Goal: Task Accomplishment & Management: Use online tool/utility

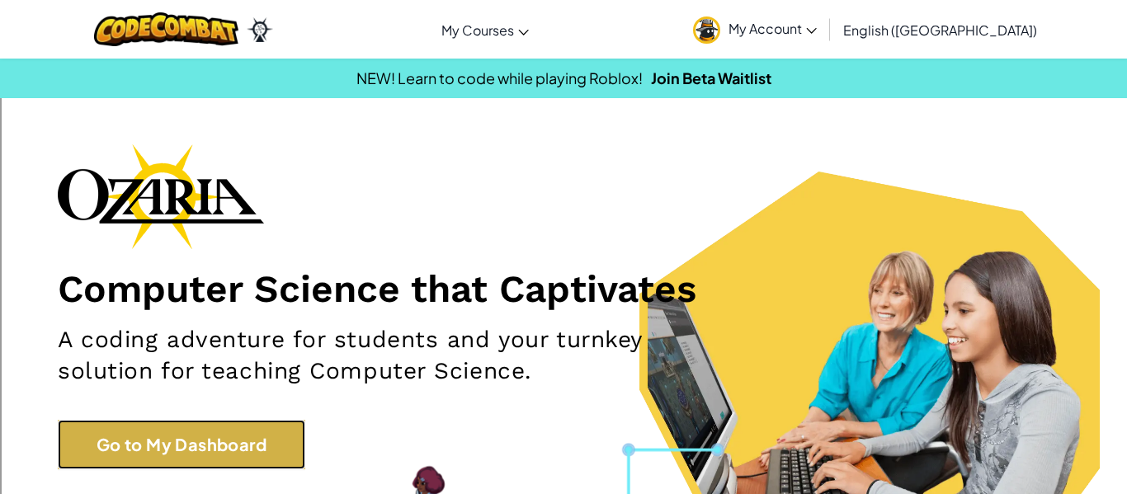
click at [215, 444] on link "Go to My Dashboard" at bounding box center [181, 444] width 247 height 49
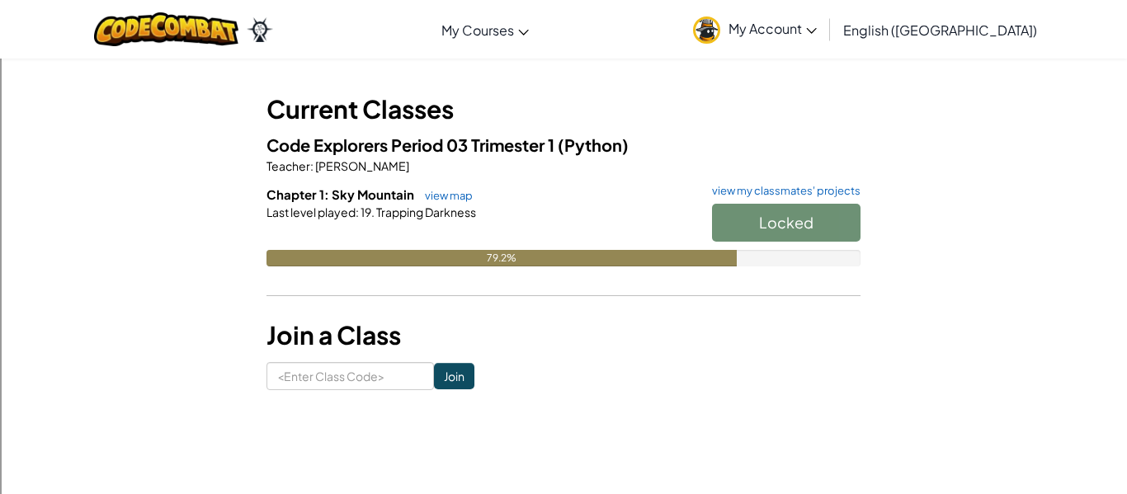
scroll to position [39, 0]
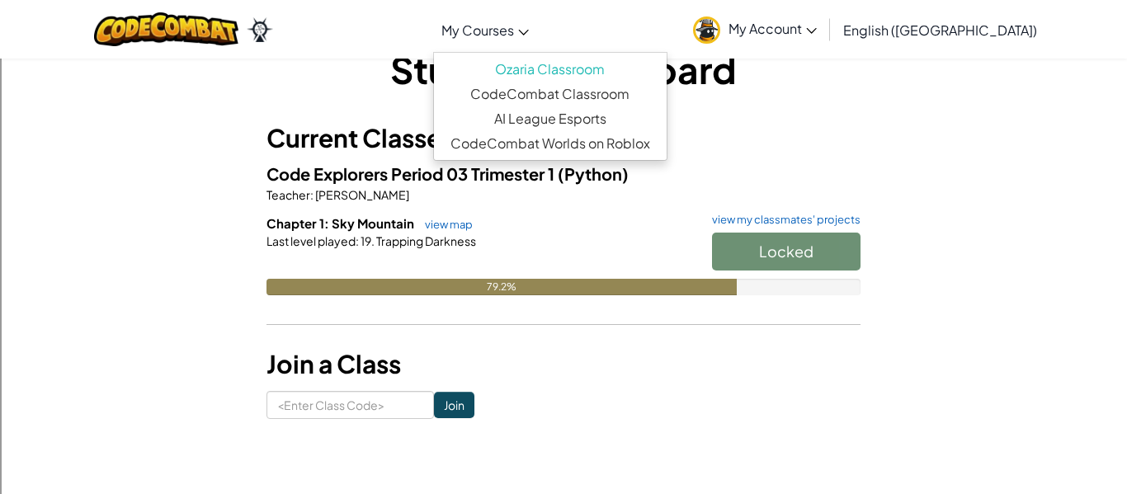
click at [537, 41] on link "My Courses" at bounding box center [485, 29] width 104 height 45
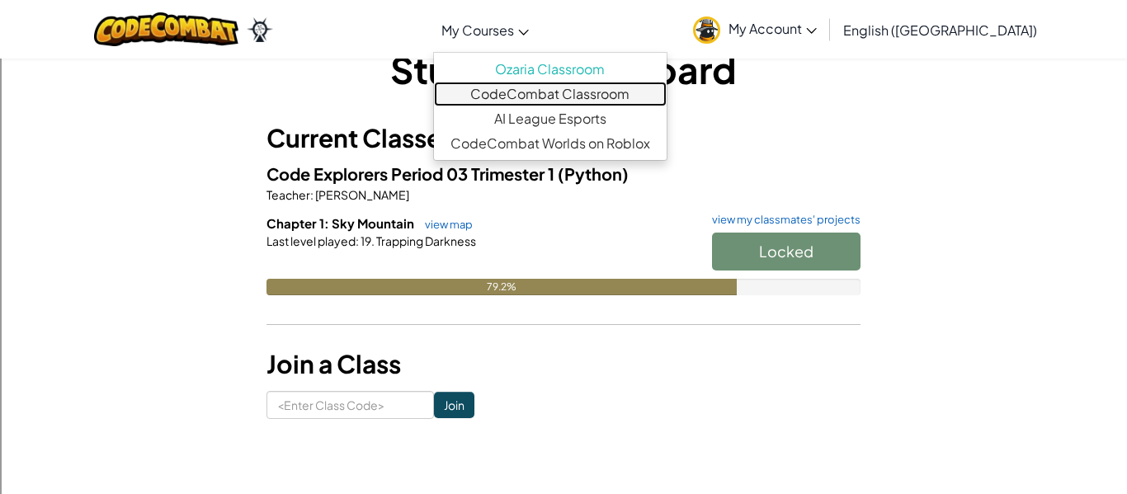
click at [666, 91] on link "CodeCombat Classroom" at bounding box center [550, 94] width 233 height 25
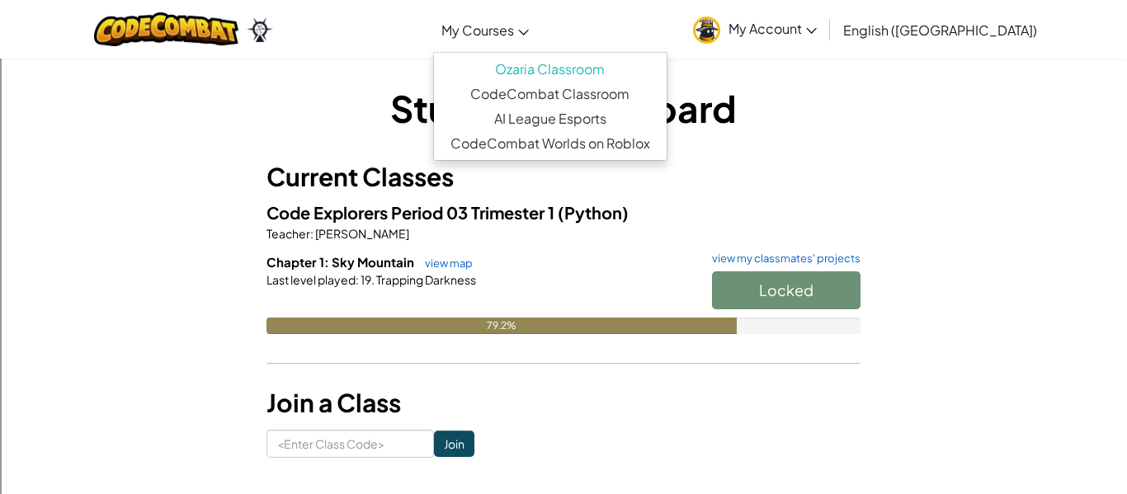
click at [514, 21] on span "My Courses" at bounding box center [477, 29] width 73 height 17
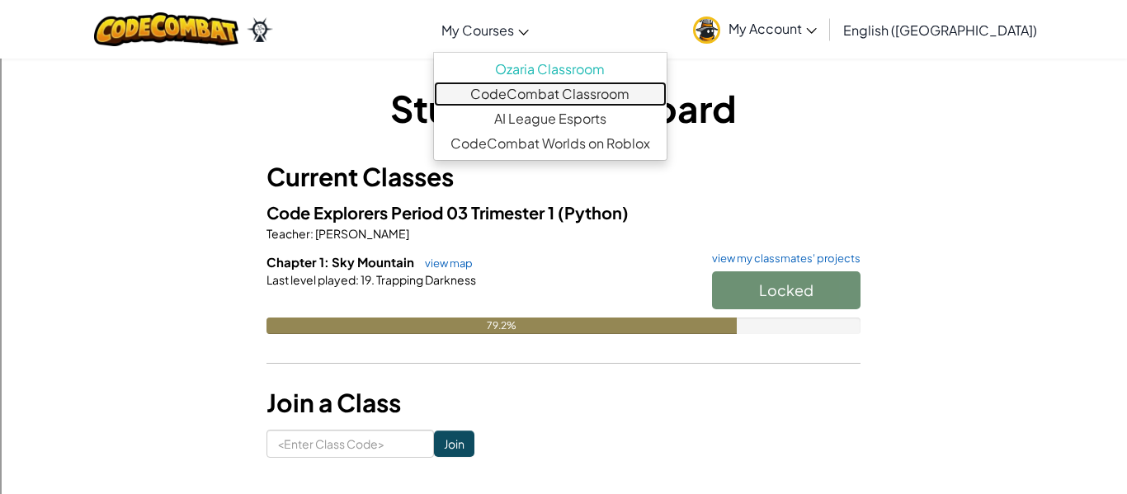
click at [666, 101] on link "CodeCombat Classroom" at bounding box center [550, 94] width 233 height 25
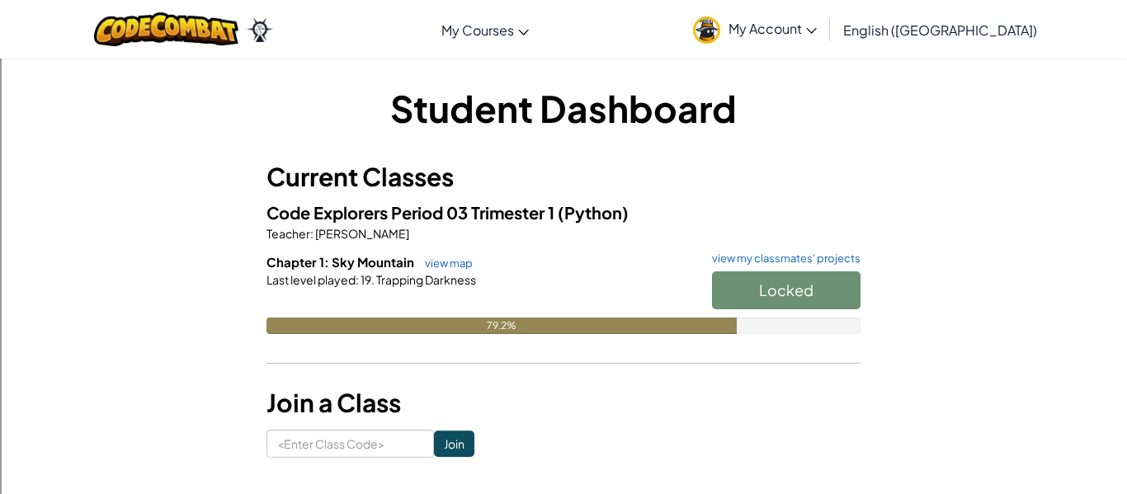
click at [195, 56] on div at bounding box center [184, 29] width 204 height 59
click at [234, 20] on img at bounding box center [166, 29] width 144 height 34
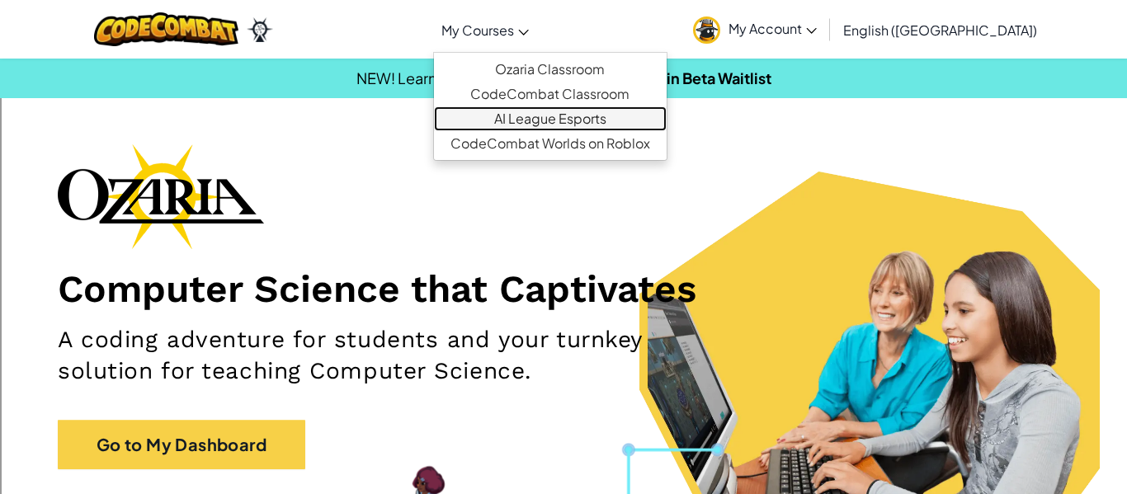
click at [610, 121] on link "AI League Esports" at bounding box center [550, 118] width 233 height 25
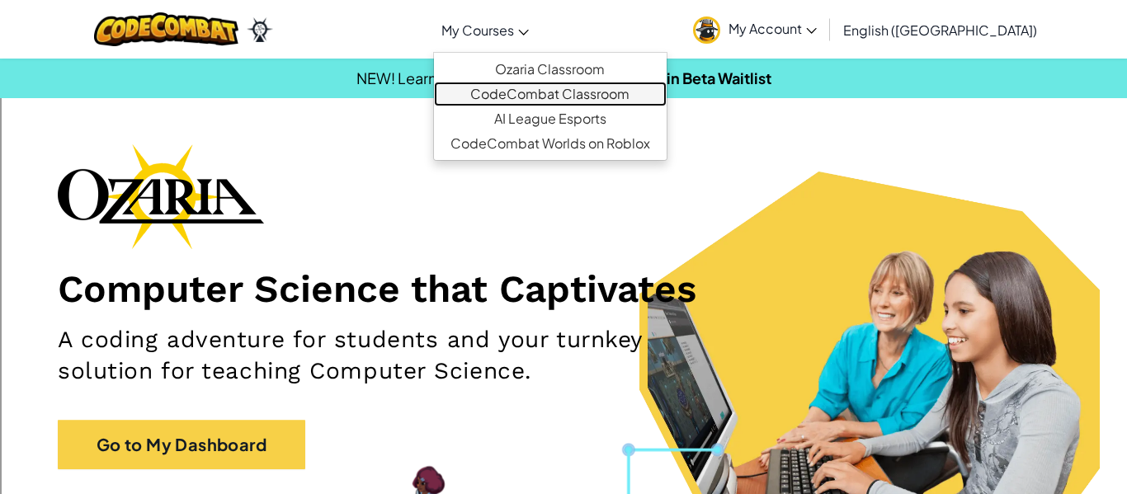
click at [572, 91] on link "CodeCombat Classroom" at bounding box center [550, 94] width 233 height 25
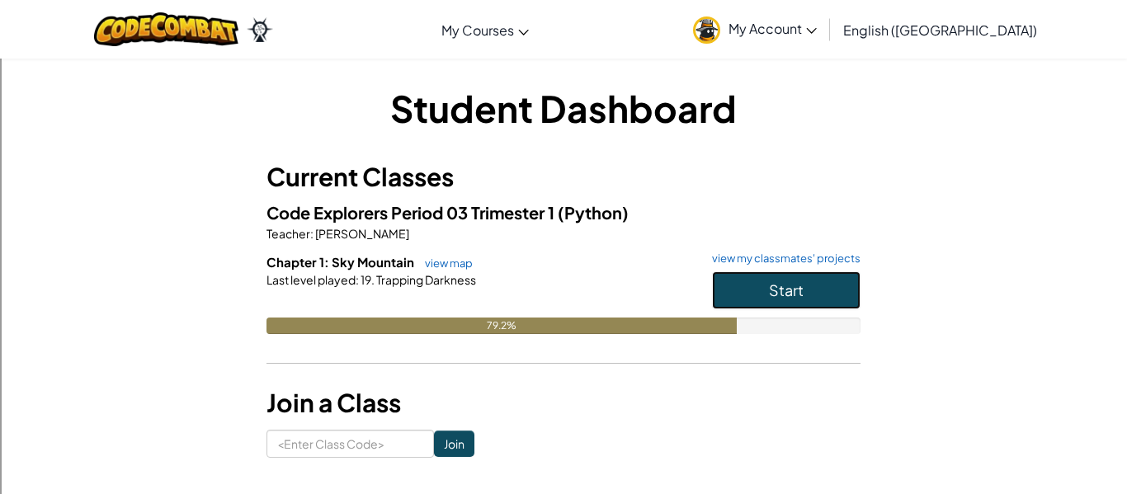
click at [812, 281] on button "Start" at bounding box center [786, 290] width 148 height 38
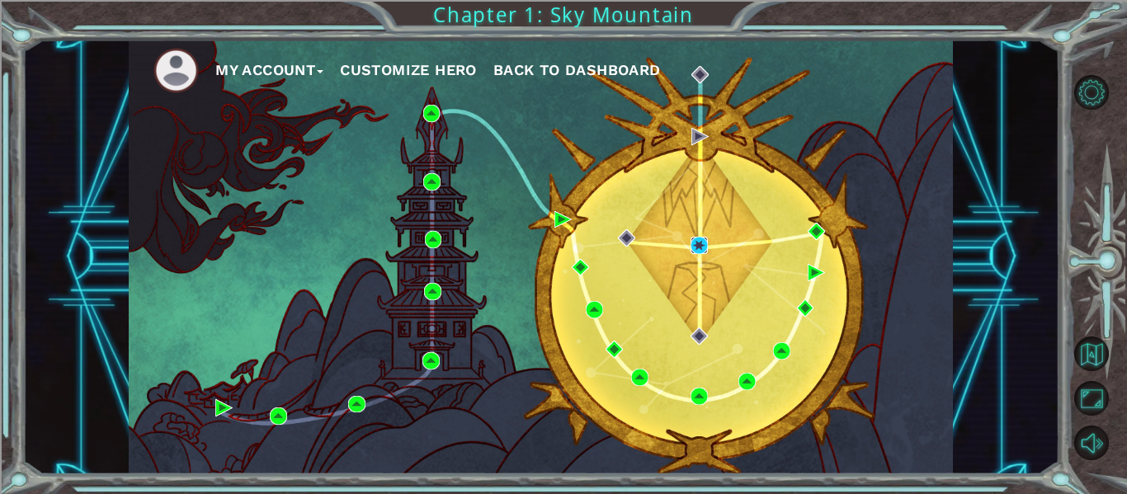
click at [703, 247] on img at bounding box center [698, 245] width 17 height 17
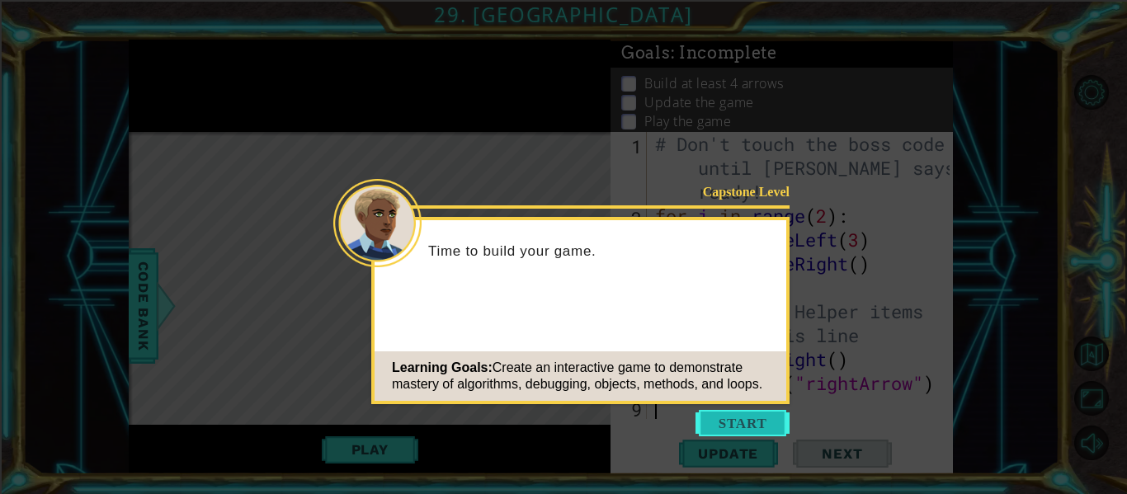
click at [758, 425] on button "Start" at bounding box center [742, 423] width 94 height 26
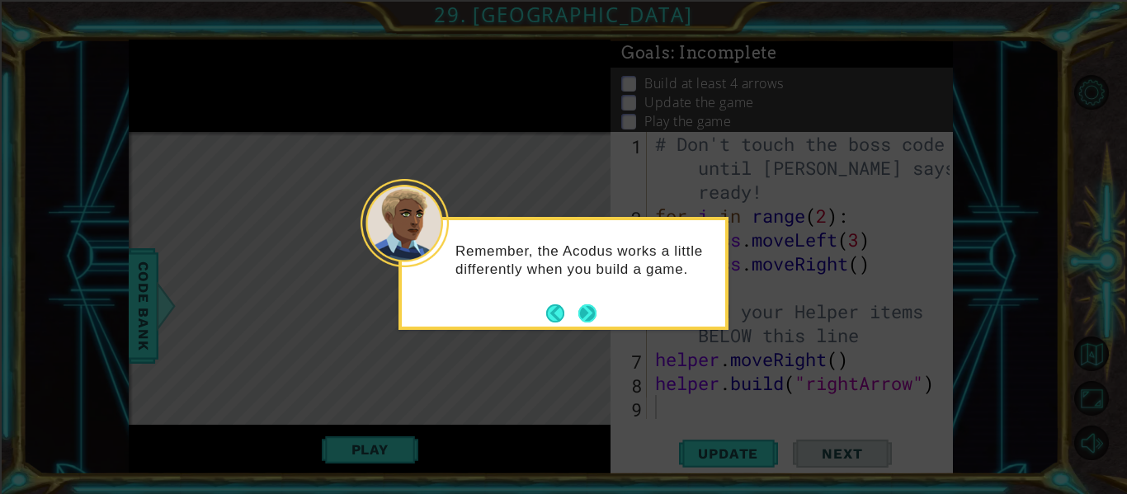
click at [592, 322] on button "Next" at bounding box center [587, 312] width 19 height 19
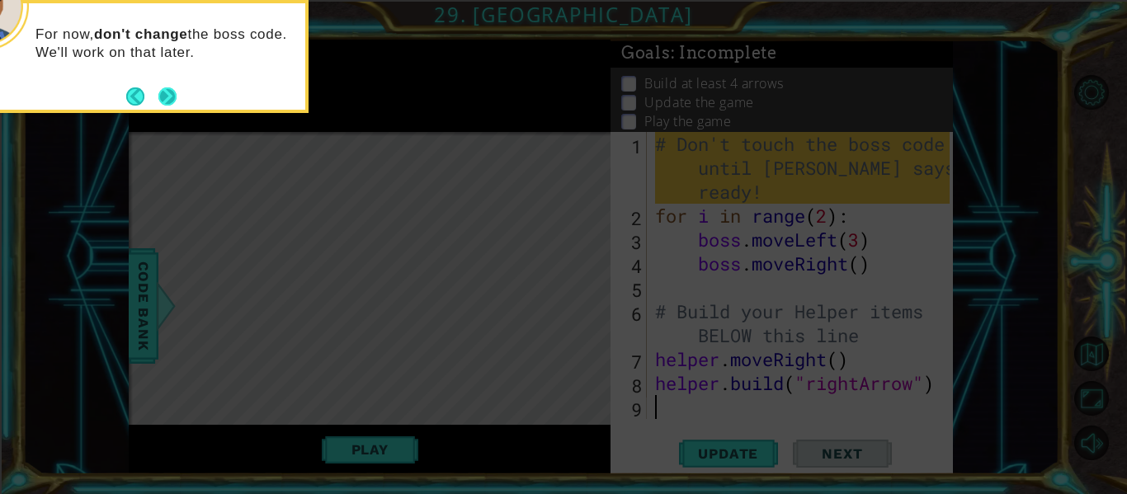
click at [170, 88] on button "Next" at bounding box center [168, 96] width 21 height 21
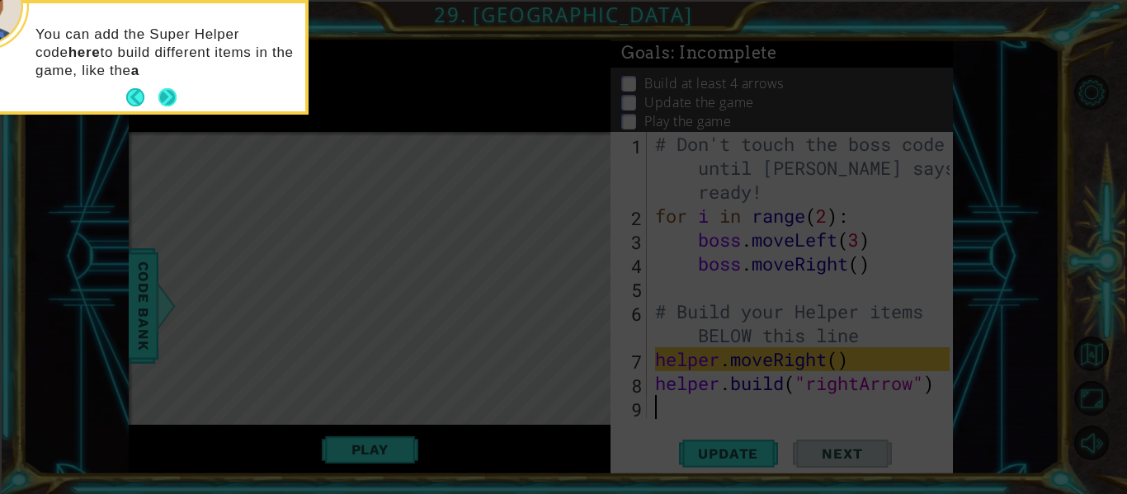
click at [177, 103] on button "Next" at bounding box center [167, 97] width 19 height 19
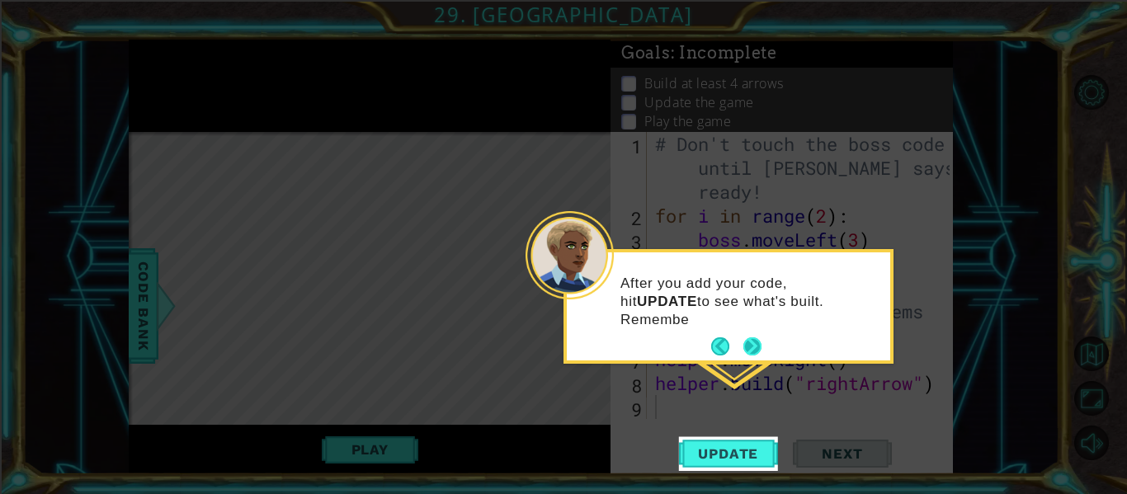
click at [756, 352] on button "Next" at bounding box center [751, 346] width 19 height 19
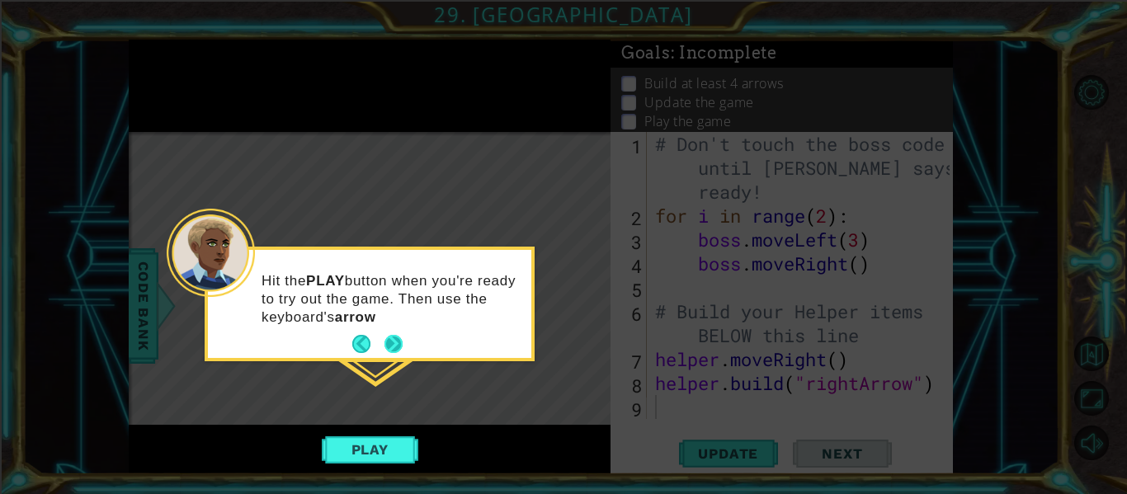
click at [391, 349] on button "Next" at bounding box center [393, 344] width 19 height 19
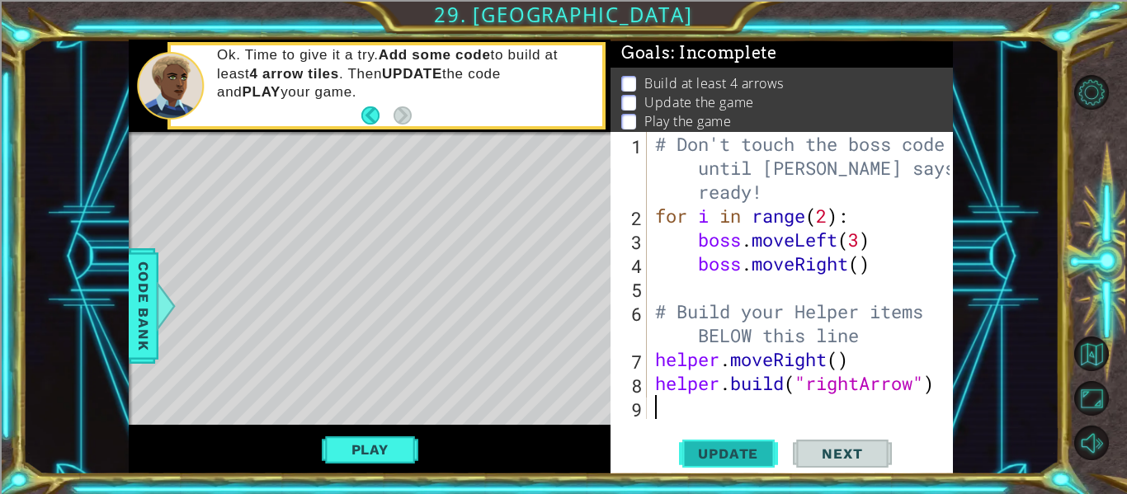
click at [727, 465] on button "Update" at bounding box center [728, 454] width 99 height 34
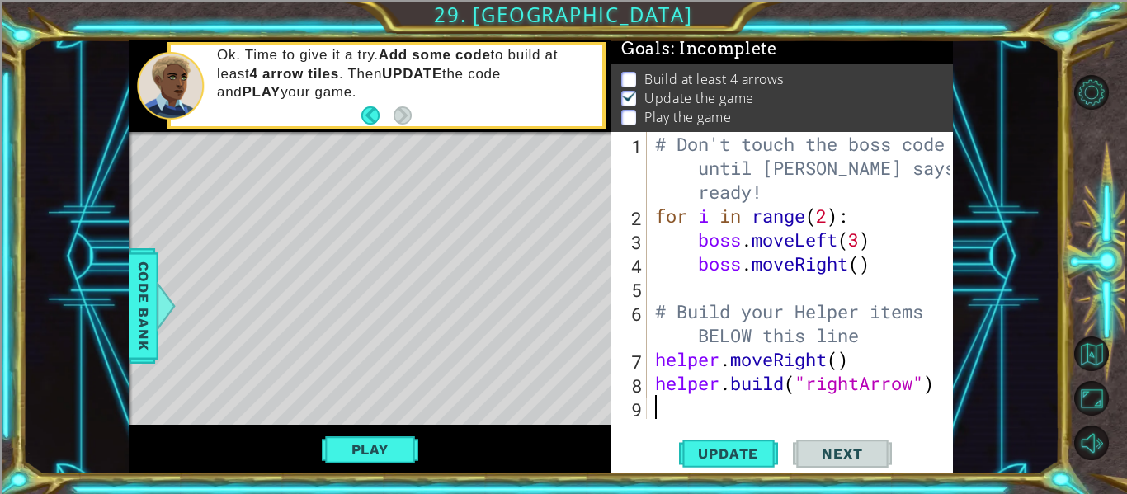
click at [366, 432] on div "Play" at bounding box center [370, 449] width 482 height 49
click at [375, 442] on button "Play" at bounding box center [370, 449] width 96 height 31
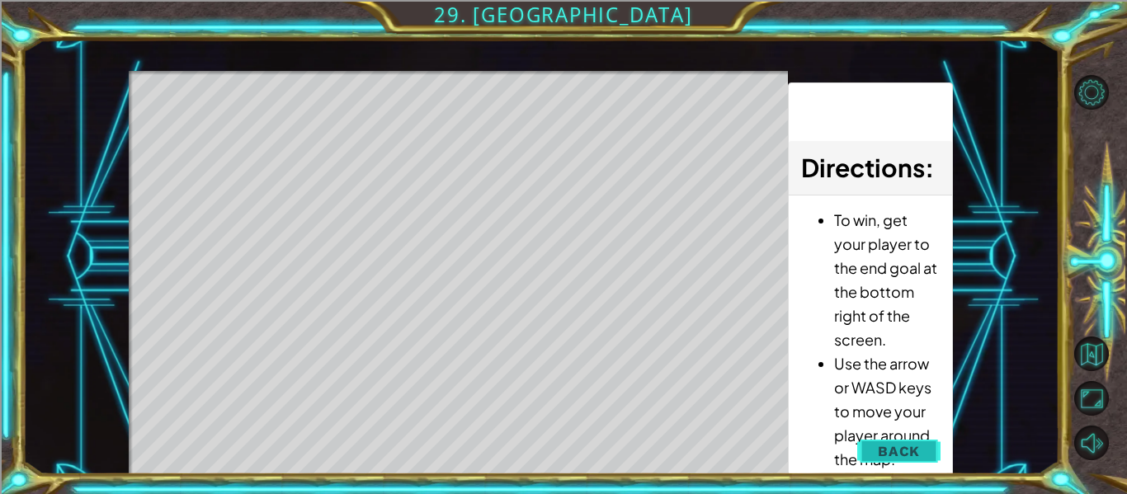
click at [880, 454] on span "Back" at bounding box center [898, 451] width 42 height 16
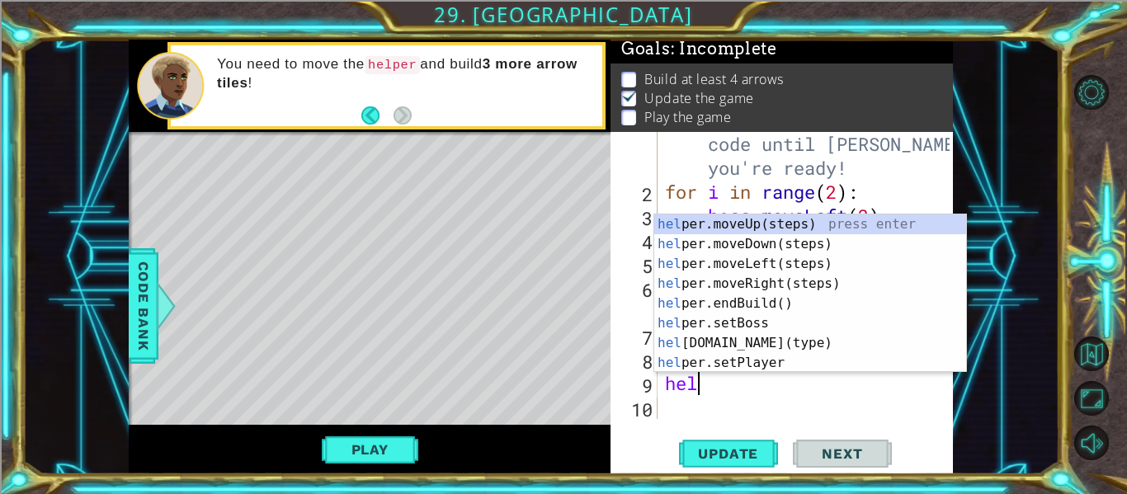
scroll to position [0, 0]
type textarea "h"
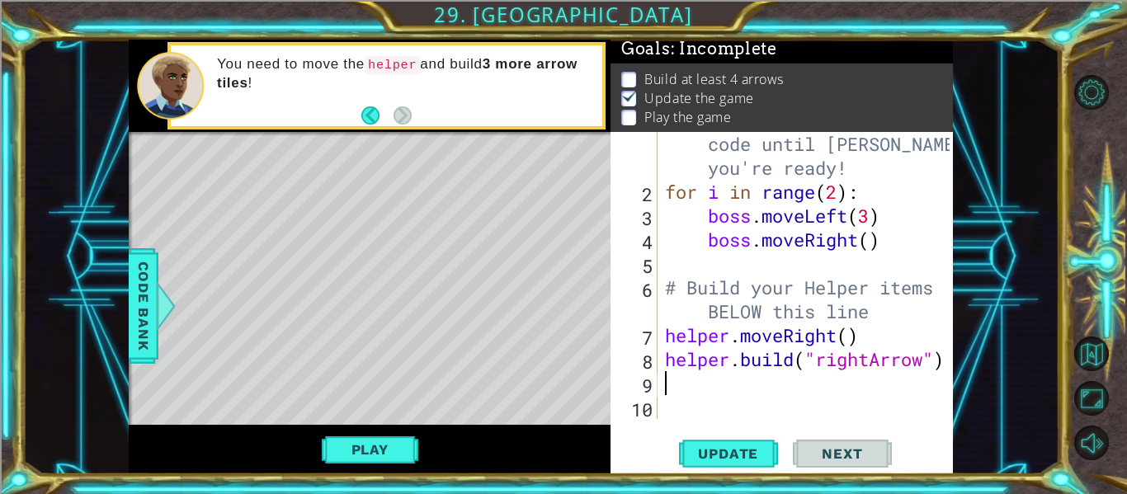
click at [986, 379] on div "1 ההההההההההההההההההההההההההההההההההההההההההההההההההההההההההההההההההההההההההההה…" at bounding box center [540, 257] width 1037 height 435
click at [390, 454] on button "Play" at bounding box center [370, 449] width 96 height 31
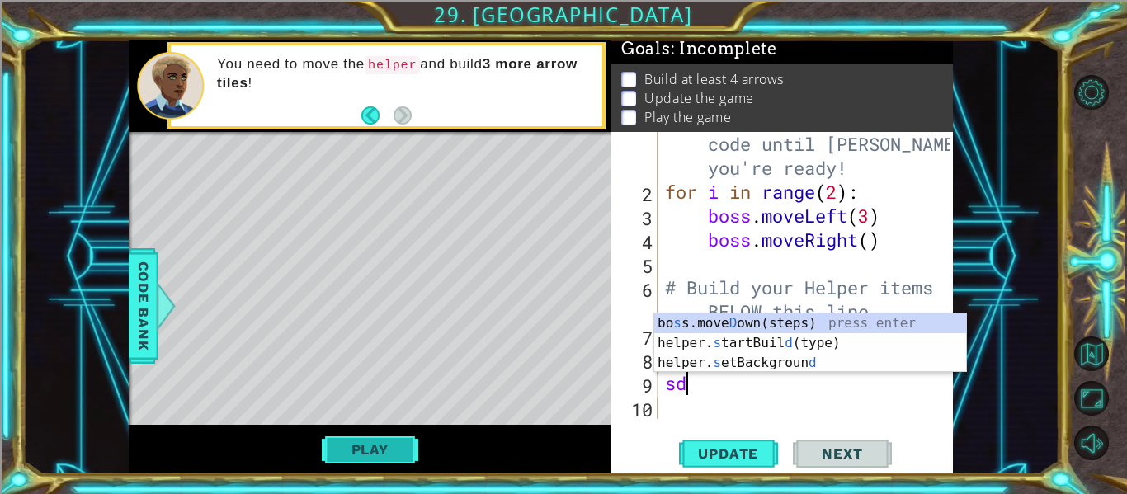
type textarea "s"
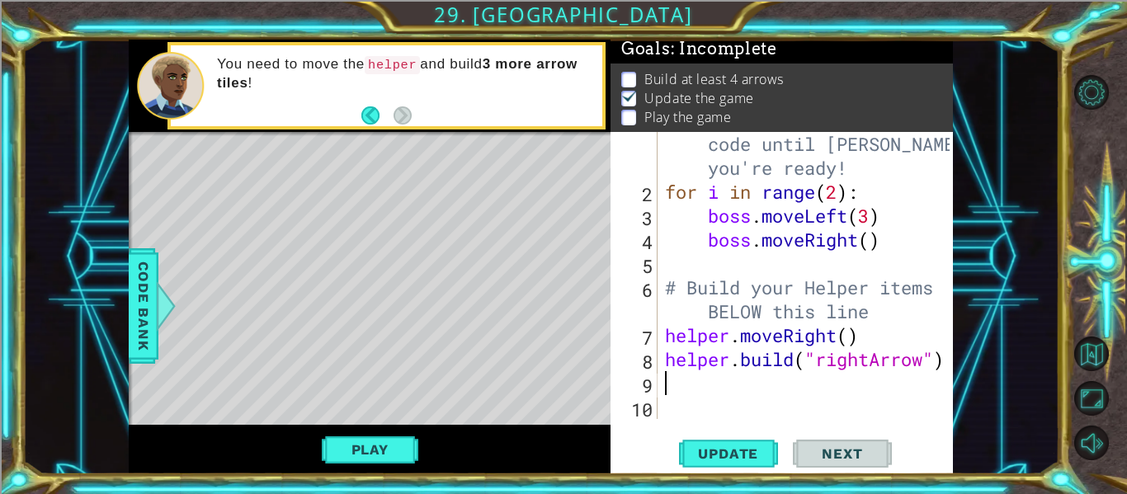
click at [995, 434] on div "1 ההההההההההההההההההההההההההההההההההההההההההההההההההההההההההההההההההההההההההההה…" at bounding box center [540, 257] width 1037 height 435
click at [151, 318] on span "Code Bank" at bounding box center [143, 306] width 26 height 101
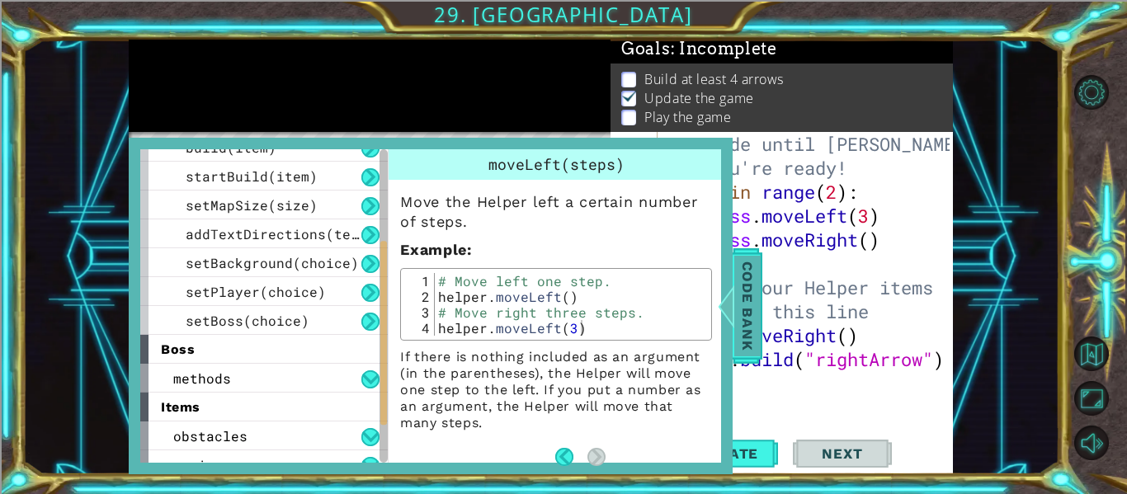
scroll to position [191, 0]
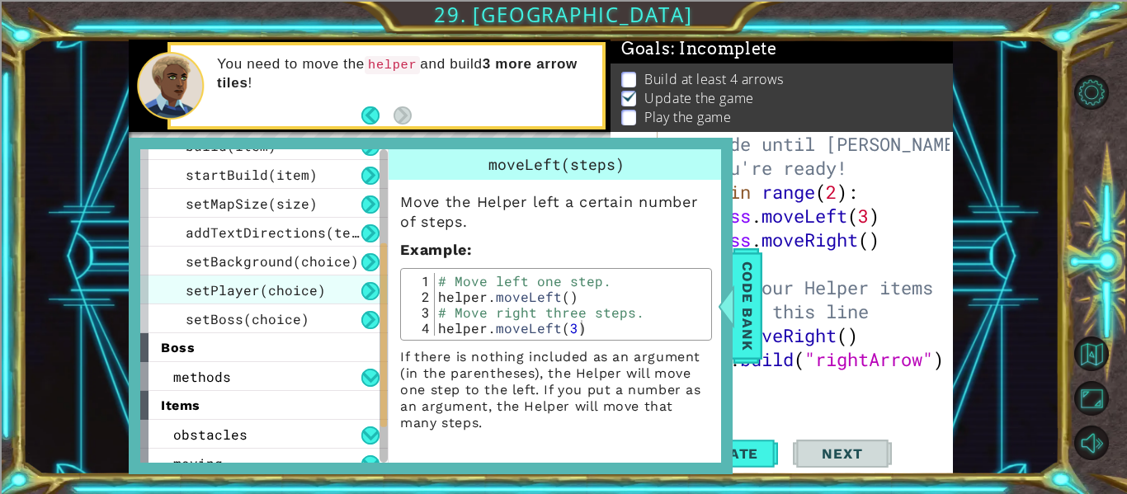
click at [214, 292] on span "setPlayer(choice)" at bounding box center [256, 289] width 140 height 17
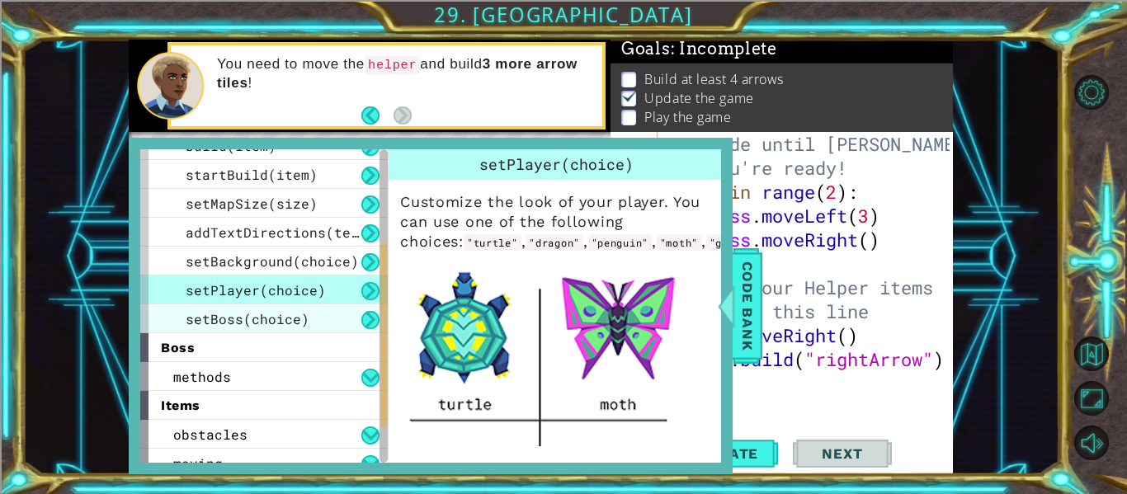
click at [222, 319] on span "setBoss(choice)" at bounding box center [248, 318] width 124 height 17
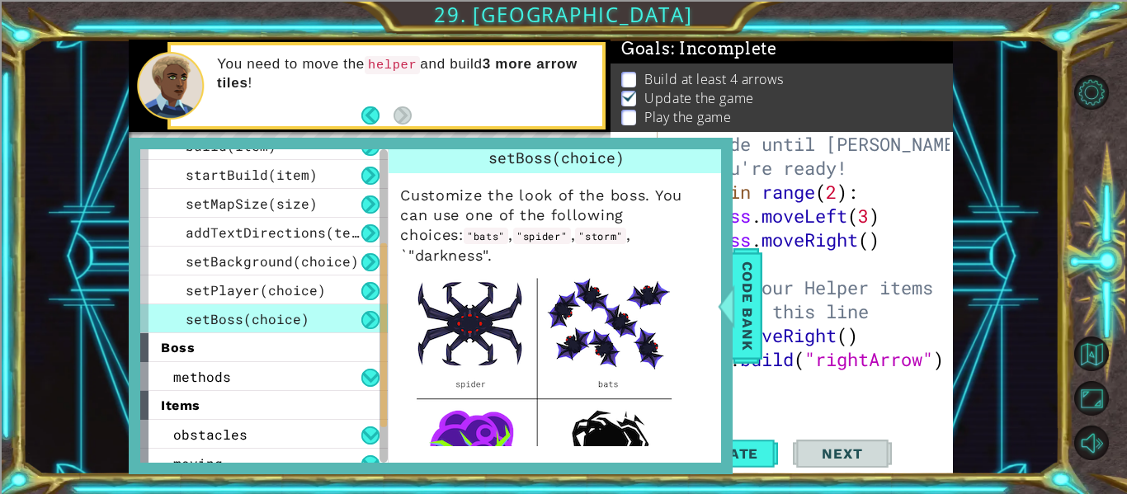
scroll to position [7, 0]
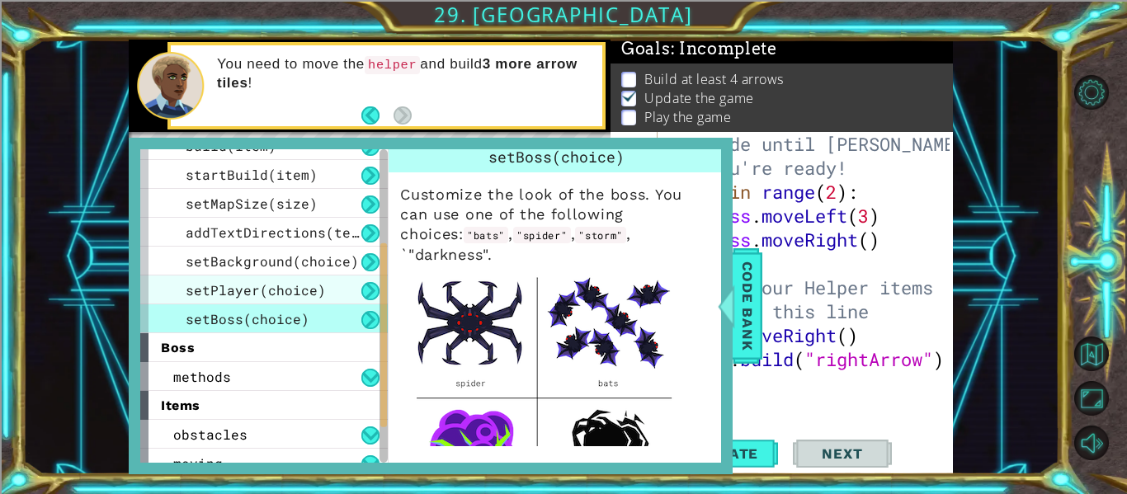
click at [194, 296] on span "setPlayer(choice)" at bounding box center [256, 289] width 140 height 17
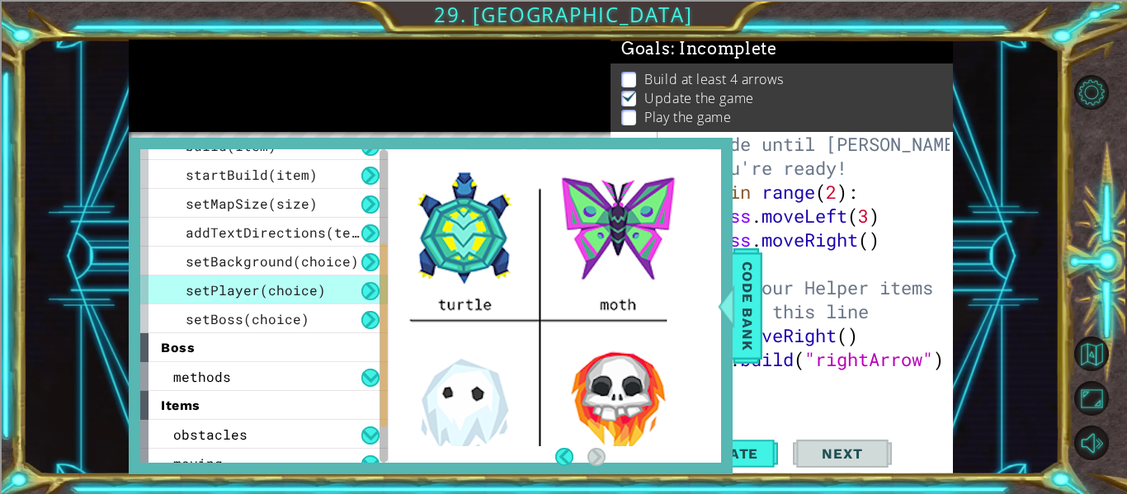
scroll to position [0, 0]
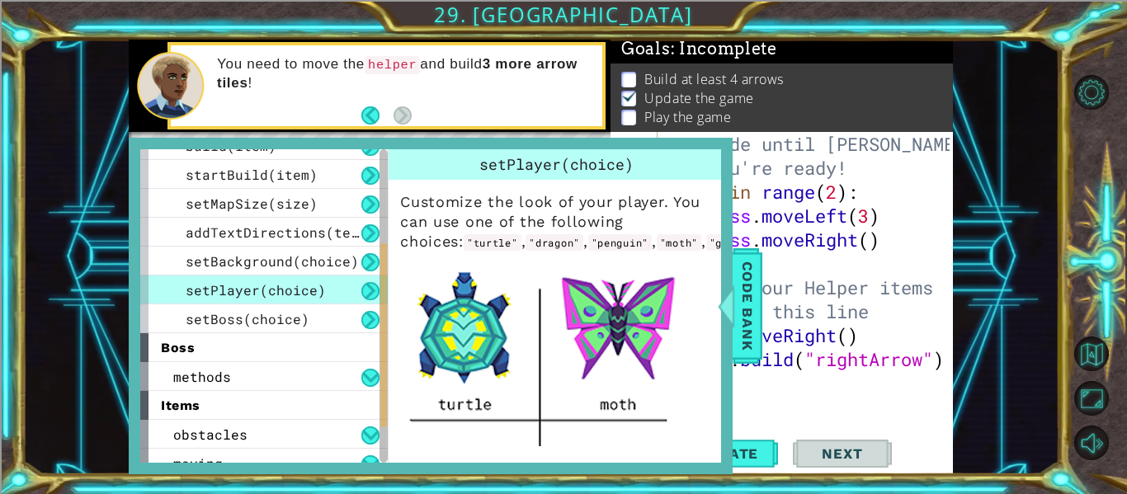
click at [629, 252] on p "Customize the look of your player. You can use one of the following choices: "t…" at bounding box center [556, 222] width 312 height 60
click at [860, 251] on code ""splinter"" at bounding box center [895, 242] width 70 height 16
click at [728, 279] on div "helper methods moveLeft(steps) moveRight(steps) moveUp(steps) moveDown(steps) b…" at bounding box center [431, 306] width 604 height 336
click at [748, 278] on span "Code Bank" at bounding box center [747, 306] width 26 height 101
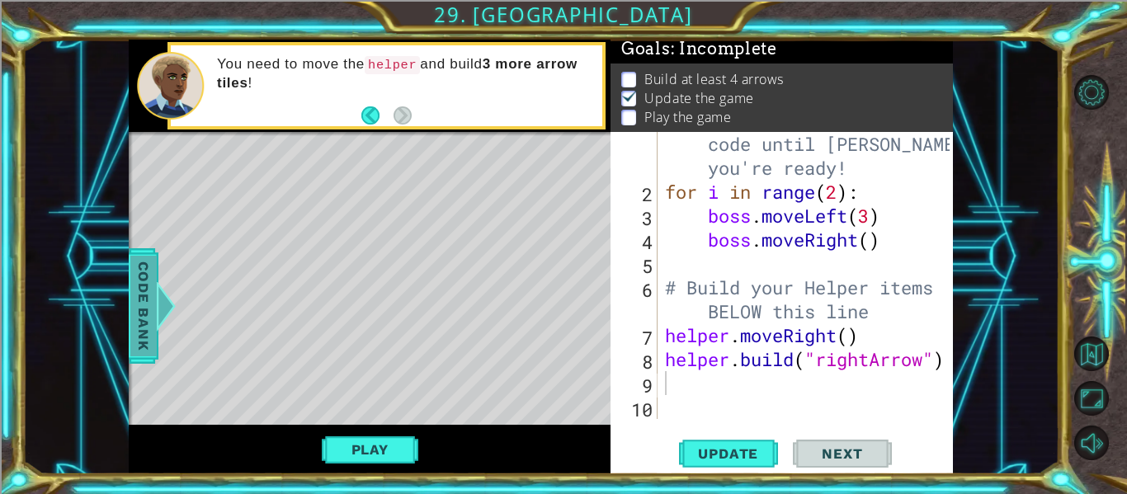
click at [141, 300] on span "Code Bank" at bounding box center [143, 306] width 26 height 101
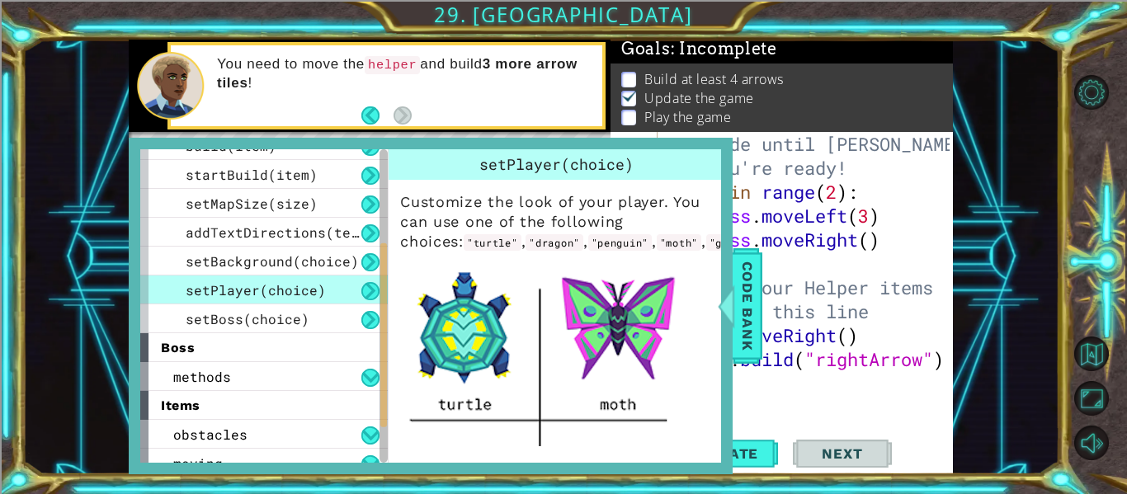
click at [866, 398] on div "# Don't touch the boss code until Vega says you're ready! for i in range ( 2 ) …" at bounding box center [809, 299] width 296 height 383
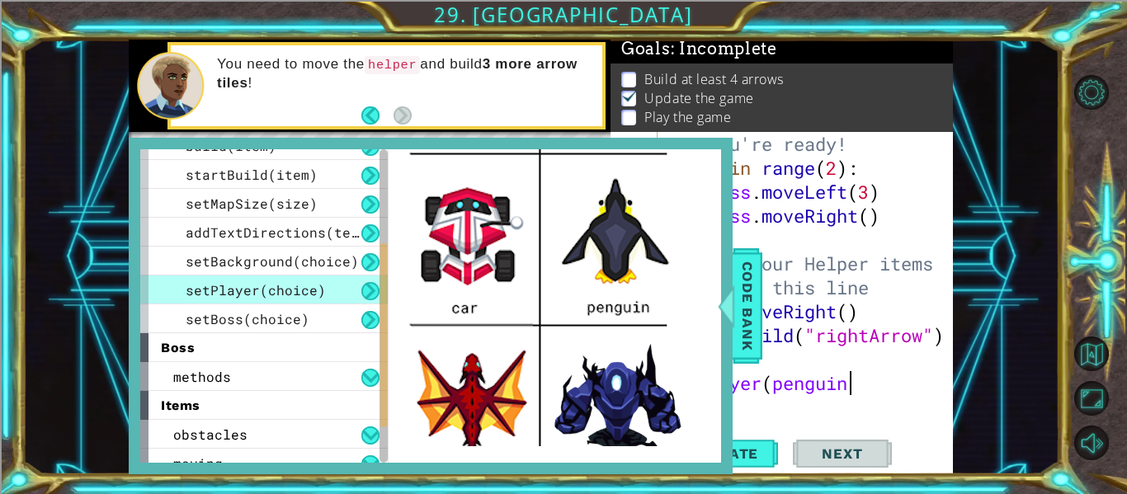
scroll to position [0, 8]
click at [736, 336] on span "Code Bank" at bounding box center [747, 306] width 26 height 101
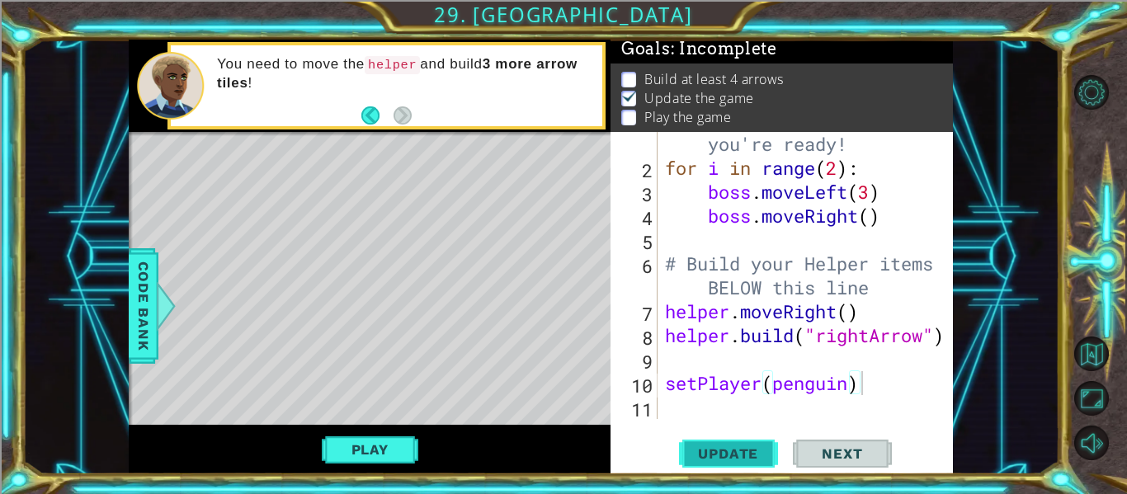
click at [759, 461] on span "Update" at bounding box center [727, 453] width 93 height 16
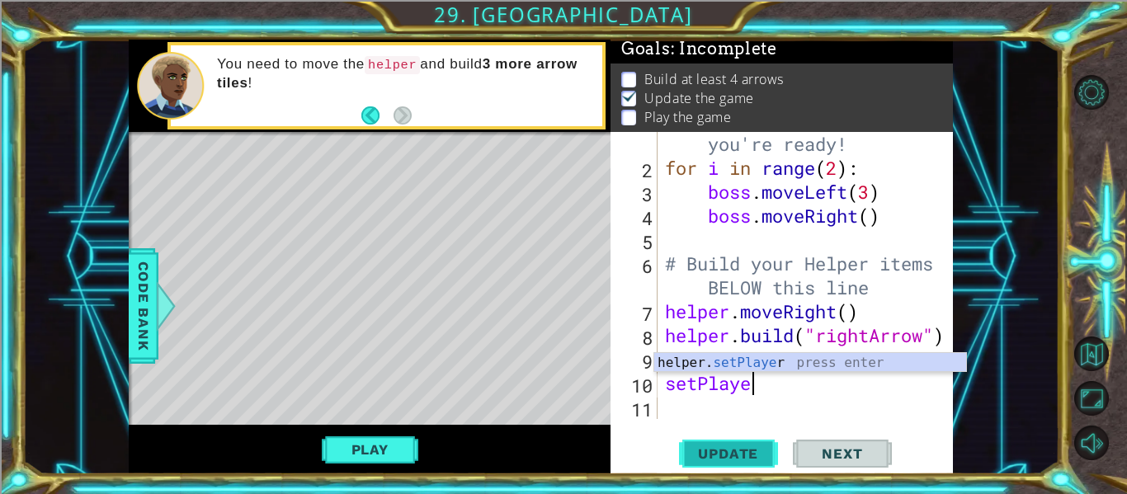
scroll to position [0, 1]
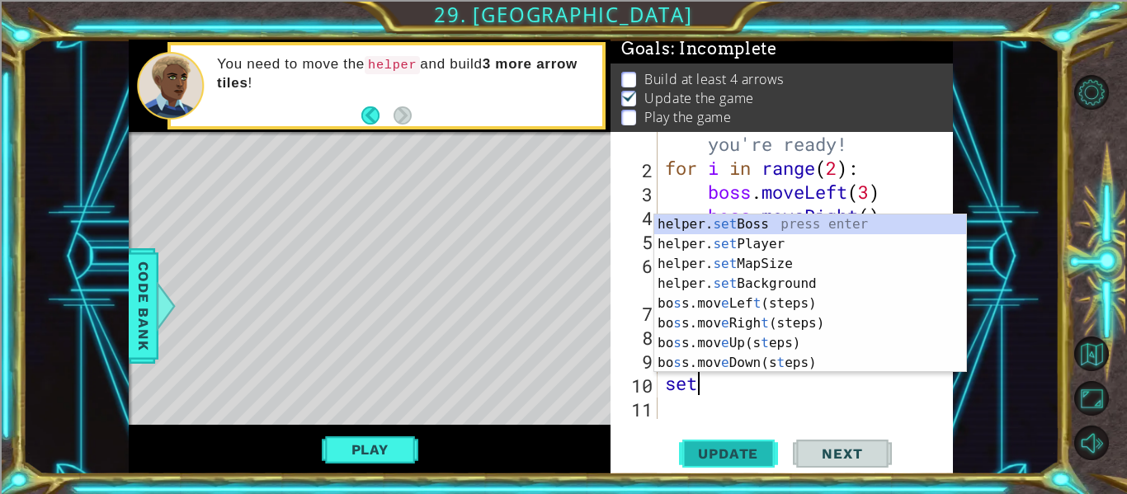
type textarea "s"
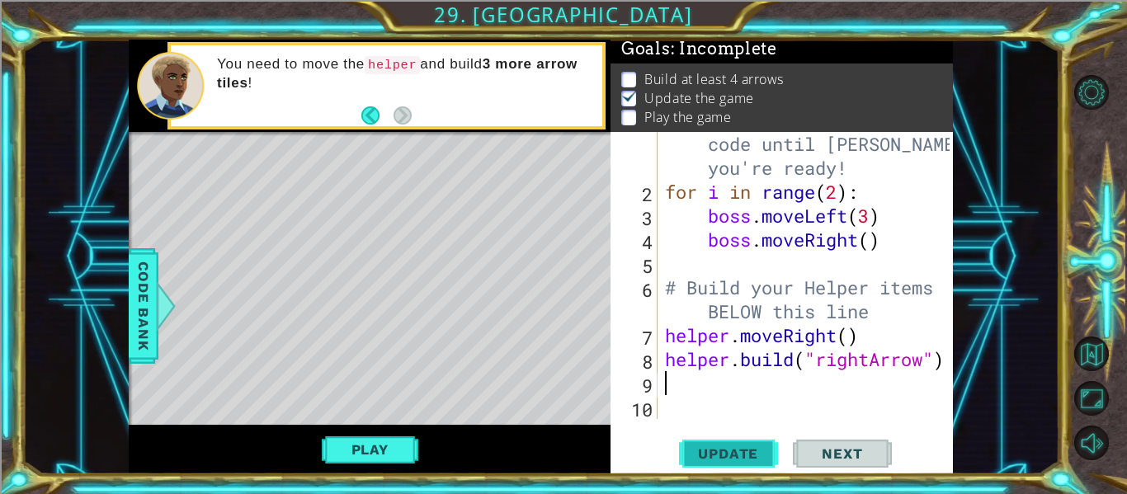
scroll to position [24, 0]
click at [721, 454] on span "Update" at bounding box center [727, 453] width 93 height 16
click at [739, 456] on span "Update" at bounding box center [727, 453] width 93 height 16
click at [396, 462] on button "Play" at bounding box center [370, 449] width 96 height 31
click at [377, 462] on button "Play" at bounding box center [370, 449] width 96 height 31
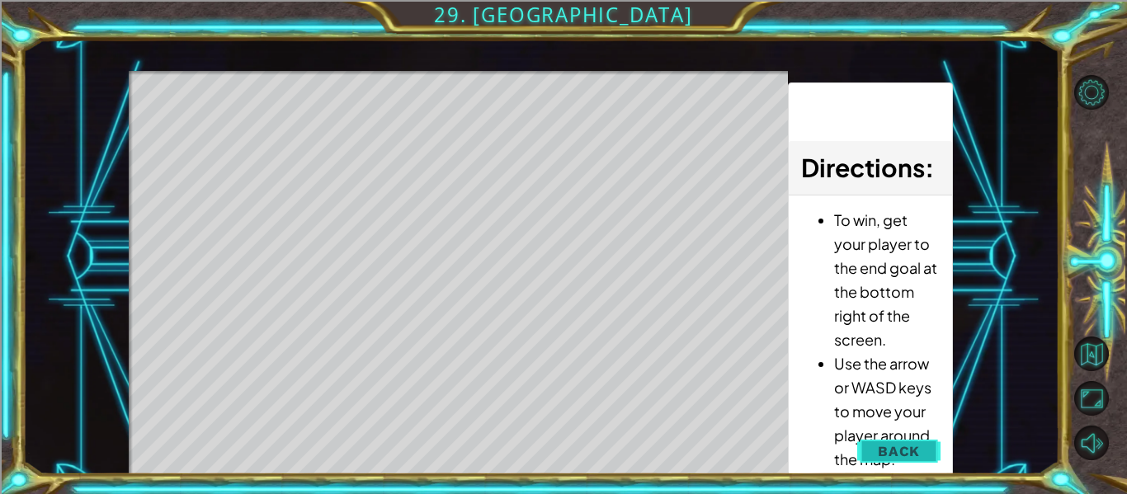
click at [911, 452] on span "Back" at bounding box center [898, 451] width 42 height 16
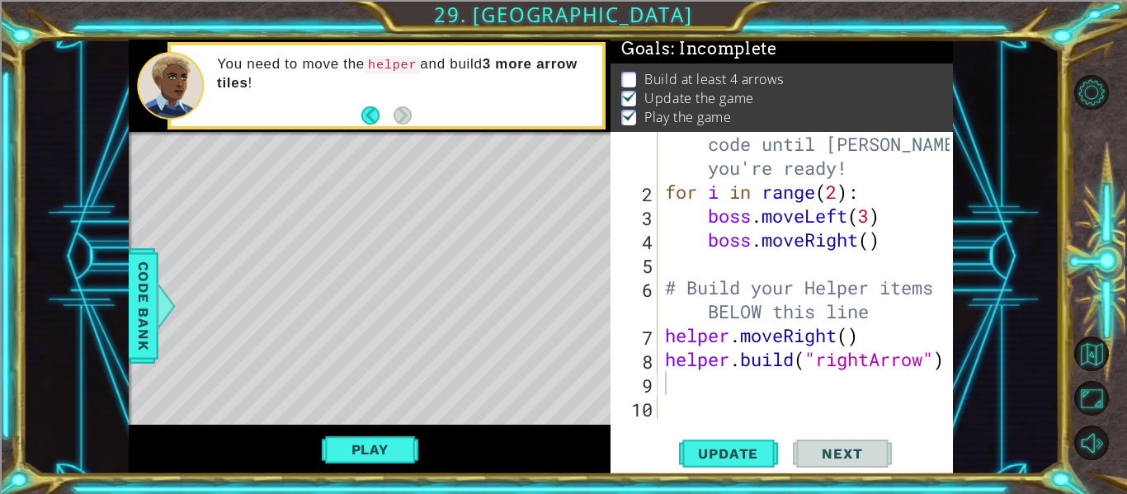
click at [833, 190] on div "# Don't touch the boss code until Vega says you're ready! for i in range ( 2 ) …" at bounding box center [809, 299] width 296 height 383
click at [893, 306] on div "# Don't touch the boss code until Vega says you're ready! for i in range ( 1 ) …" at bounding box center [809, 299] width 296 height 383
type textarea "# Build your Helper items BELOW this line"
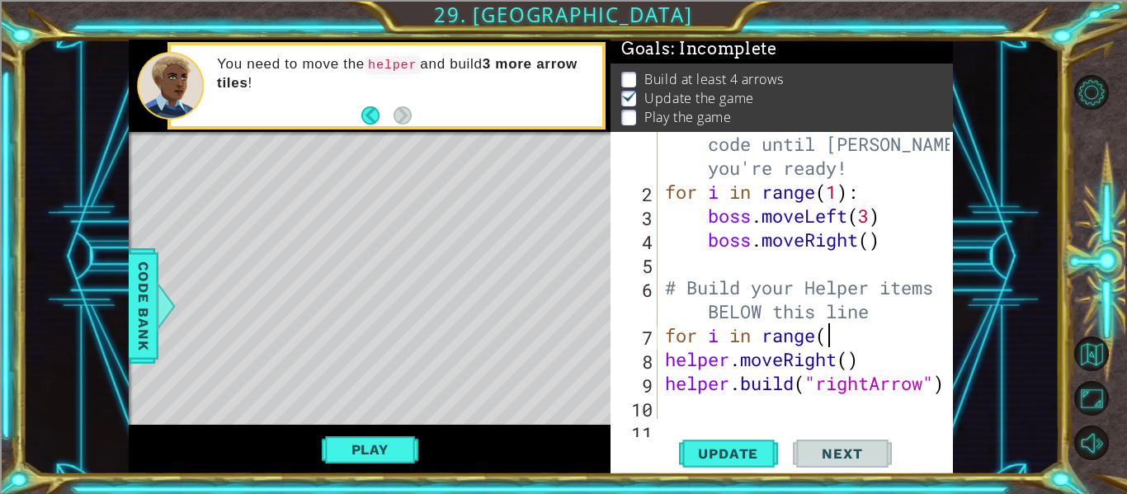
scroll to position [0, 7]
type textarea "for i in range(4):"
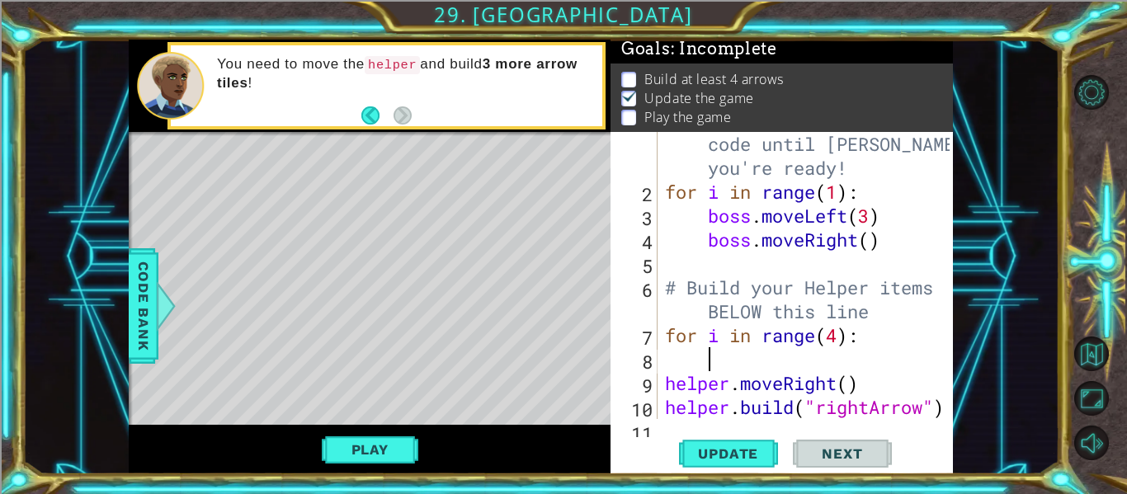
scroll to position [0, 0]
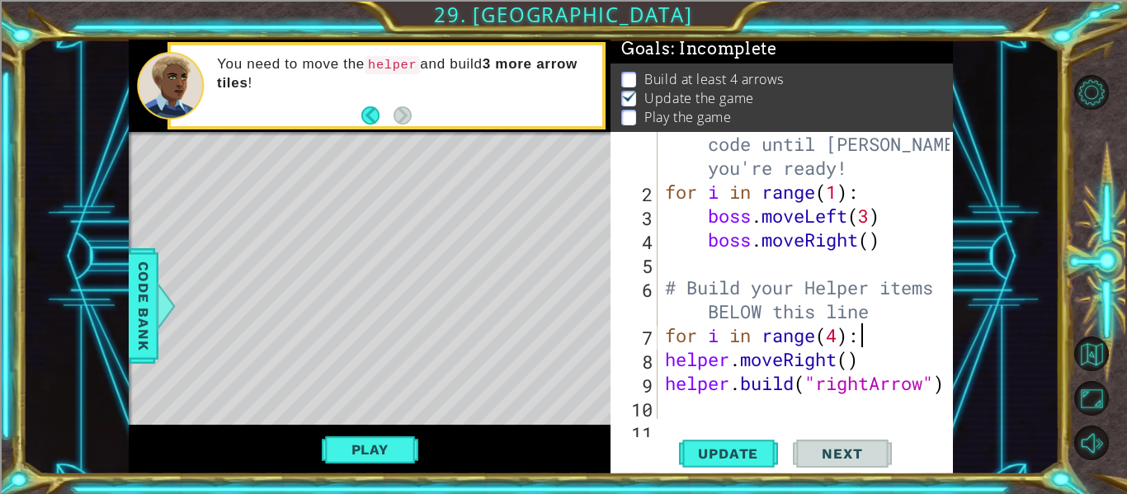
click at [669, 364] on div "# Don't touch the boss code until Vega says you're ready! for i in range ( 1 ) …" at bounding box center [809, 299] width 296 height 383
click at [663, 381] on div "# Don't touch the boss code until Vega says you're ready! for i in range ( 1 ) …" at bounding box center [809, 299] width 296 height 383
type textarea "helper.build("rightArrow")"
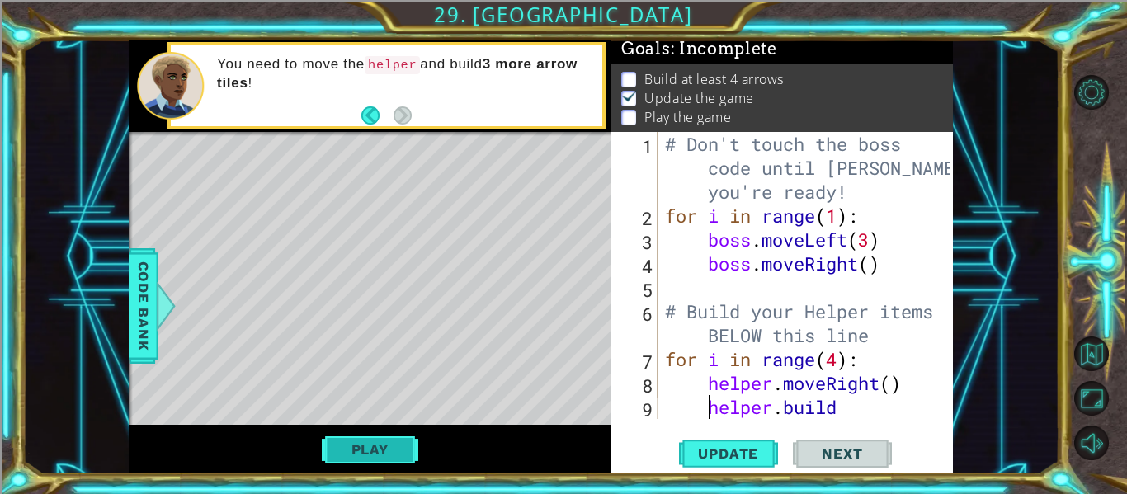
click at [402, 459] on button "Play" at bounding box center [370, 449] width 96 height 31
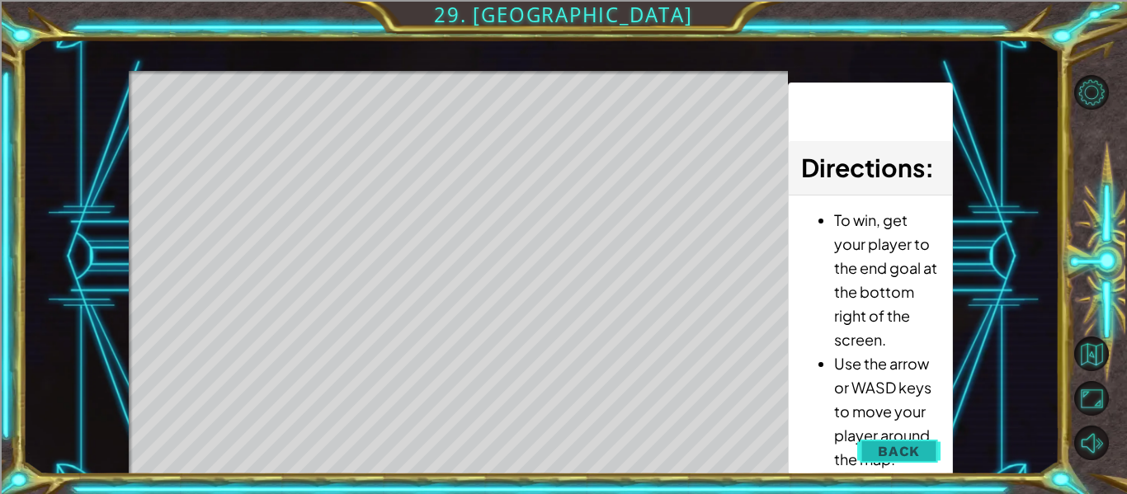
click at [904, 448] on span "Back" at bounding box center [898, 451] width 42 height 16
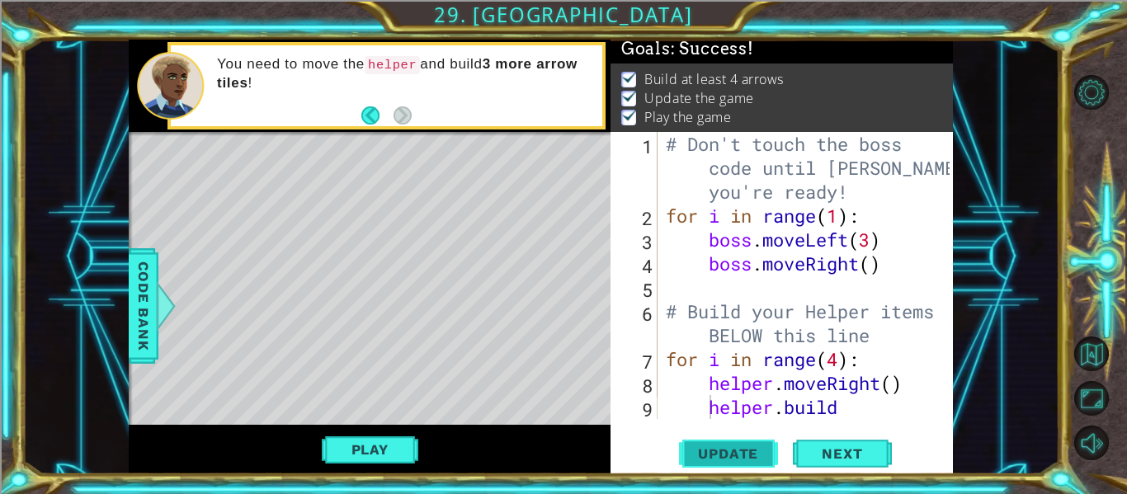
click at [746, 457] on span "Update" at bounding box center [727, 453] width 93 height 16
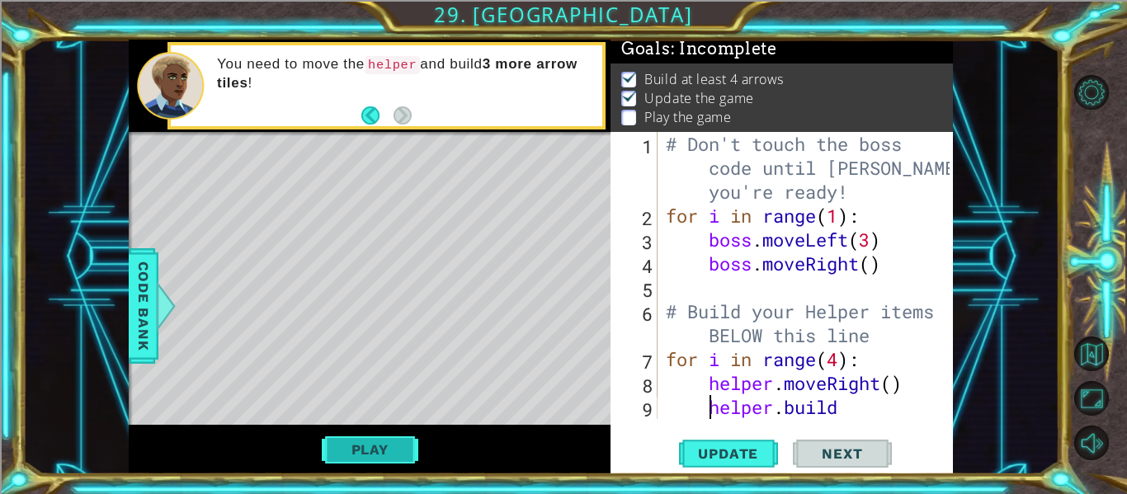
click at [398, 452] on button "Play" at bounding box center [370, 449] width 96 height 31
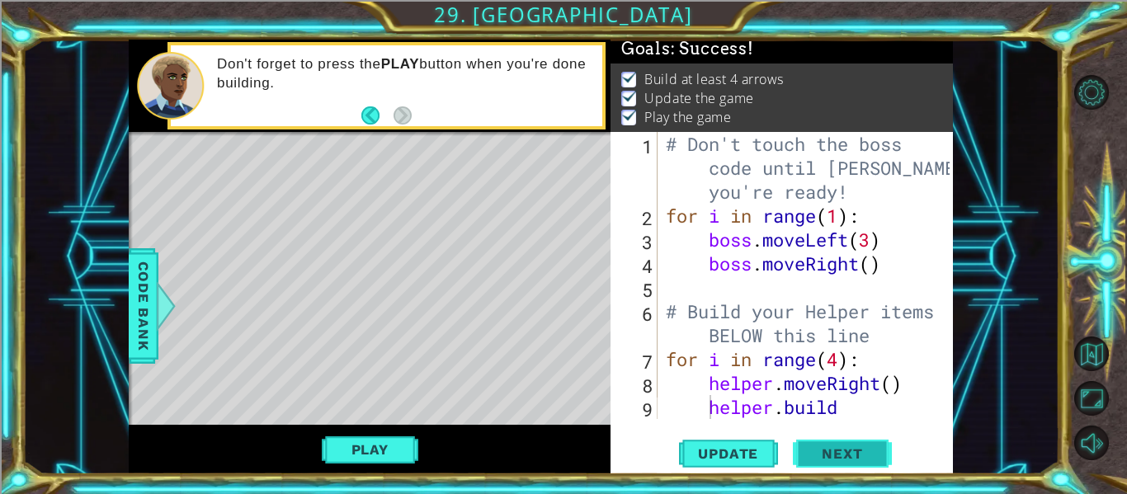
click at [851, 459] on span "Next" at bounding box center [841, 456] width 73 height 16
click at [869, 454] on body "1 ההההההההההההההההההההההההההההההההההההההההההההההההההההההההההההההההההההההההההההה…" at bounding box center [563, 247] width 1127 height 494
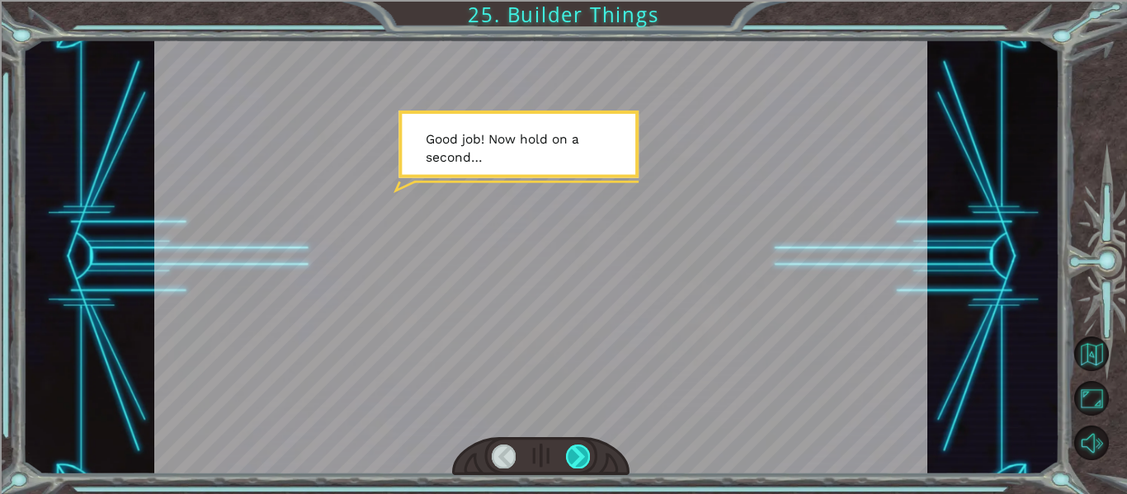
click at [568, 452] on div at bounding box center [578, 456] width 24 height 23
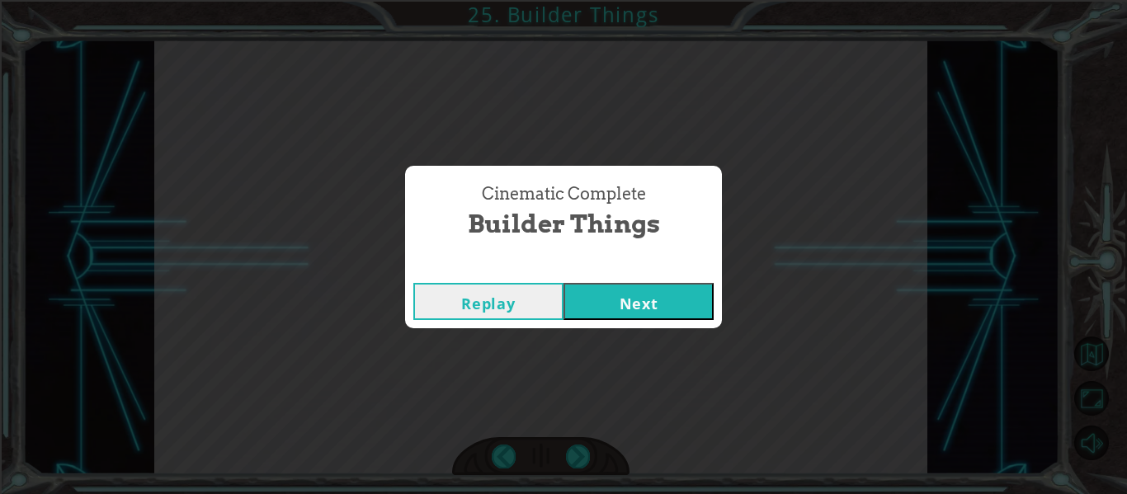
click at [649, 285] on button "Next" at bounding box center [638, 301] width 150 height 37
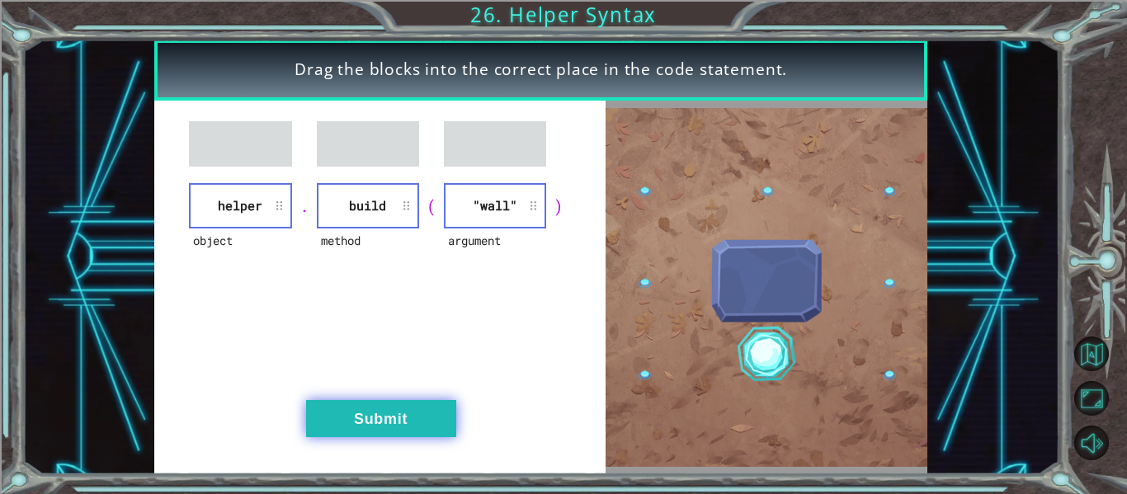
click at [426, 433] on button "Submit" at bounding box center [381, 418] width 150 height 37
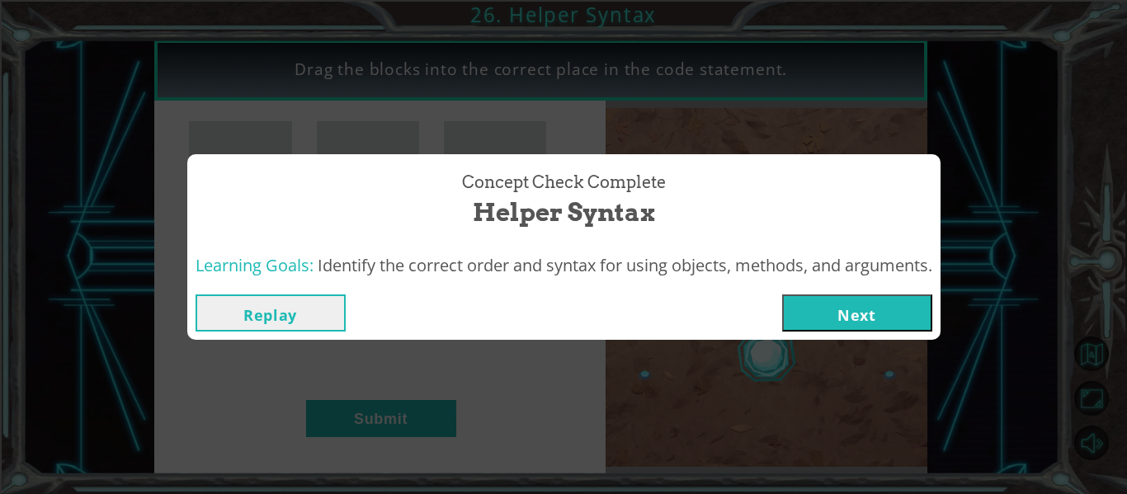
click at [840, 331] on button "Next" at bounding box center [857, 312] width 150 height 37
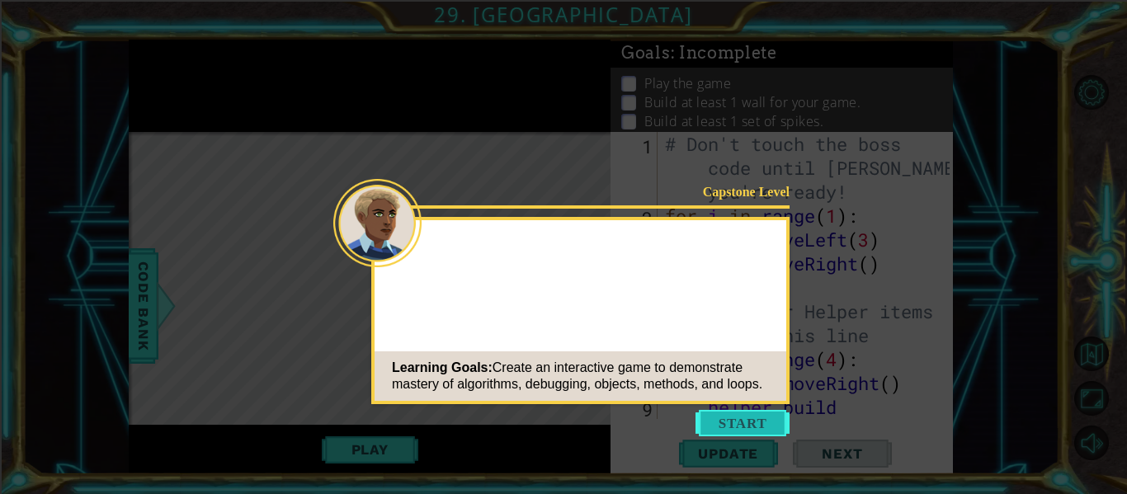
click at [753, 426] on button "Start" at bounding box center [742, 423] width 94 height 26
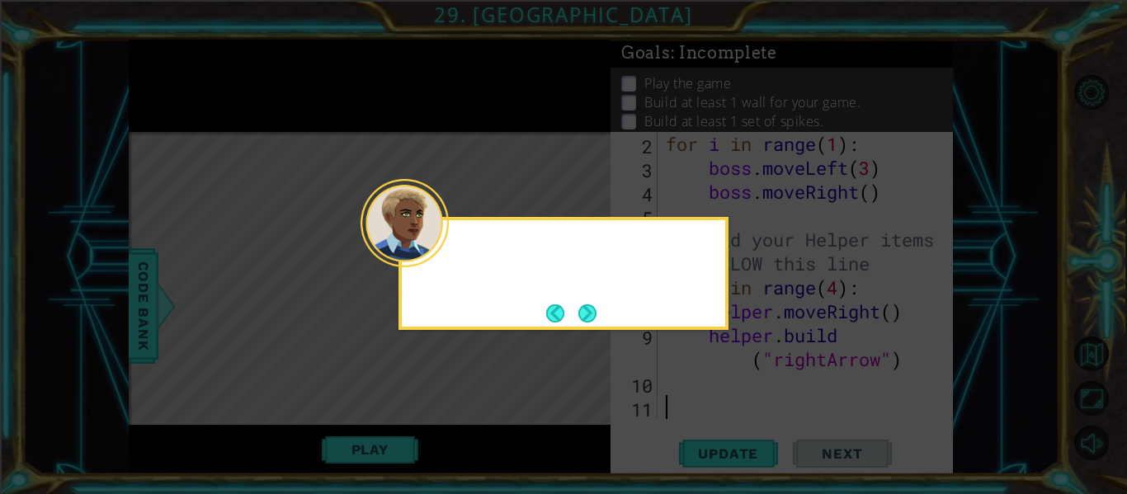
scroll to position [72, 0]
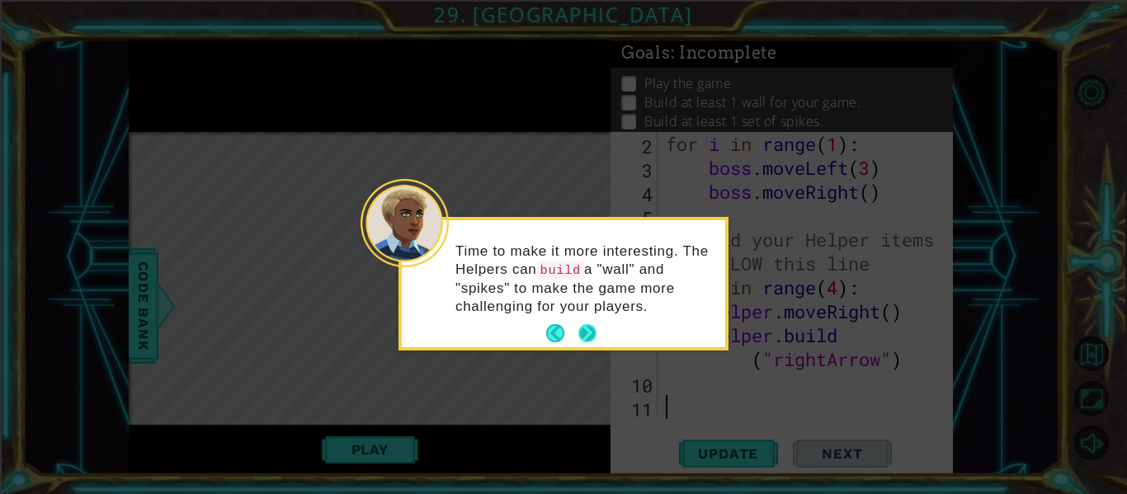
click at [596, 334] on button "Next" at bounding box center [587, 333] width 18 height 18
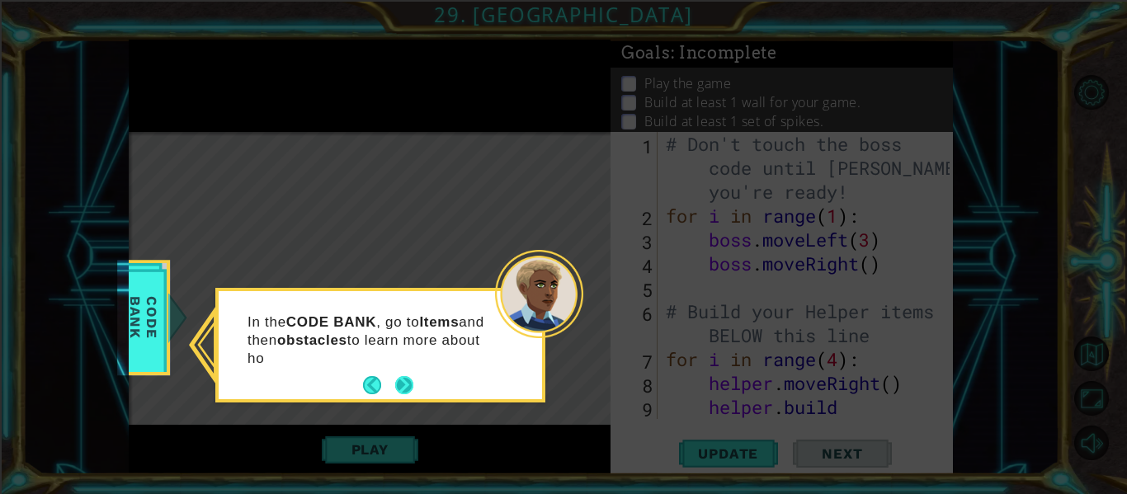
click at [412, 389] on button "Next" at bounding box center [404, 385] width 20 height 20
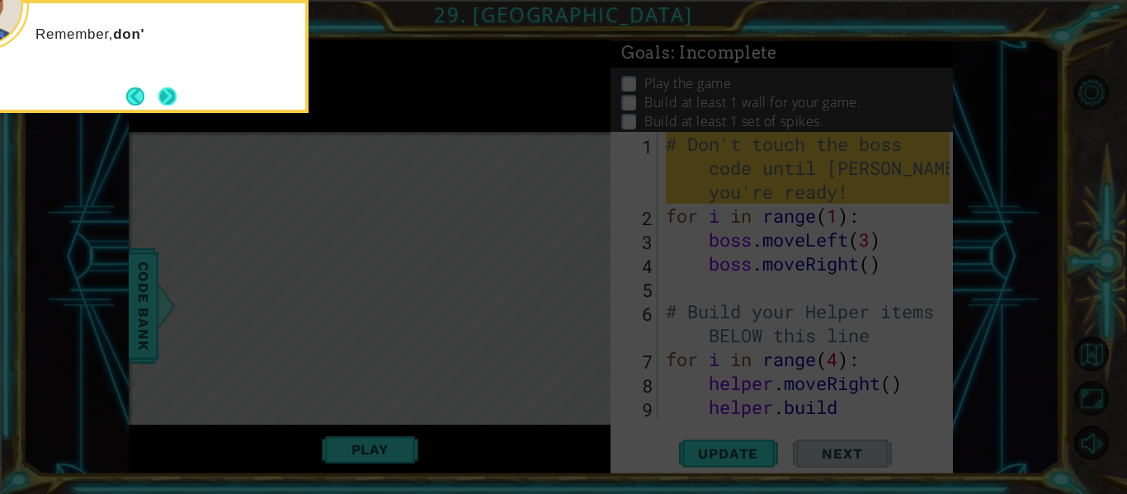
click at [170, 89] on button "Next" at bounding box center [168, 97] width 20 height 20
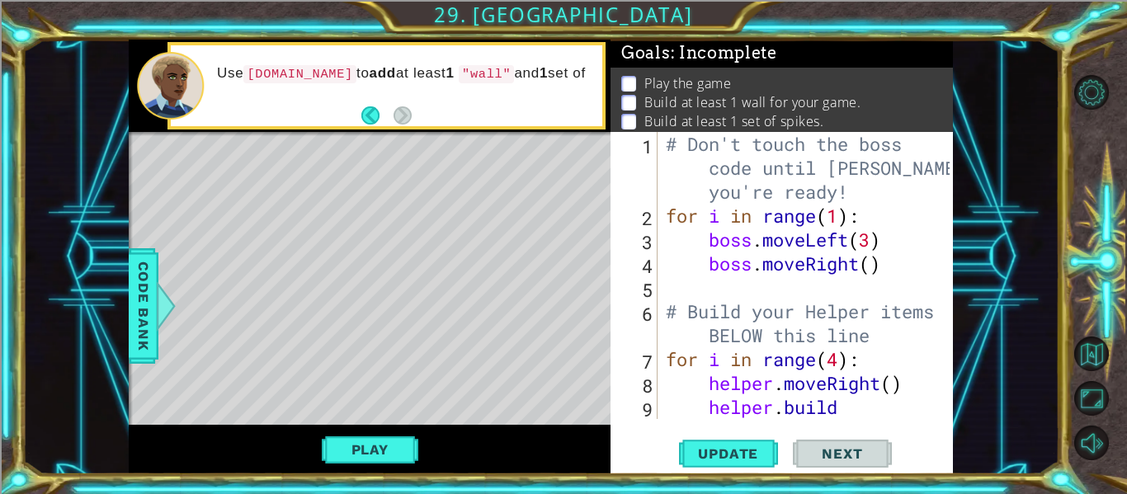
click at [877, 414] on div "# Don't touch the boss code until Vega says you're ready! for i in range ( 1 ) …" at bounding box center [809, 335] width 295 height 407
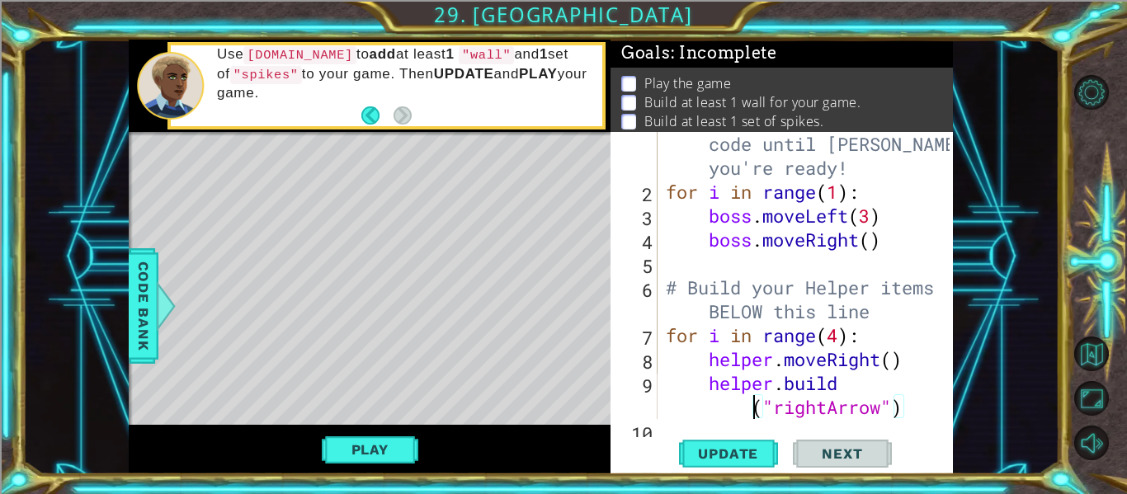
scroll to position [24, 0]
type textarea "helper.build("rightArrow")"
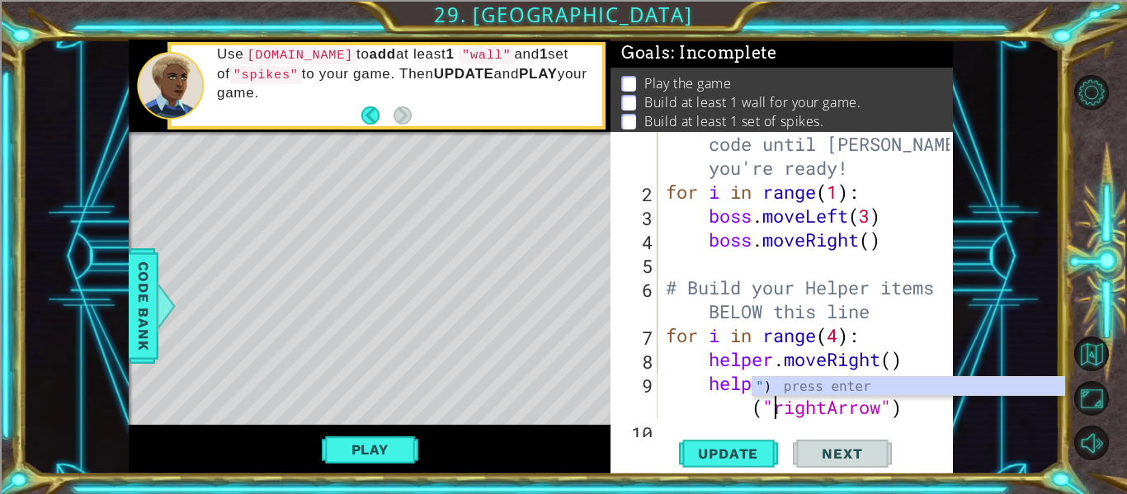
click at [943, 402] on div at bounding box center [941, 287] width 16 height 359
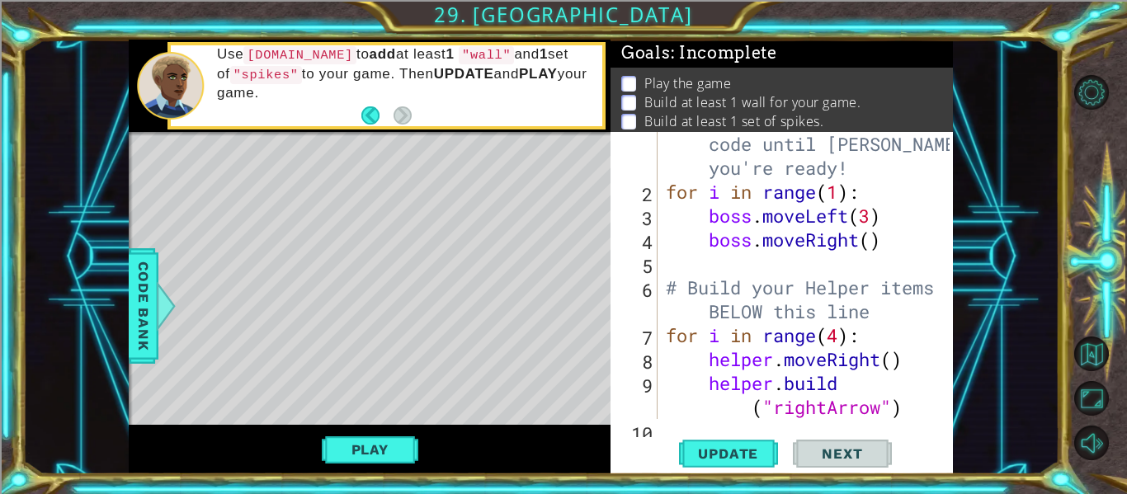
scroll to position [96, 0]
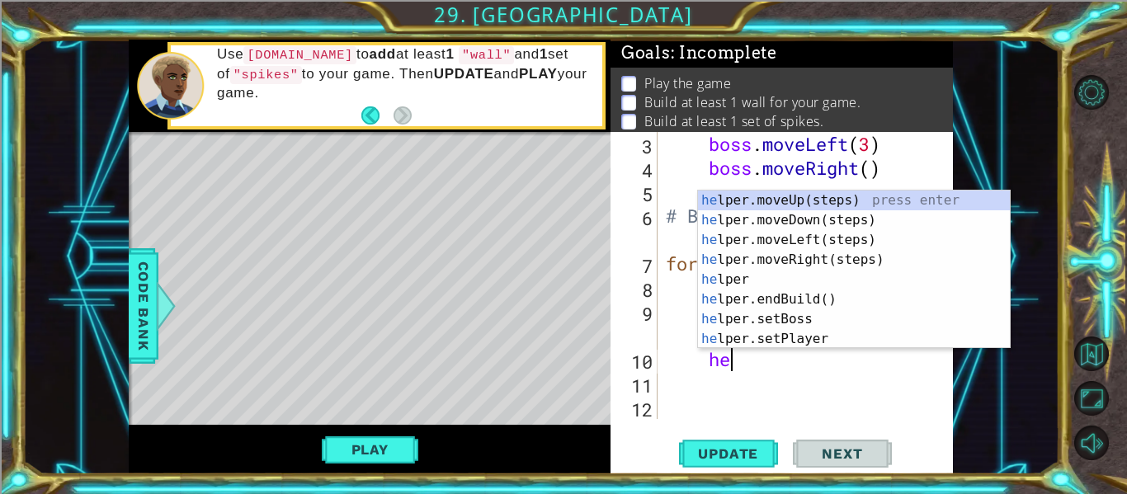
type textarea "h"
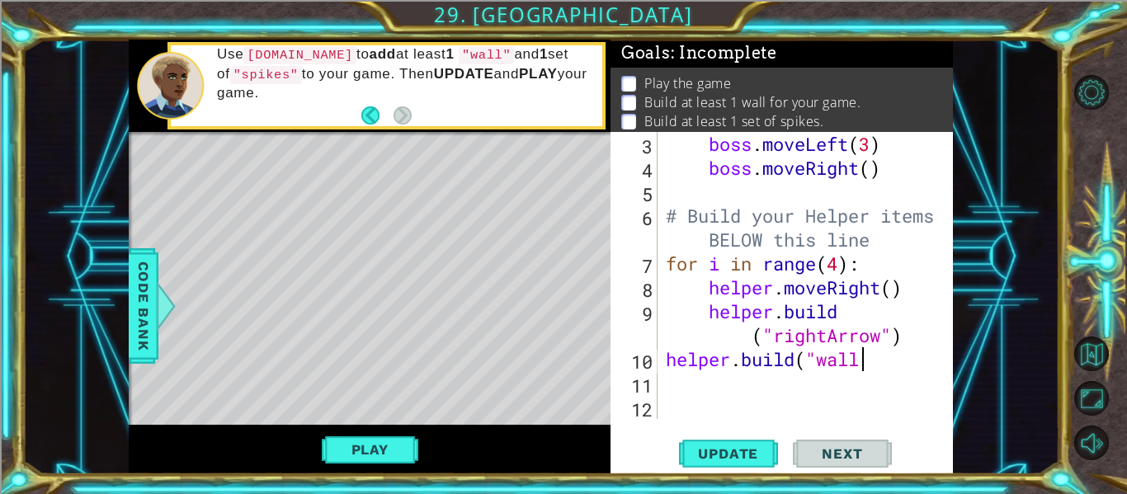
scroll to position [0, 8]
type textarea "helper.build("wall")"
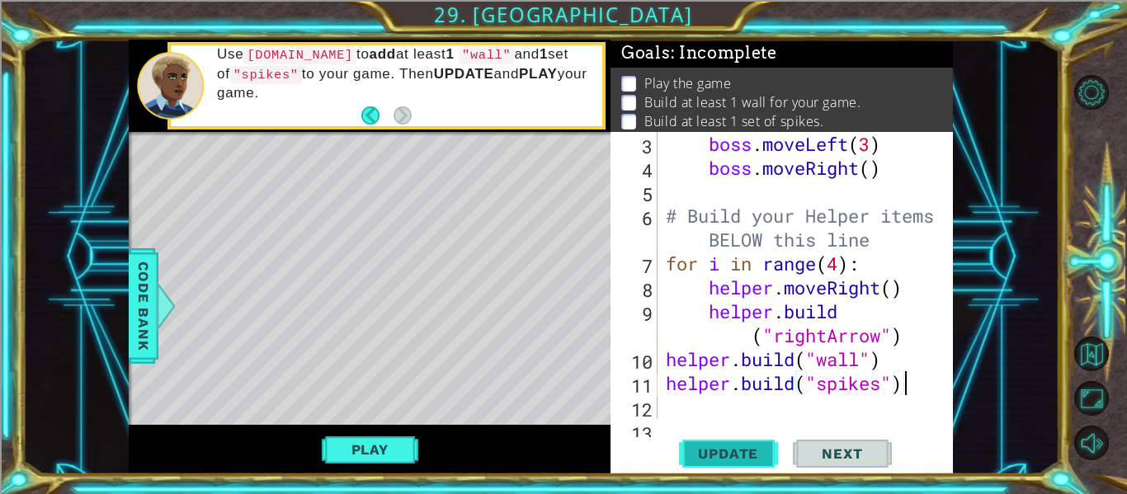
type textarea "helper.build("spikes")"
click at [757, 449] on span "Update" at bounding box center [727, 453] width 93 height 16
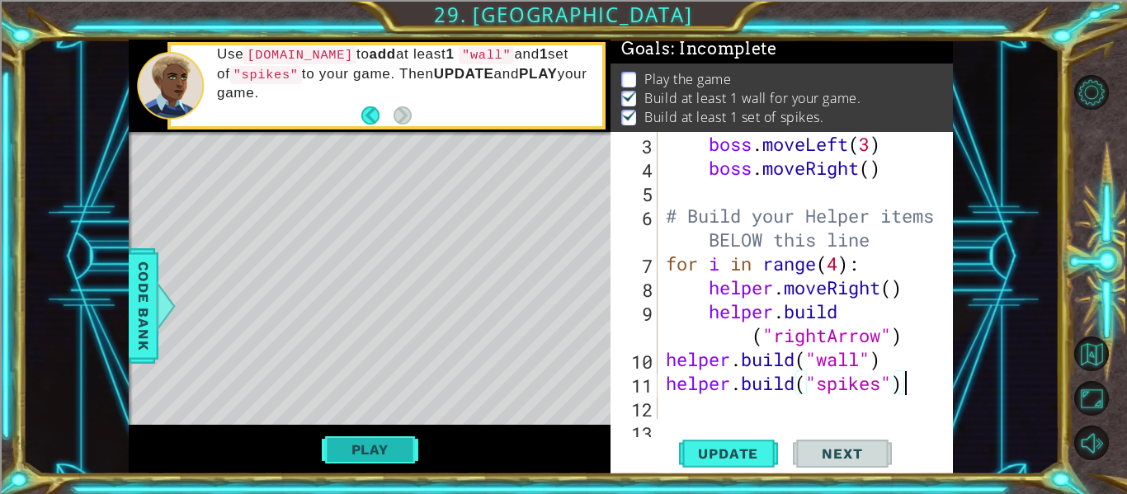
click at [397, 454] on button "Play" at bounding box center [370, 449] width 96 height 31
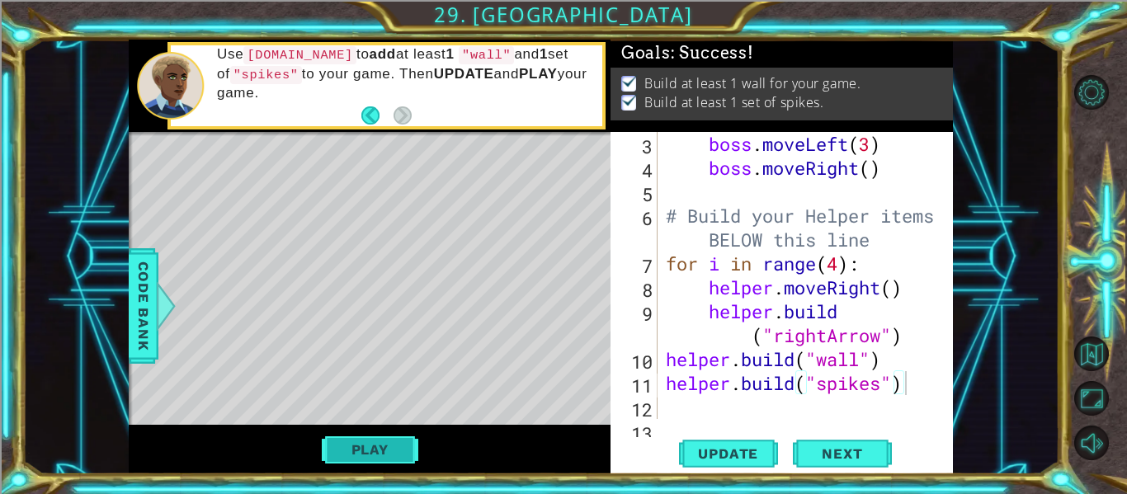
scroll to position [0, 0]
click at [845, 455] on span "Next" at bounding box center [841, 455] width 73 height 16
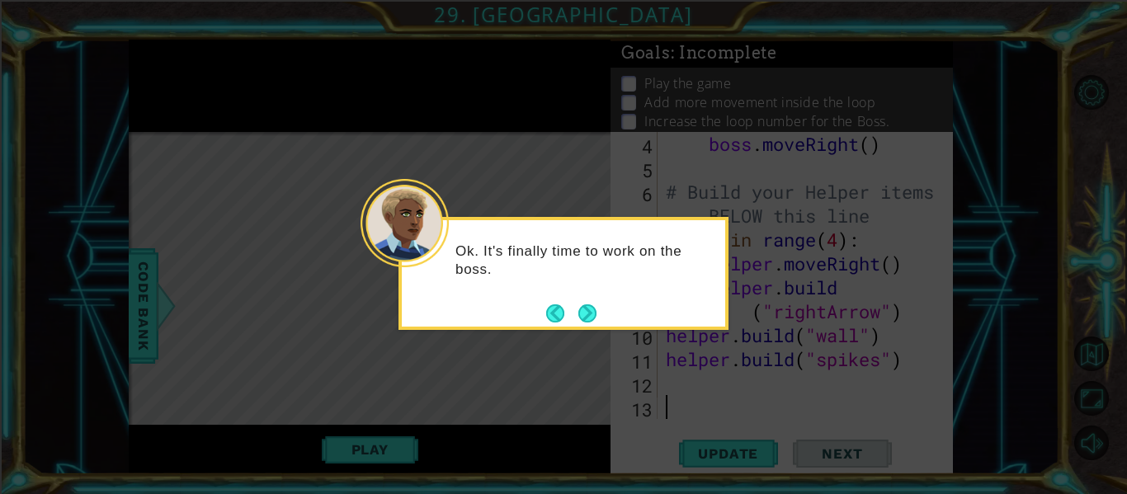
scroll to position [120, 0]
click at [582, 318] on button "Next" at bounding box center [587, 313] width 18 height 18
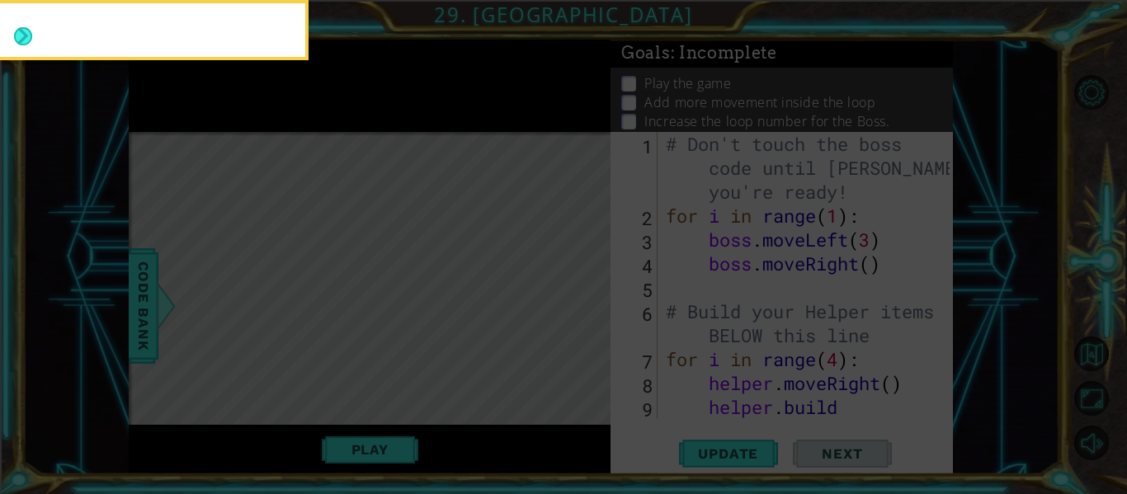
scroll to position [0, 0]
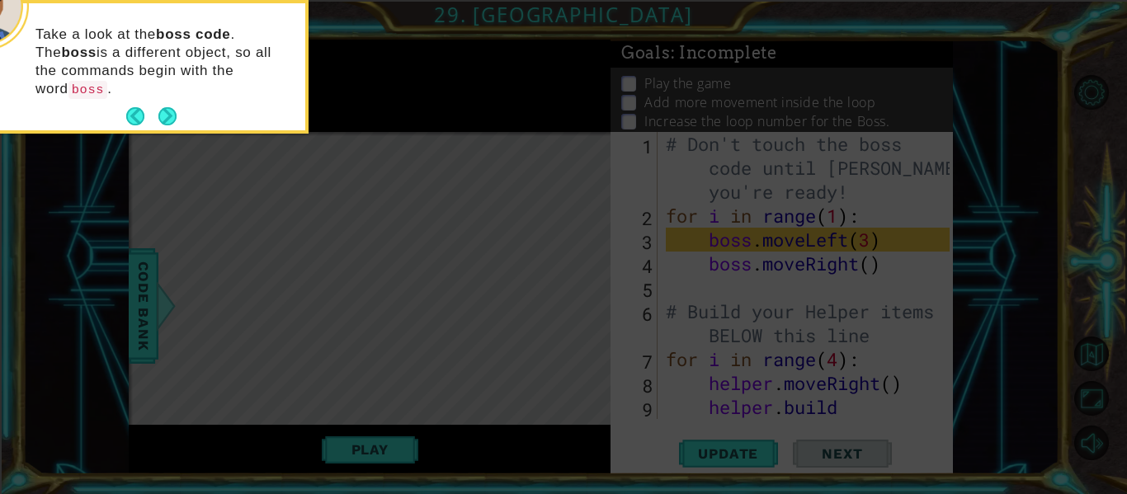
click at [169, 111] on div "Take a look at the boss code . The boss is a different object, so all the comma…" at bounding box center [143, 70] width 323 height 120
click at [157, 107] on button "Back" at bounding box center [142, 116] width 32 height 18
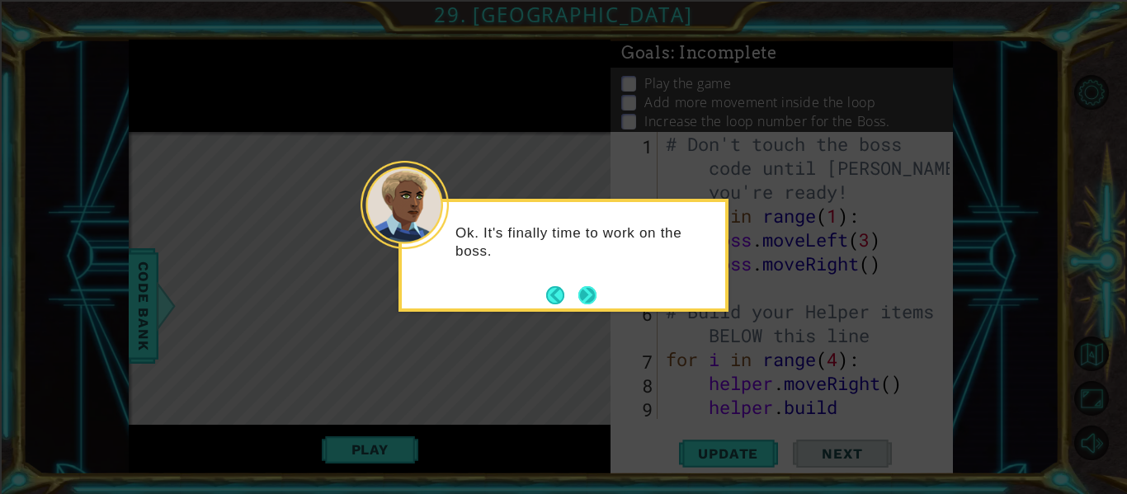
click at [591, 297] on button "Next" at bounding box center [587, 295] width 22 height 22
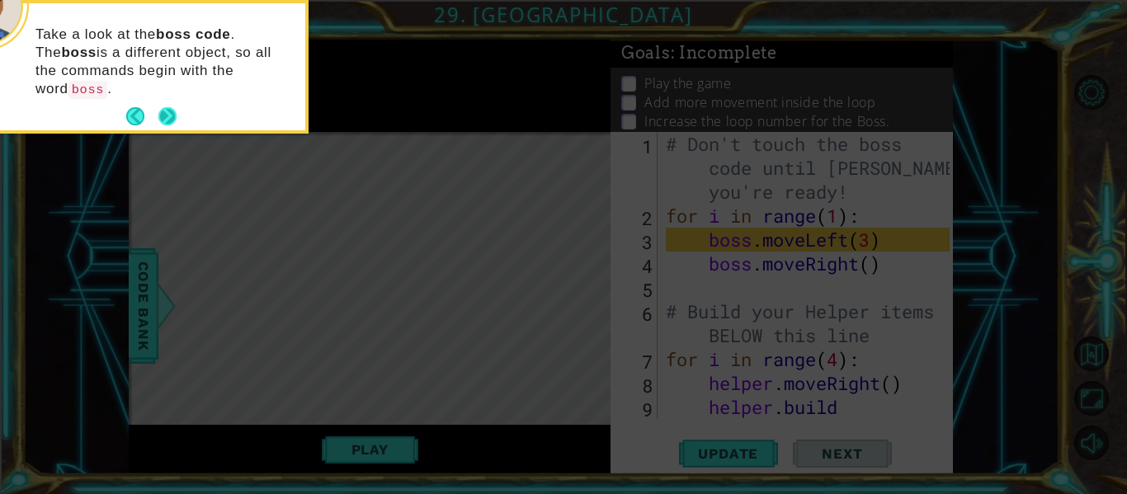
click at [168, 107] on button "Next" at bounding box center [167, 116] width 19 height 19
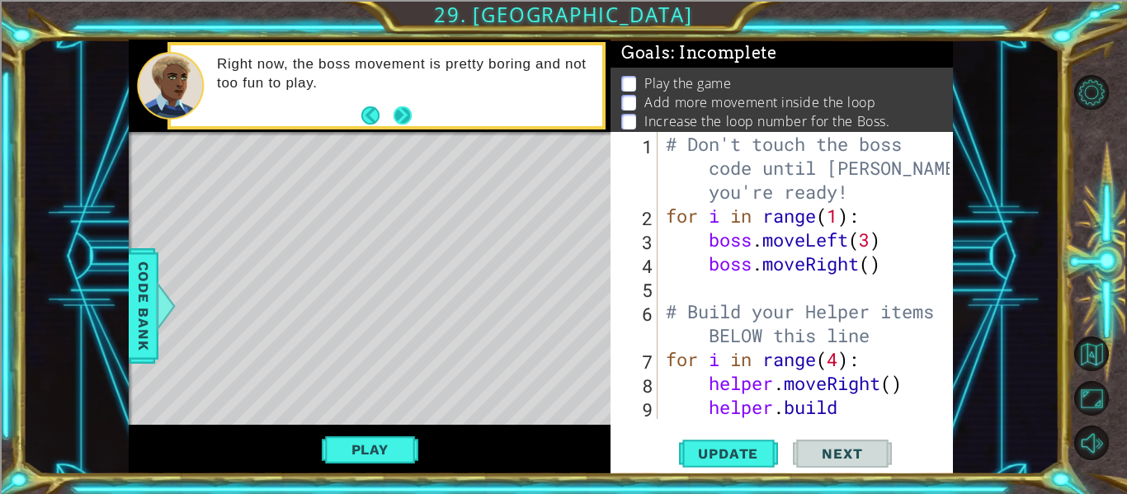
click at [396, 116] on button "Next" at bounding box center [403, 115] width 21 height 21
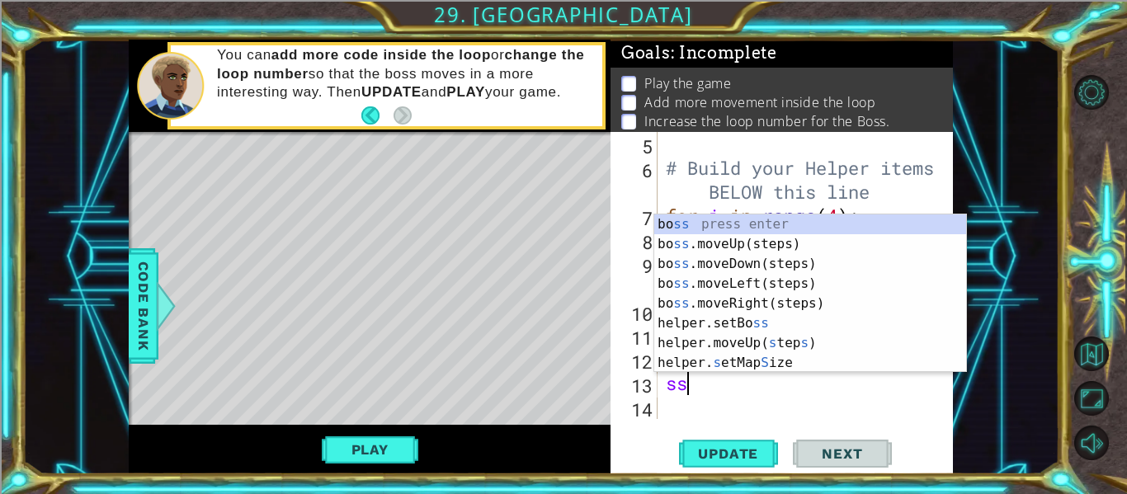
type textarea "s"
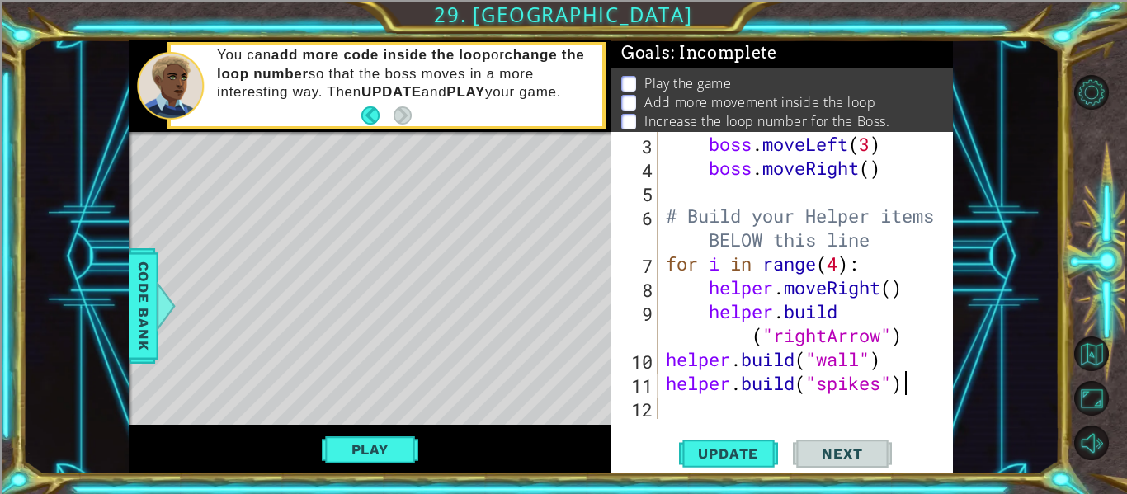
scroll to position [0, 10]
click at [866, 172] on div "boss . moveLeft ( 3 ) boss . moveRight ( ) # Build your Helper items BELOW this…" at bounding box center [809, 299] width 295 height 335
click at [871, 171] on div "boss . moveLeft ( 3 ) boss . moveRight ( ) # Build your Helper items BELOW this…" at bounding box center [809, 299] width 295 height 335
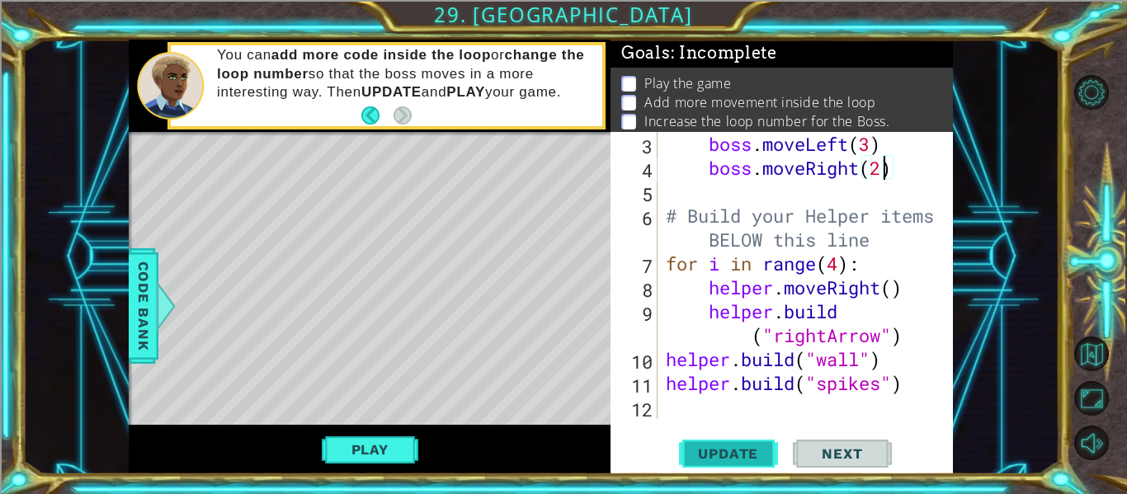
click at [733, 453] on span "Update" at bounding box center [727, 453] width 93 height 16
click at [391, 465] on button "Play" at bounding box center [370, 449] width 96 height 31
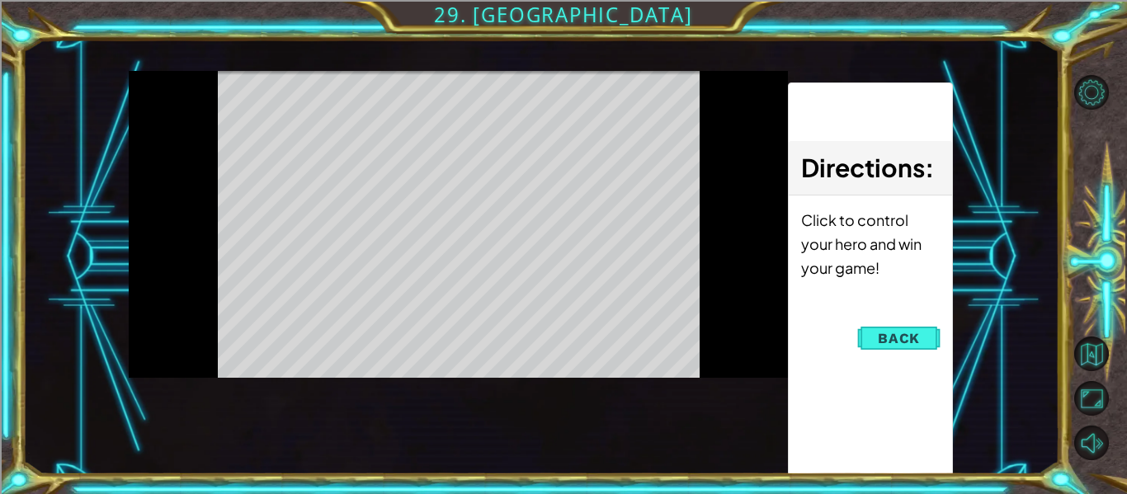
scroll to position [0, 0]
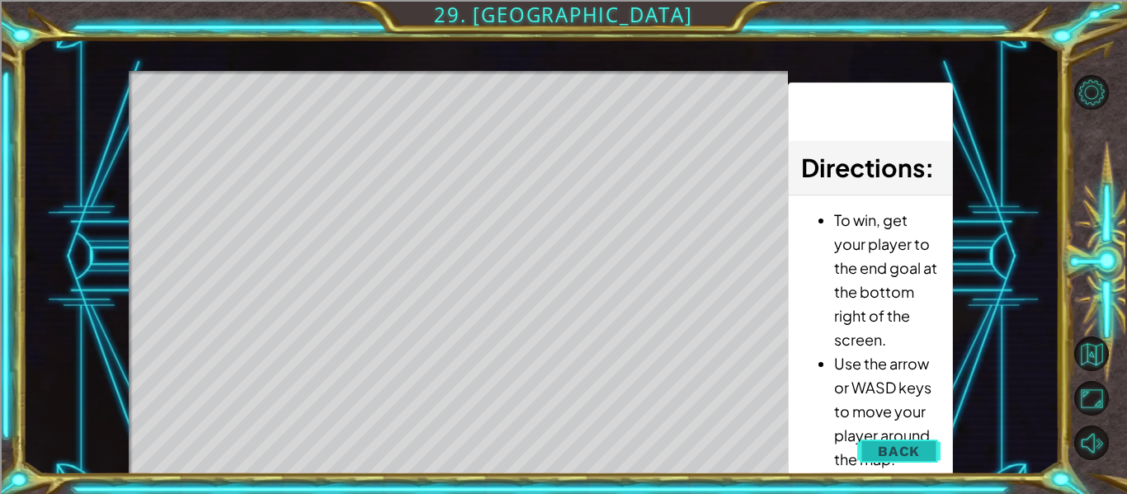
click at [896, 448] on span "Back" at bounding box center [898, 451] width 42 height 16
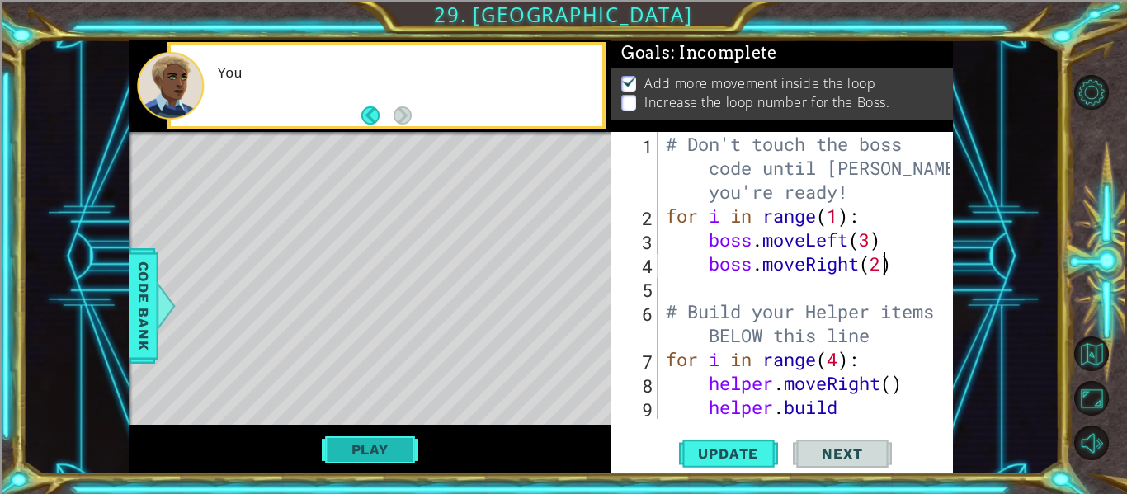
click at [365, 461] on button "Play" at bounding box center [370, 449] width 96 height 31
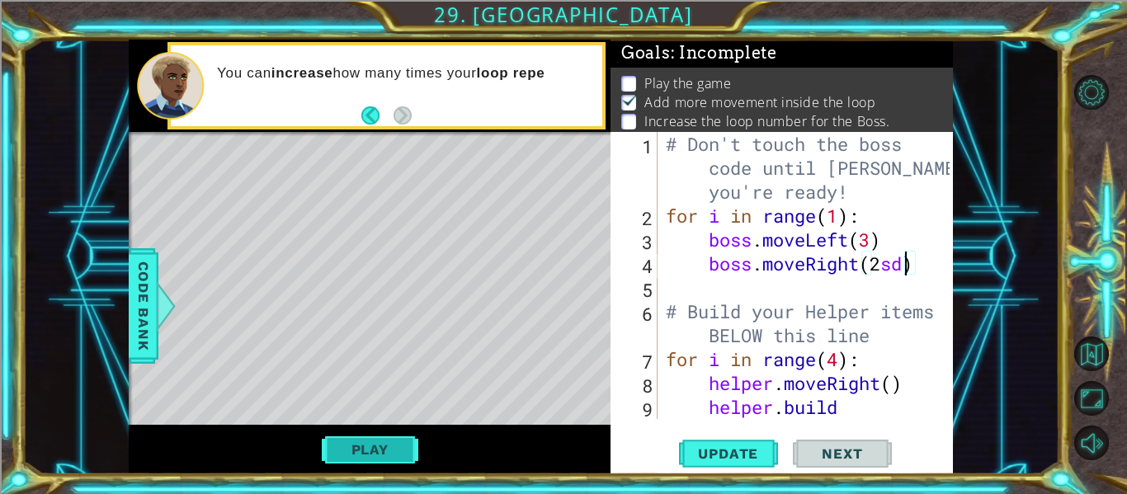
scroll to position [7, 0]
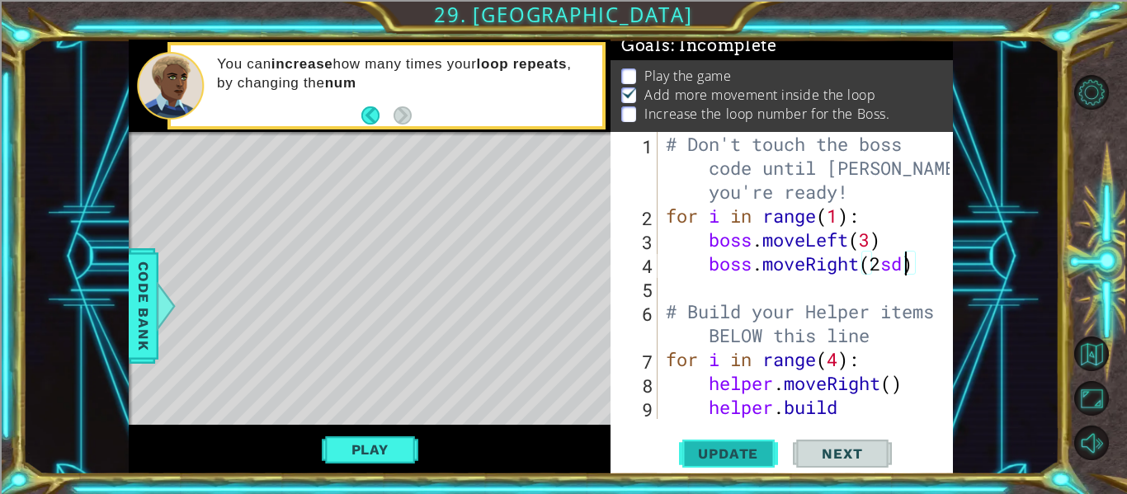
click at [713, 455] on span "Update" at bounding box center [727, 453] width 93 height 16
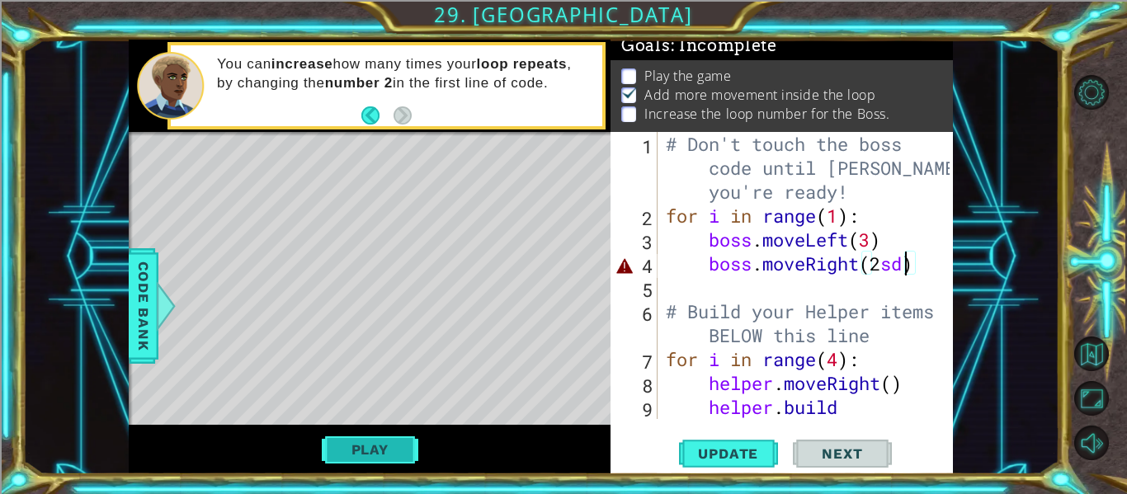
click at [339, 454] on button "Play" at bounding box center [370, 449] width 96 height 31
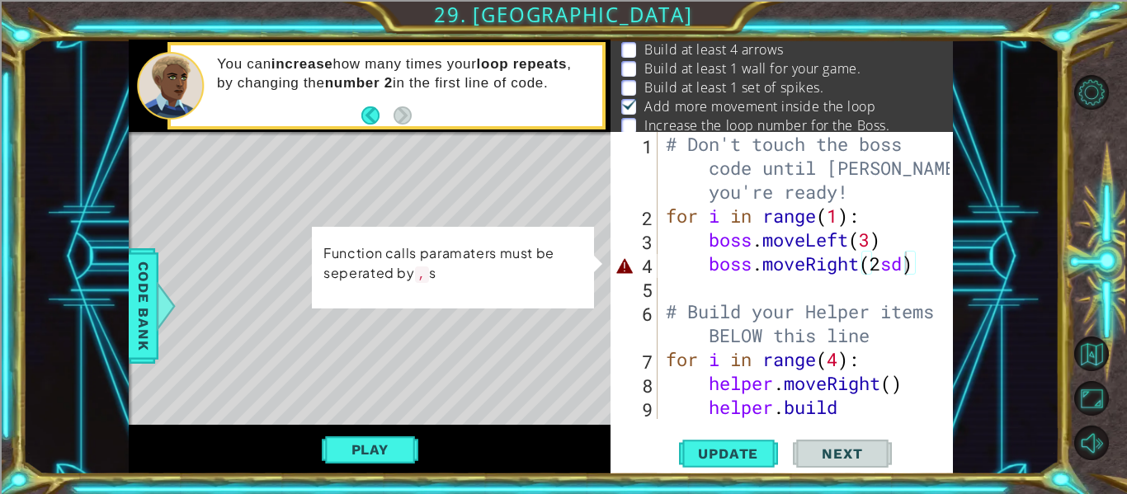
scroll to position [32, 0]
click at [901, 265] on div "# Don't touch the boss code until Vega says you're ready! for i in range ( 1 ) …" at bounding box center [809, 335] width 295 height 407
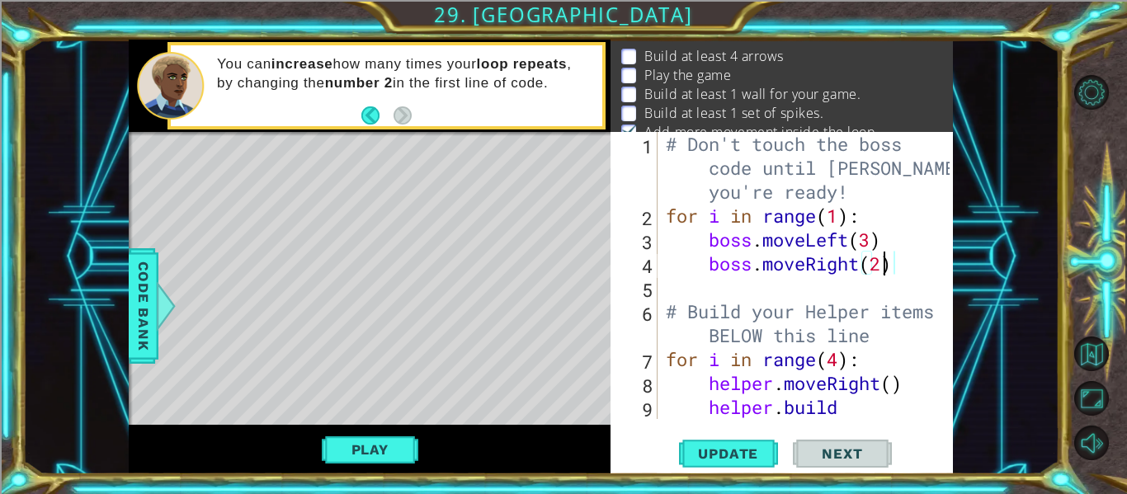
scroll to position [23, 0]
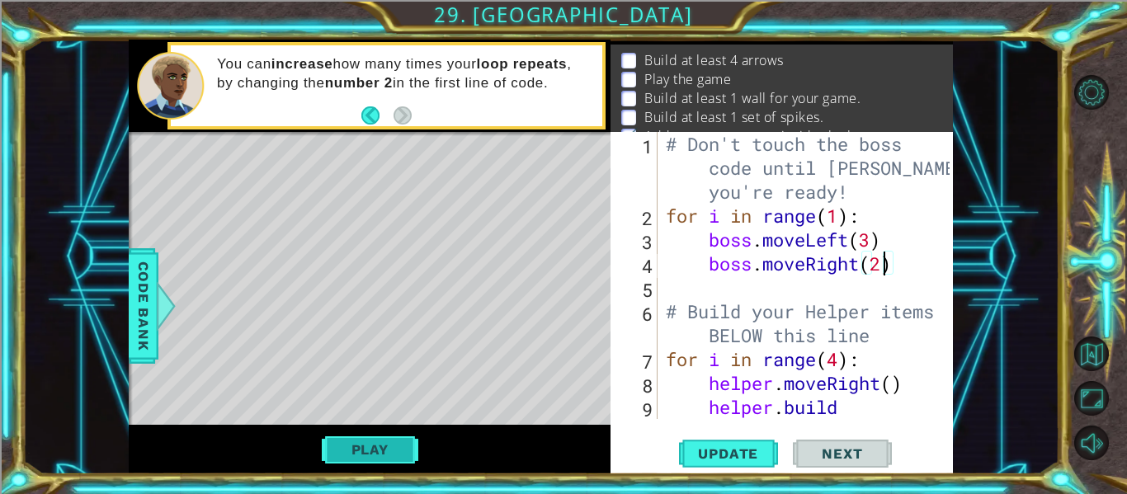
click at [383, 453] on button "Play" at bounding box center [370, 449] width 96 height 31
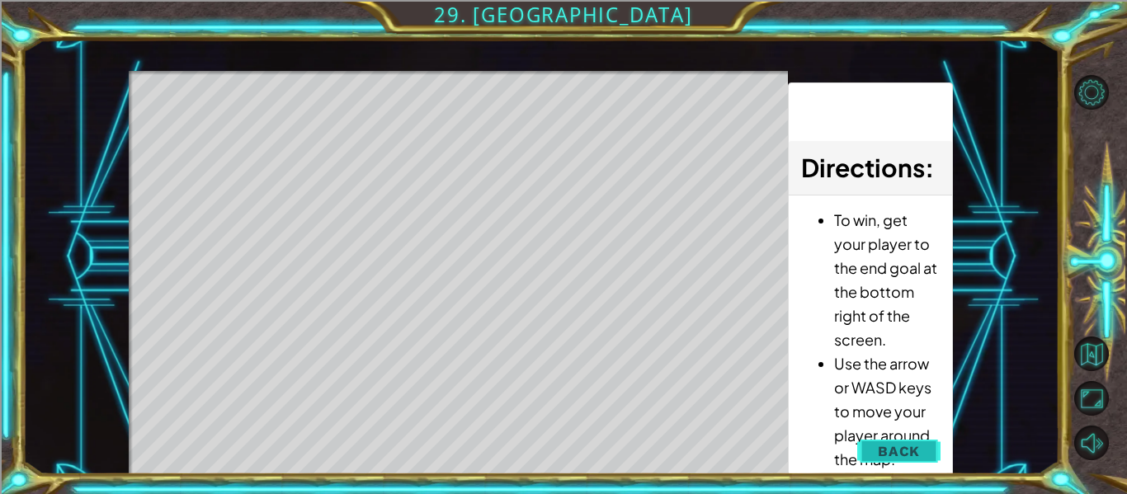
click at [897, 445] on span "Back" at bounding box center [898, 451] width 42 height 16
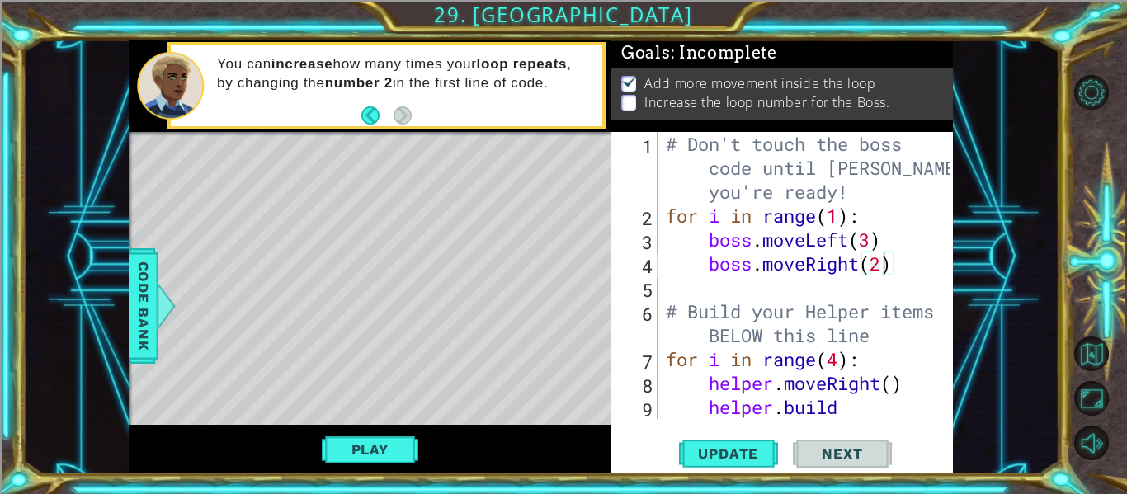
scroll to position [0, 0]
click at [724, 447] on span "Update" at bounding box center [727, 453] width 93 height 16
click at [402, 448] on button "Play" at bounding box center [370, 449] width 96 height 31
click at [843, 223] on div "# Don't touch the boss code until Vega says you're ready! for i in range ( 1 ) …" at bounding box center [809, 335] width 295 height 407
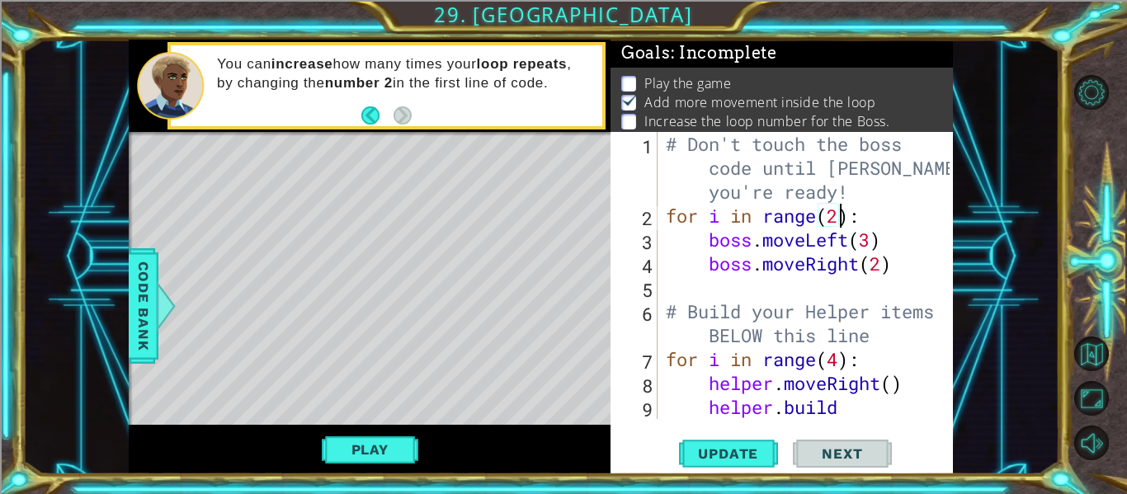
scroll to position [0, 8]
click at [887, 262] on div "# Don't touch the boss code until Vega says you're ready! for i in range ( 2 ) …" at bounding box center [809, 335] width 295 height 407
type textarea "boss.moveRight()"
click at [718, 449] on span "Update" at bounding box center [727, 453] width 93 height 16
click at [393, 465] on button "Play" at bounding box center [370, 449] width 96 height 31
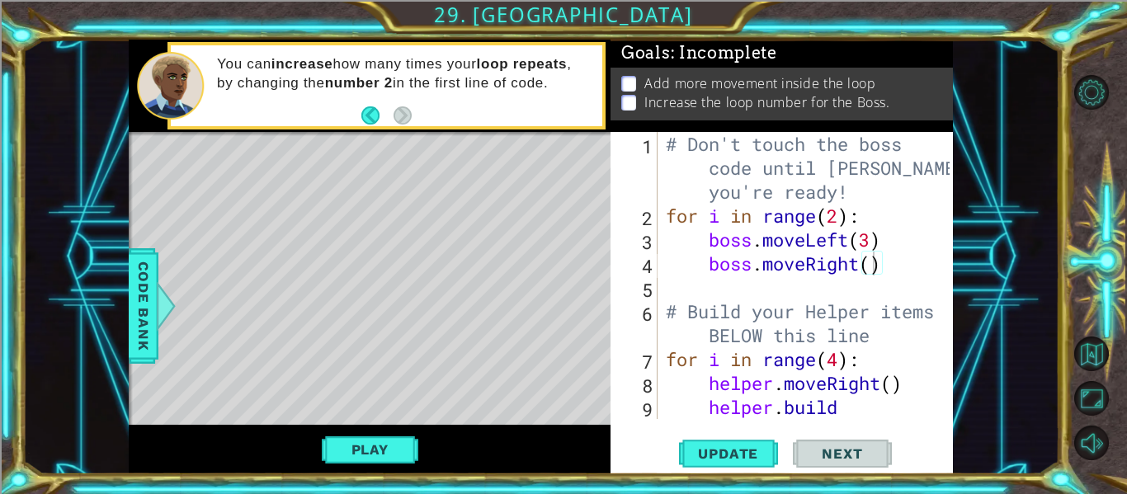
click at [907, 253] on div "# Don't touch the boss code until Vega says you're ready! for i in range ( 2 ) …" at bounding box center [809, 335] width 295 height 407
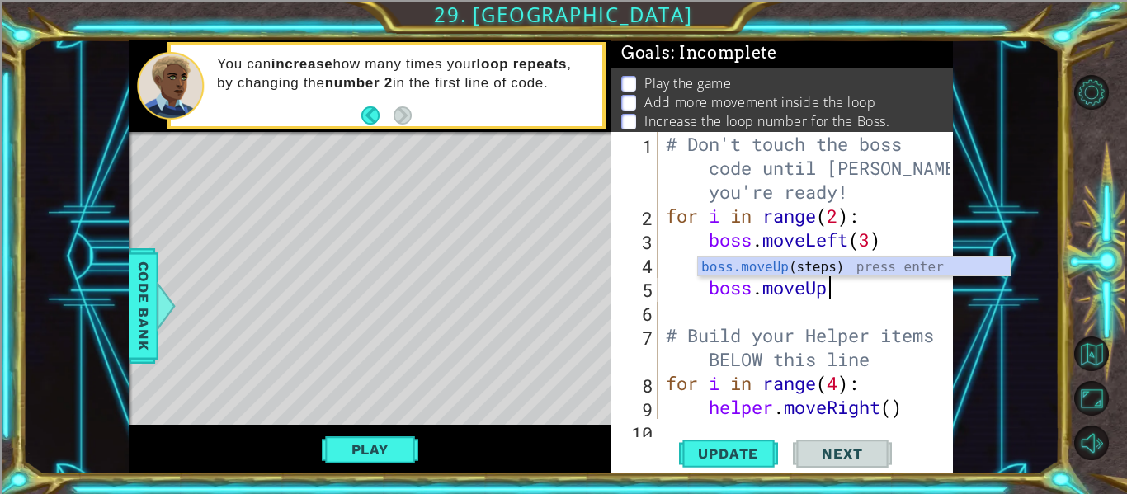
scroll to position [0, 7]
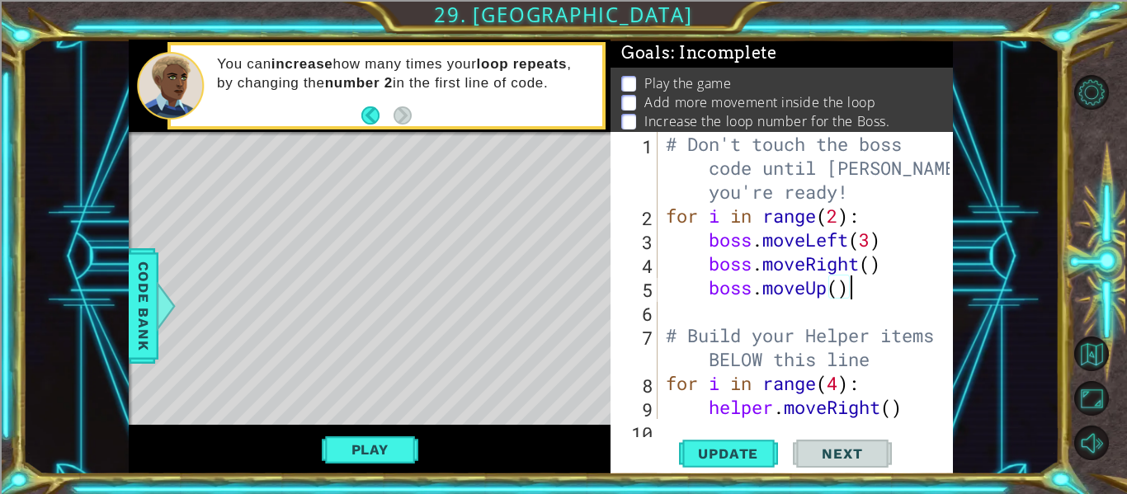
click at [841, 211] on div "# Don't touch the boss code until Vega says you're ready! for i in range ( 2 ) …" at bounding box center [809, 335] width 295 height 407
type textarea "for i in range(3):"
click at [746, 457] on span "Update" at bounding box center [727, 453] width 93 height 16
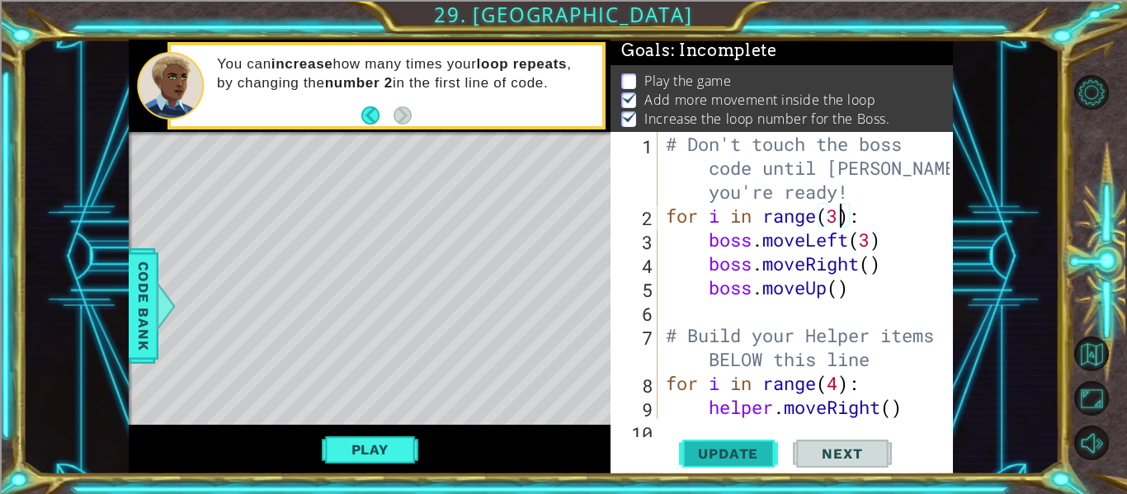
scroll to position [4, 0]
click at [381, 473] on div "Play" at bounding box center [370, 449] width 482 height 49
click at [385, 453] on button "Play" at bounding box center [370, 449] width 96 height 31
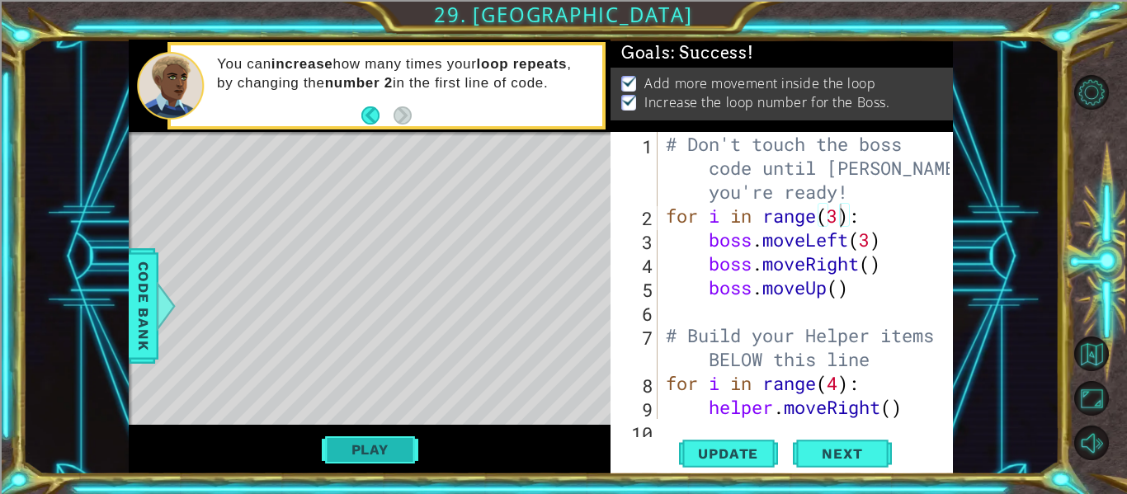
scroll to position [0, 0]
click at [851, 459] on span "Next" at bounding box center [841, 457] width 73 height 16
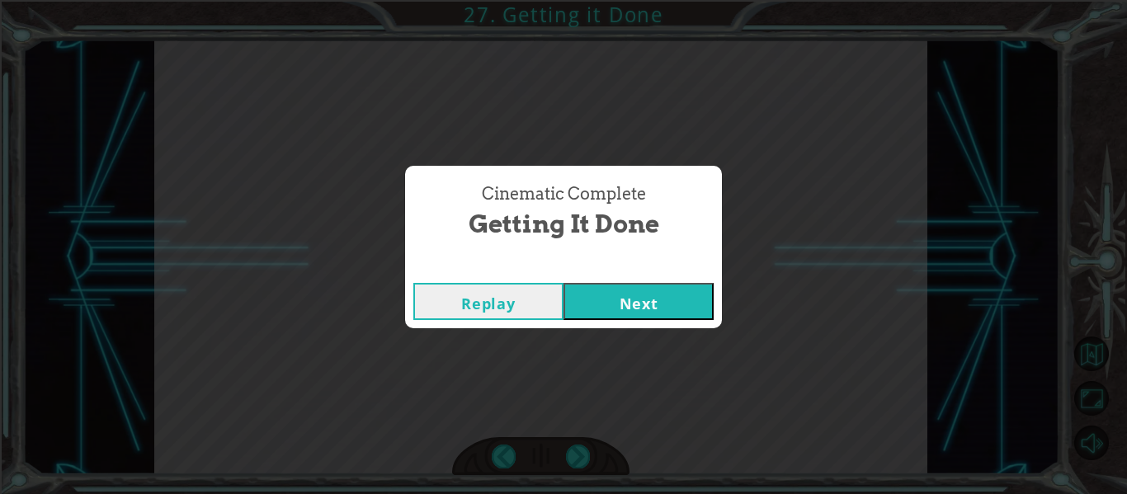
click at [663, 291] on button "Next" at bounding box center [638, 301] width 150 height 37
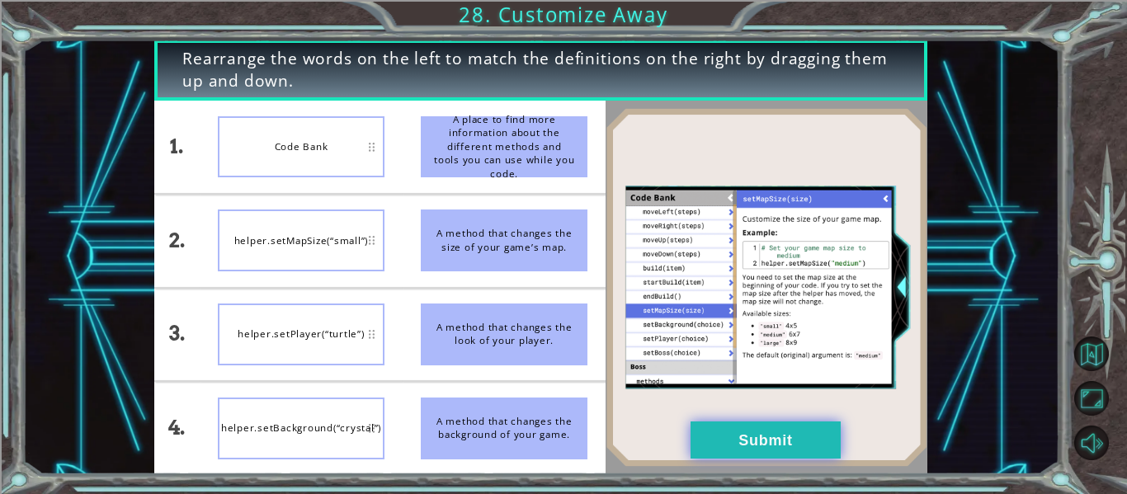
click at [750, 441] on button "Submit" at bounding box center [765, 439] width 150 height 37
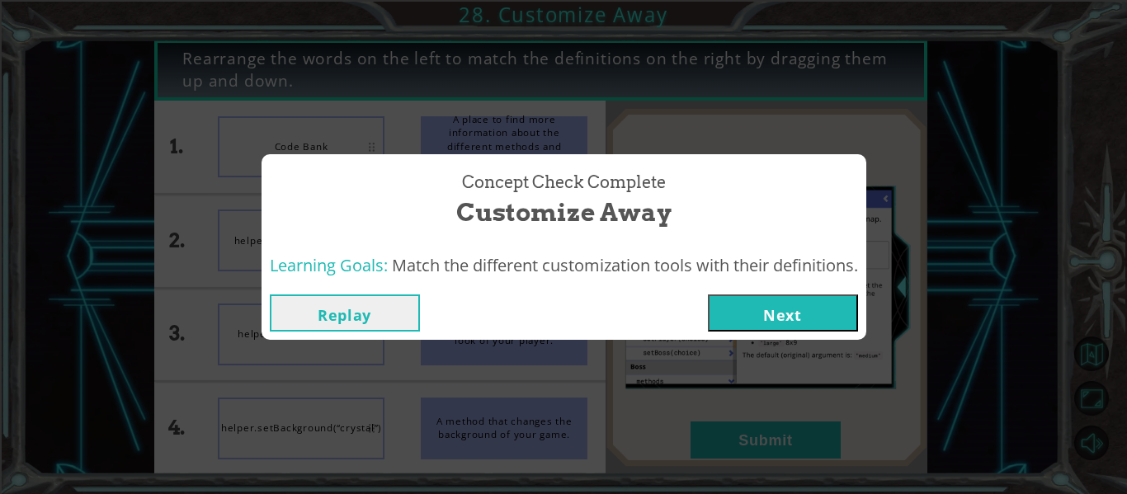
click at [770, 324] on button "Next" at bounding box center [783, 312] width 150 height 37
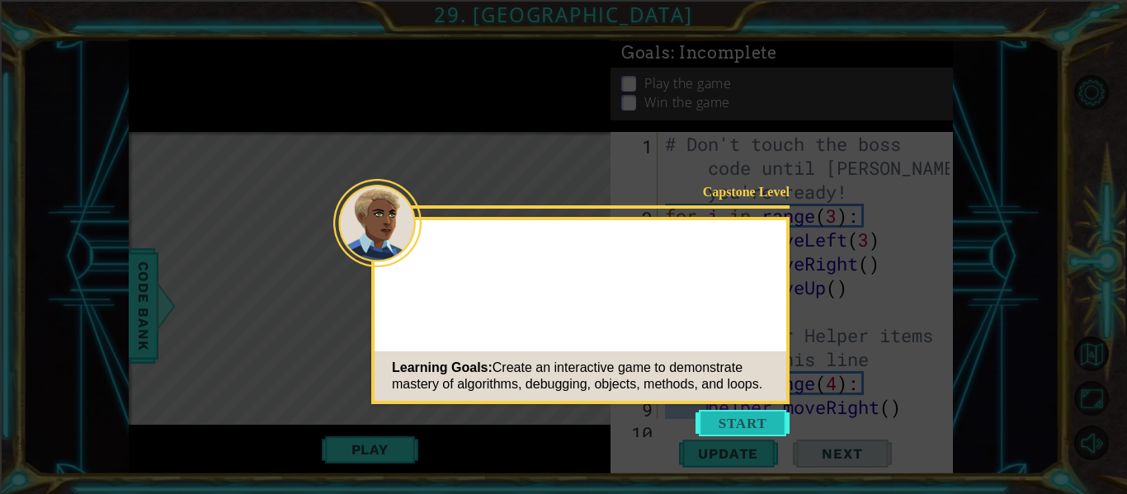
click at [755, 421] on button "Start" at bounding box center [742, 423] width 94 height 26
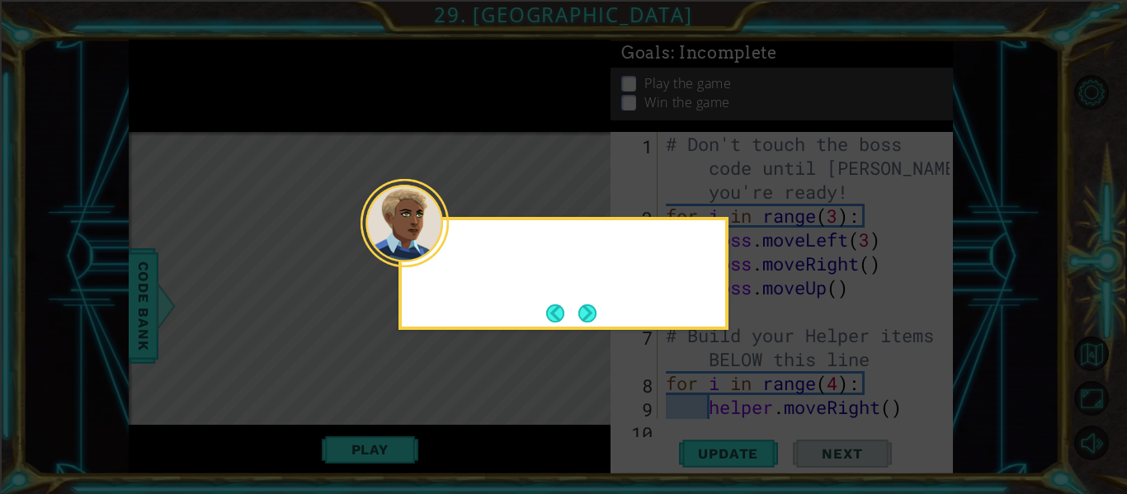
click at [445, 258] on div at bounding box center [404, 223] width 88 height 88
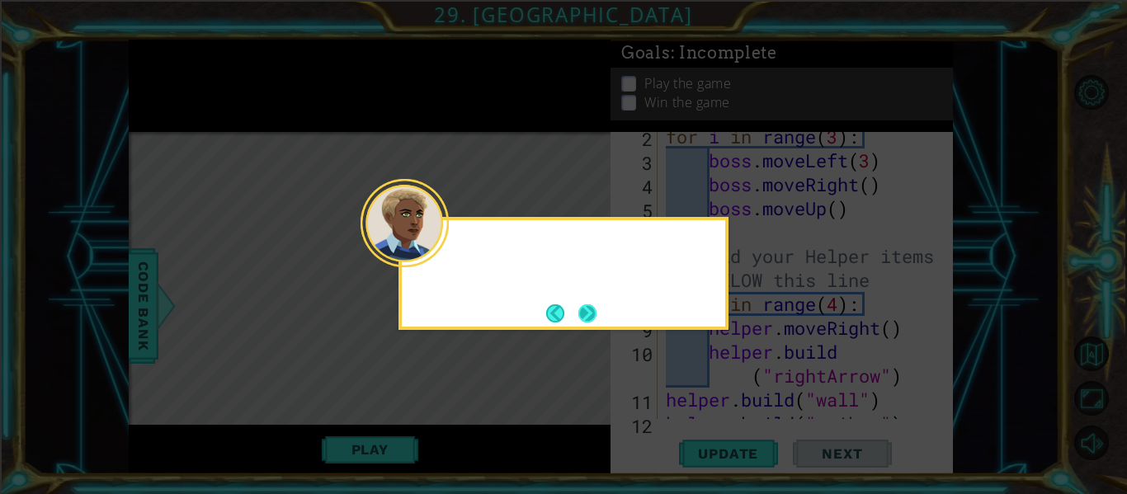
click at [597, 315] on button "Next" at bounding box center [587, 312] width 19 height 19
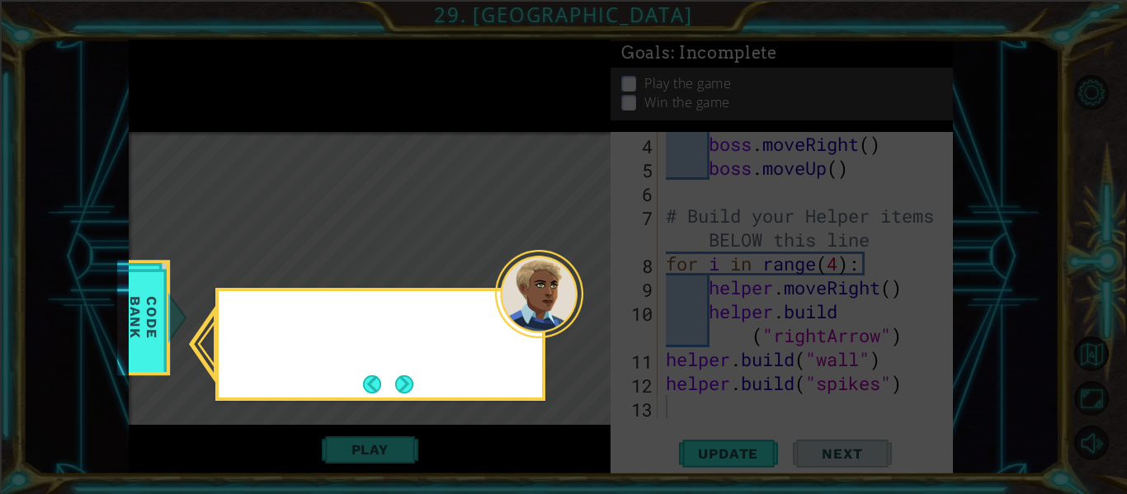
scroll to position [120, 0]
click at [263, 323] on div at bounding box center [380, 321] width 323 height 47
click at [402, 390] on button "Next" at bounding box center [403, 383] width 19 height 19
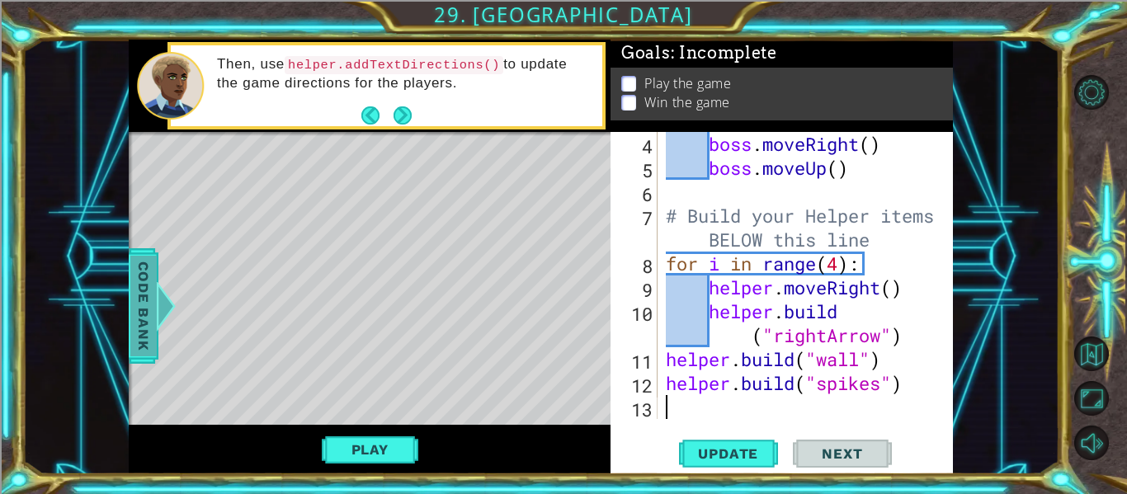
click at [137, 296] on span "Code Bank" at bounding box center [143, 306] width 26 height 101
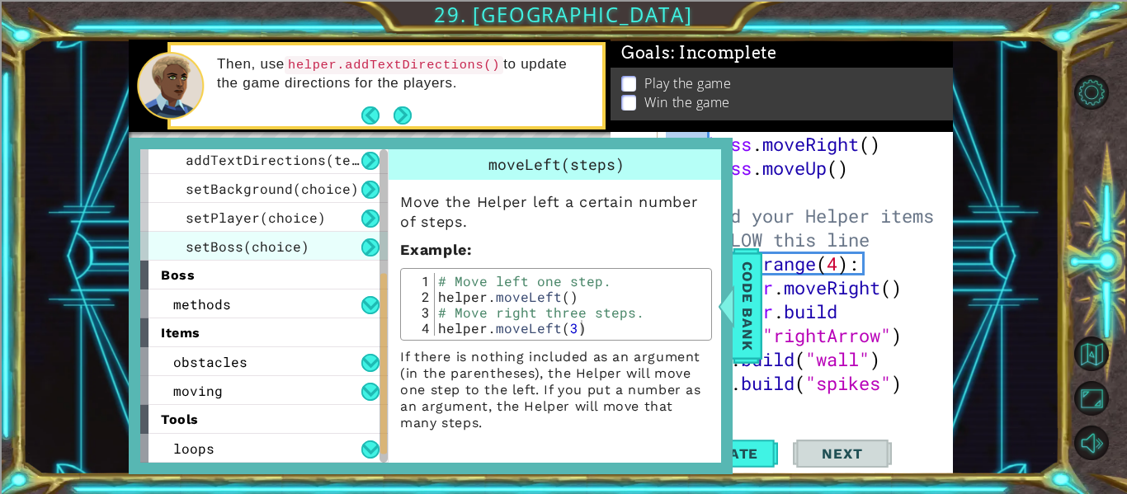
scroll to position [233, 0]
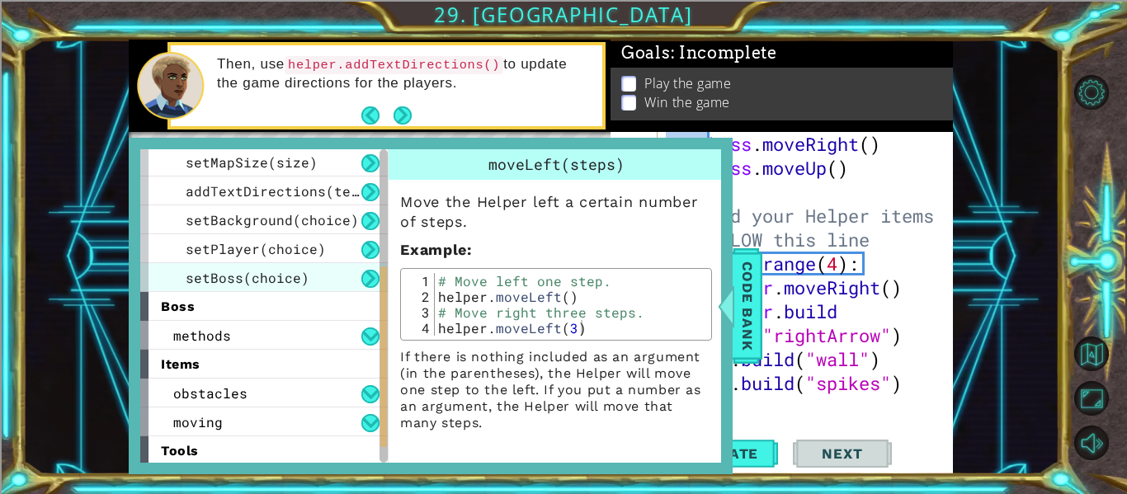
click at [286, 280] on span "setBoss(choice)" at bounding box center [248, 277] width 124 height 17
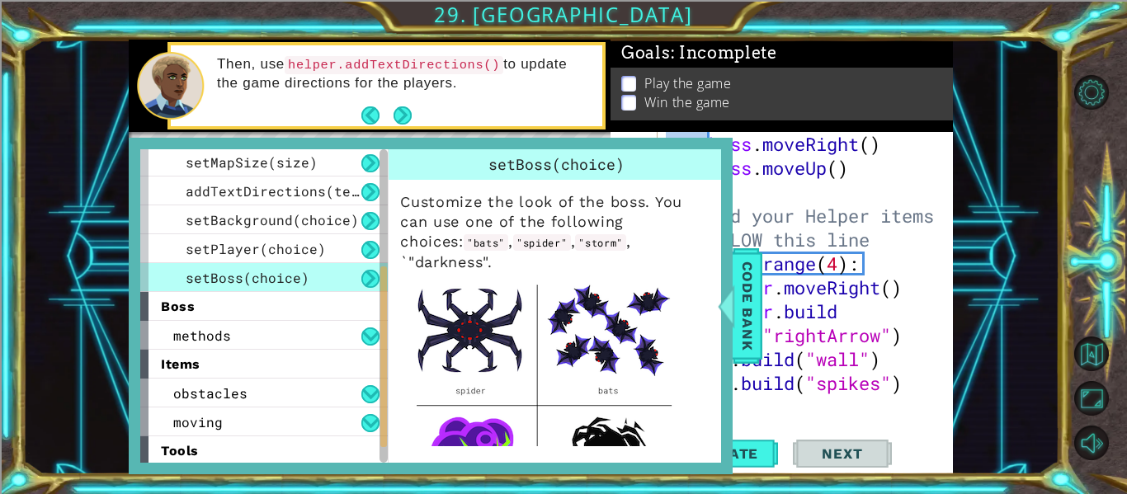
scroll to position [234, 0]
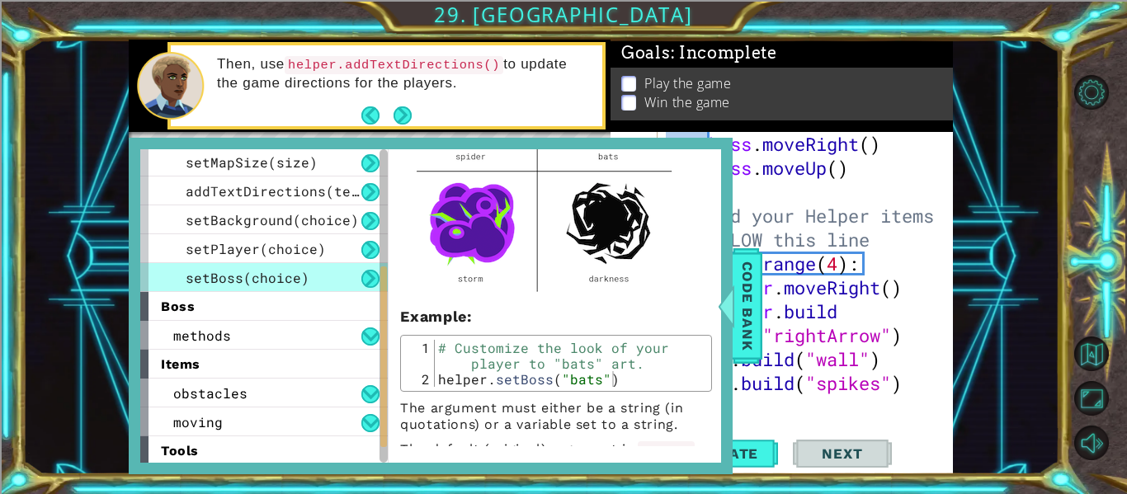
click at [793, 408] on div "boss . moveRight ( ) boss . moveUp ( ) # Build your Helper items BELOW this lin…" at bounding box center [809, 299] width 295 height 335
click at [753, 318] on span "Code Bank" at bounding box center [747, 306] width 26 height 101
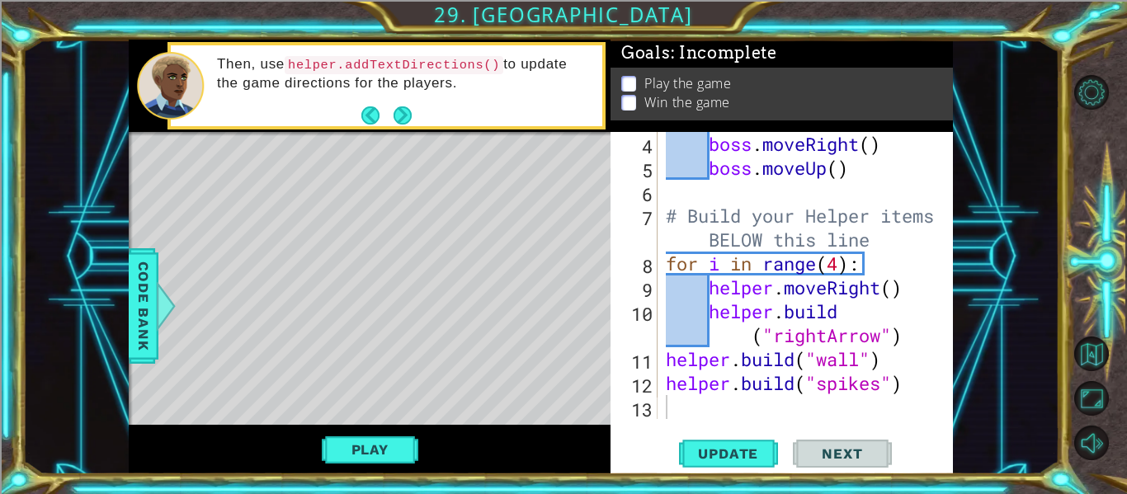
click at [736, 424] on div "4 5 6 7 8 9 10 11 12 13 boss . moveRight ( ) boss . moveUp ( ) # Build your Hel…" at bounding box center [781, 303] width 342 height 342
click at [723, 416] on div "boss . moveRight ( ) boss . moveUp ( ) # Build your Helper items BELOW this lin…" at bounding box center [809, 299] width 295 height 335
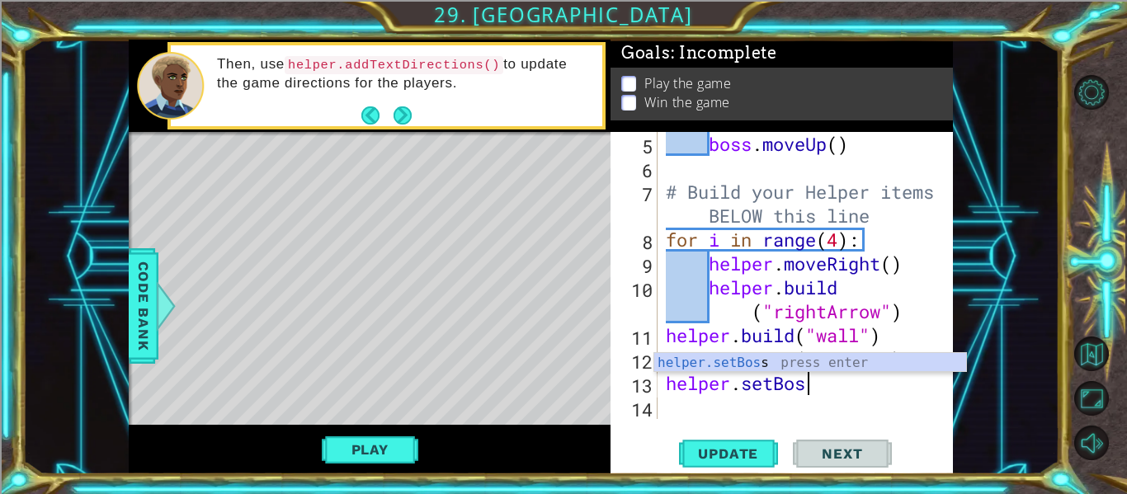
scroll to position [0, 6]
click at [139, 319] on span "Code Bank" at bounding box center [143, 306] width 26 height 101
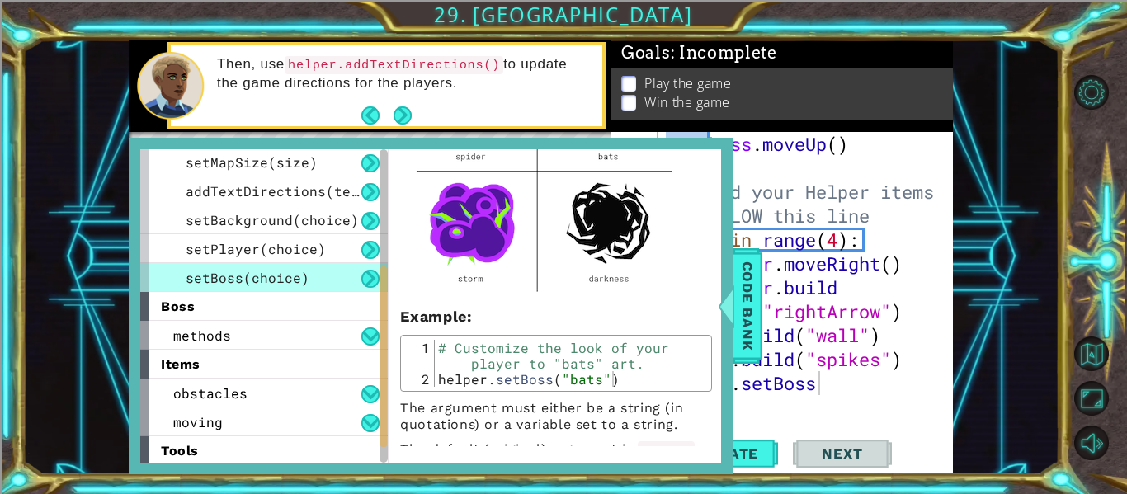
click at [924, 377] on div "boss . moveUp ( ) # Build your Helper items BELOW this line for i in range ( 4 …" at bounding box center [809, 299] width 295 height 335
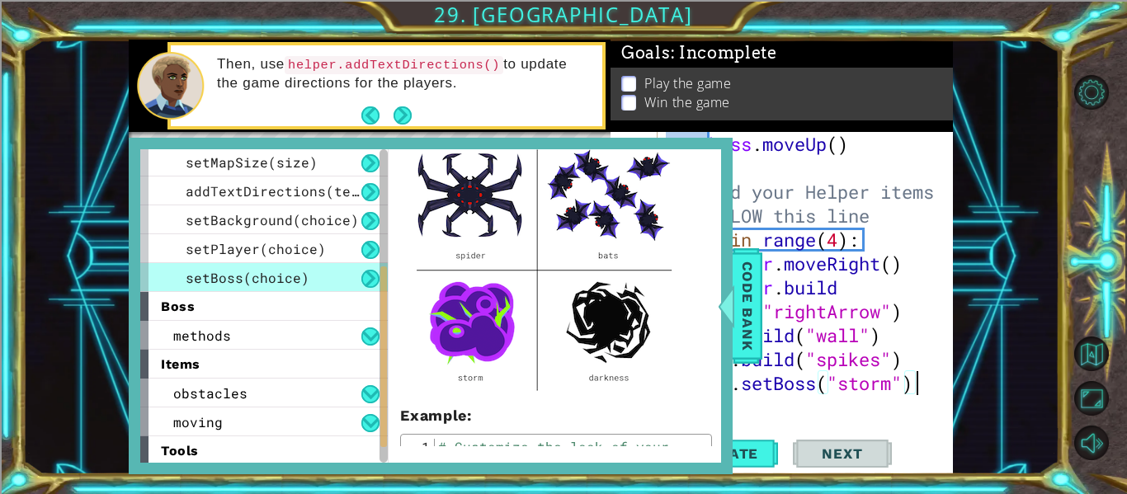
scroll to position [0, 11]
type textarea "helper.setBoss("storm")"
click at [756, 459] on span "Update" at bounding box center [727, 453] width 93 height 16
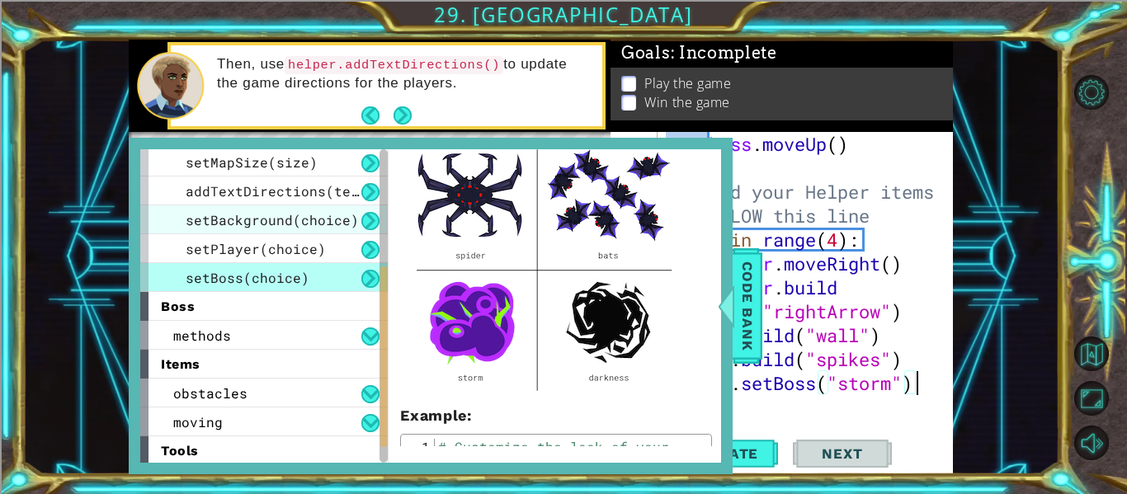
click at [343, 224] on span "setBackground(choice)" at bounding box center [272, 219] width 173 height 17
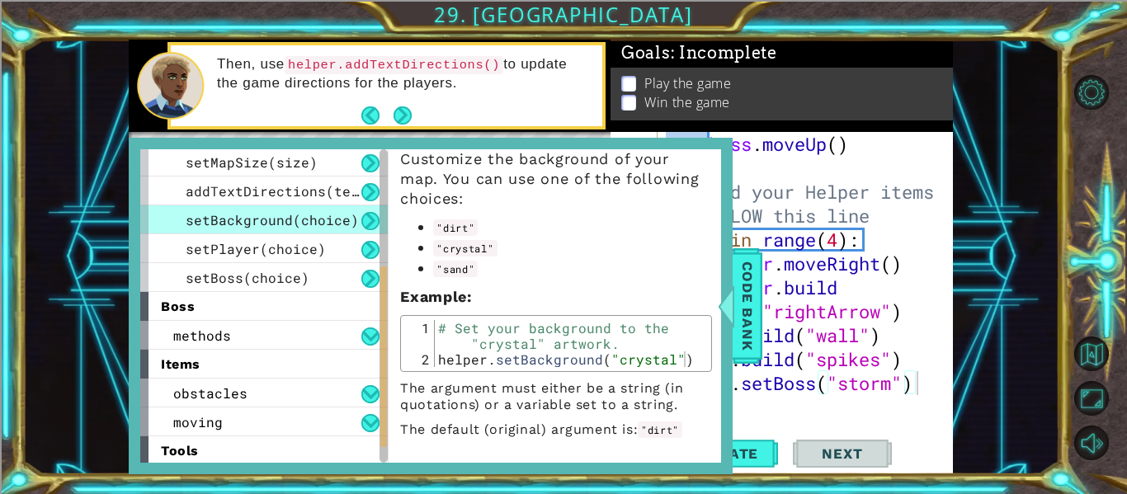
scroll to position [0, 0]
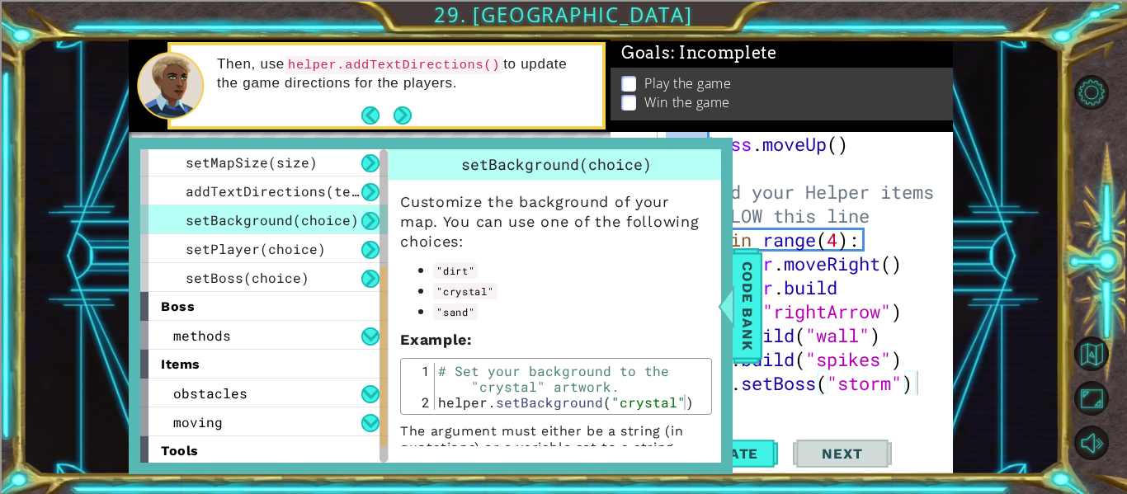
click at [859, 416] on div "boss . moveUp ( ) # Build your Helper items BELOW this line for i in range ( 4 …" at bounding box center [809, 299] width 295 height 335
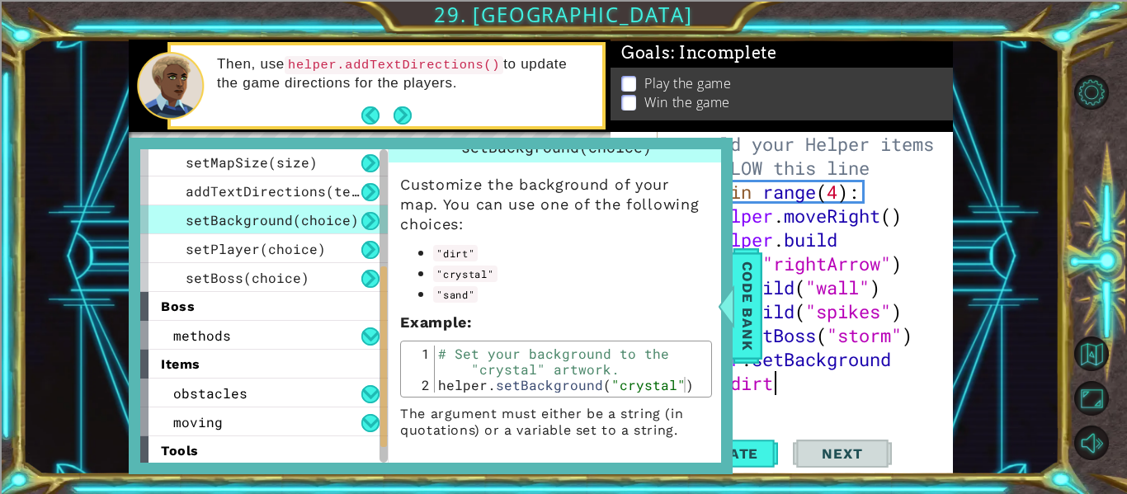
scroll to position [0, 13]
click at [777, 458] on button "Update" at bounding box center [728, 454] width 99 height 34
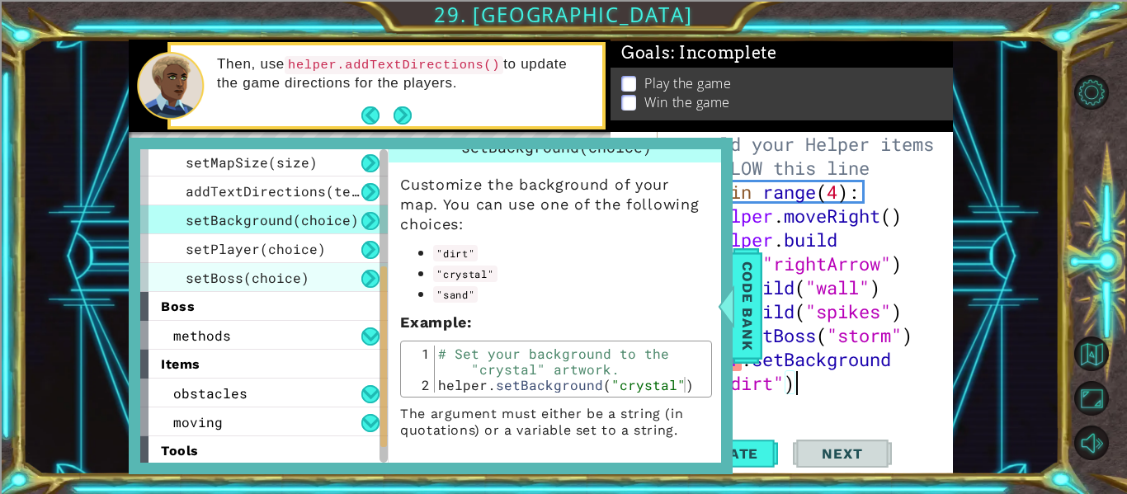
click at [317, 281] on div "setBoss(choice)" at bounding box center [263, 277] width 247 height 29
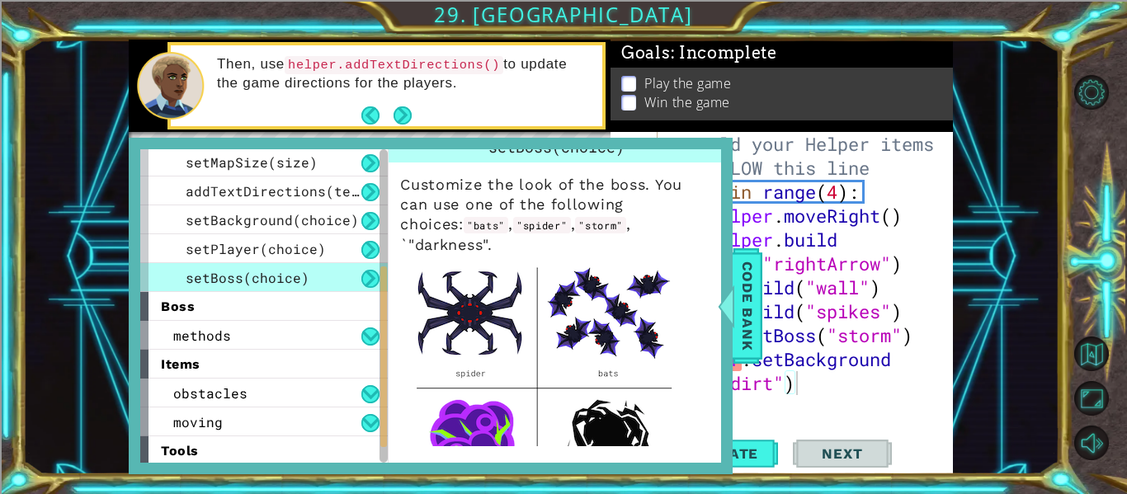
scroll to position [0, 0]
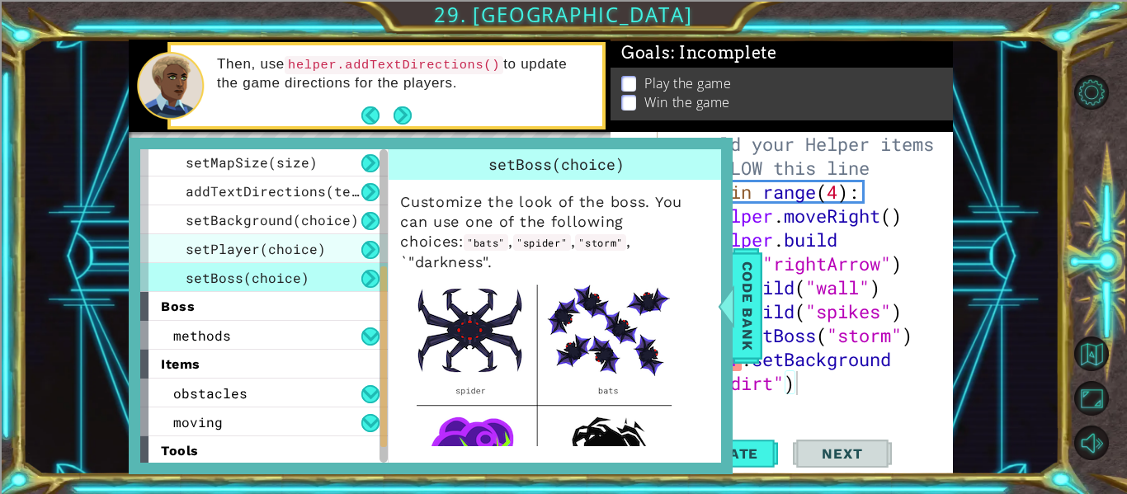
click at [304, 248] on span "setPlayer(choice)" at bounding box center [256, 248] width 140 height 17
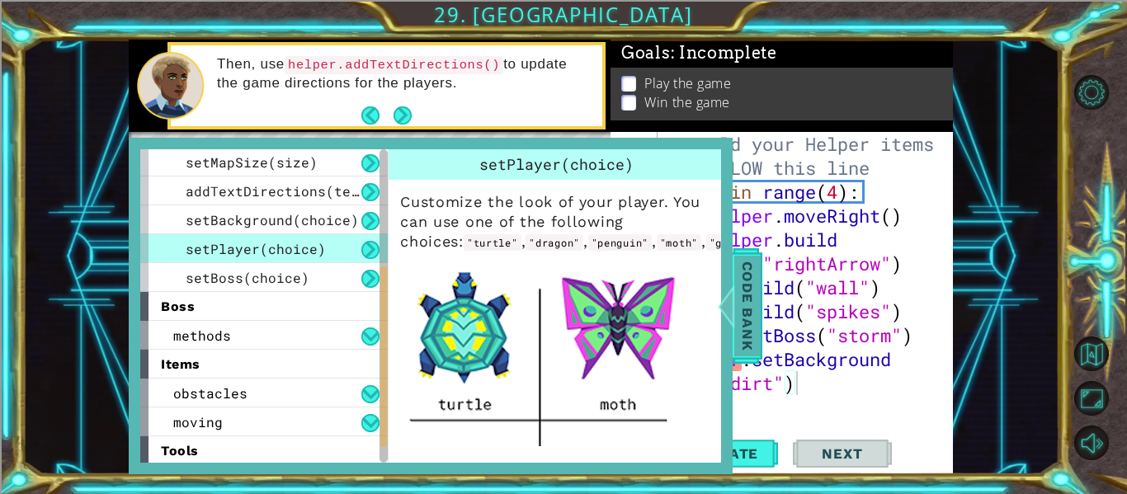
click at [745, 274] on span "Code Bank" at bounding box center [747, 306] width 26 height 101
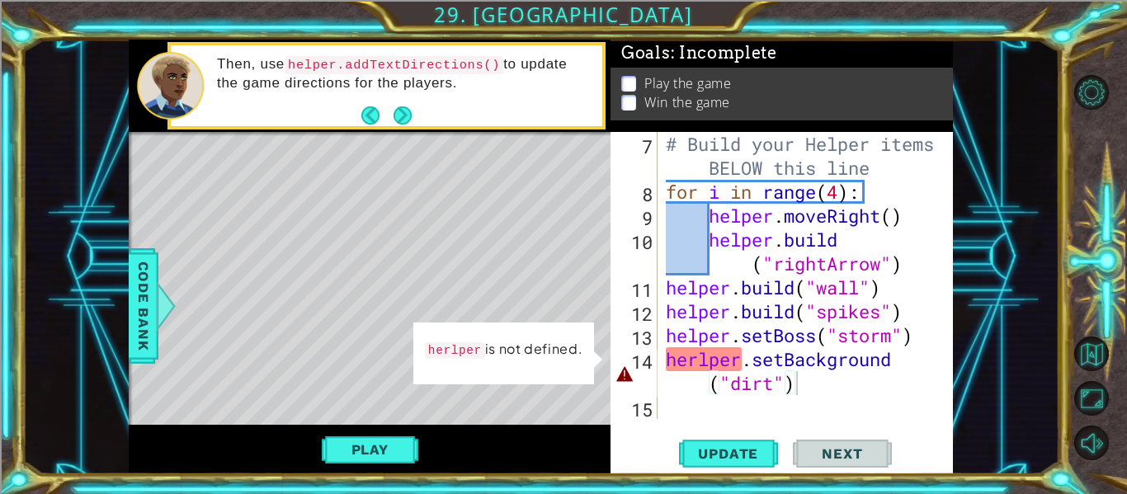
click at [699, 358] on div "# Build your Helper items BELOW this line for i in range ( 4 ) : helper . moveR…" at bounding box center [809, 311] width 295 height 359
type textarea "helper.setBackground("dirt")"
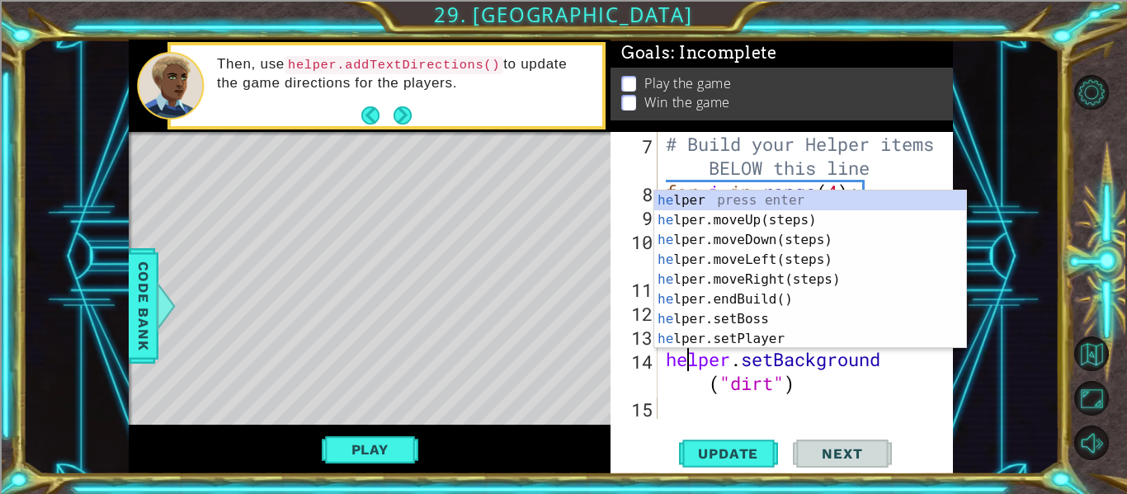
click at [711, 398] on div "# Build your Helper items BELOW this line for i in range ( 4 ) : helper . moveR…" at bounding box center [809, 311] width 295 height 359
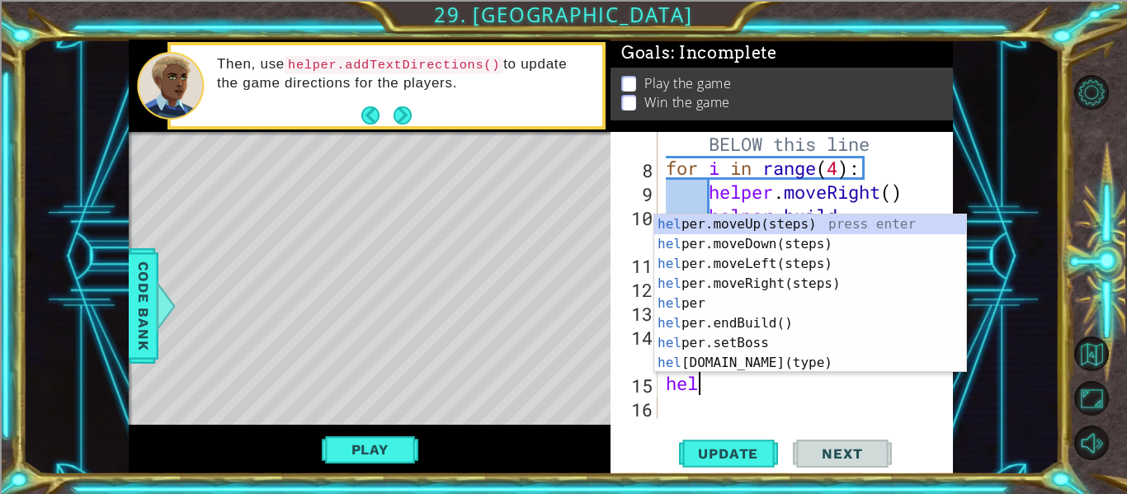
scroll to position [0, 2]
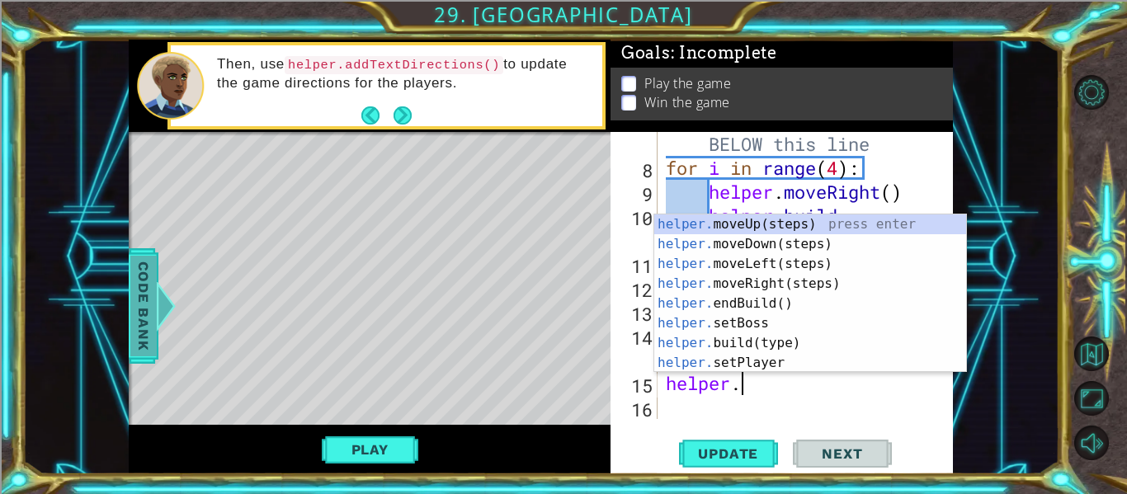
type textarea "helper."
click at [144, 324] on span "Code Bank" at bounding box center [143, 306] width 26 height 101
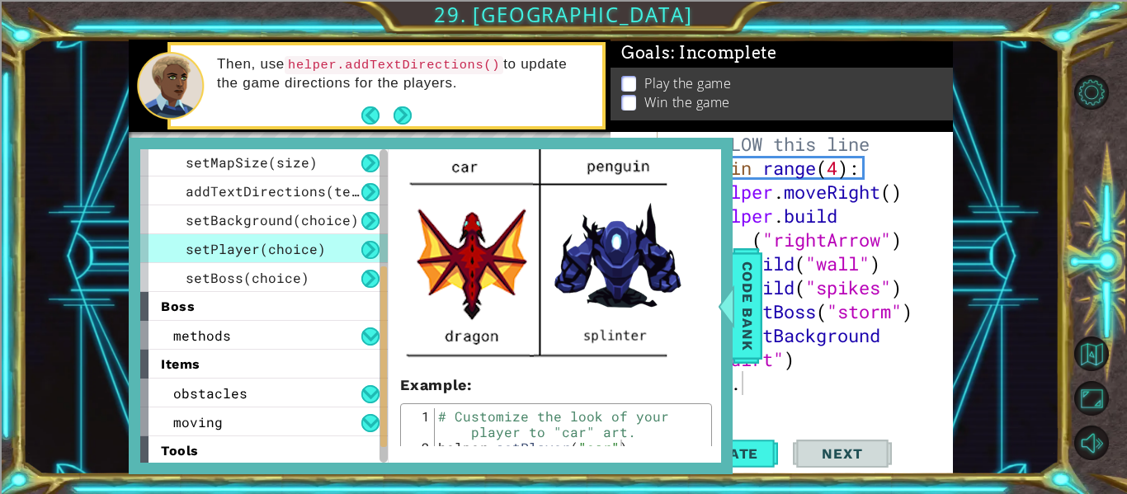
scroll to position [690, 0]
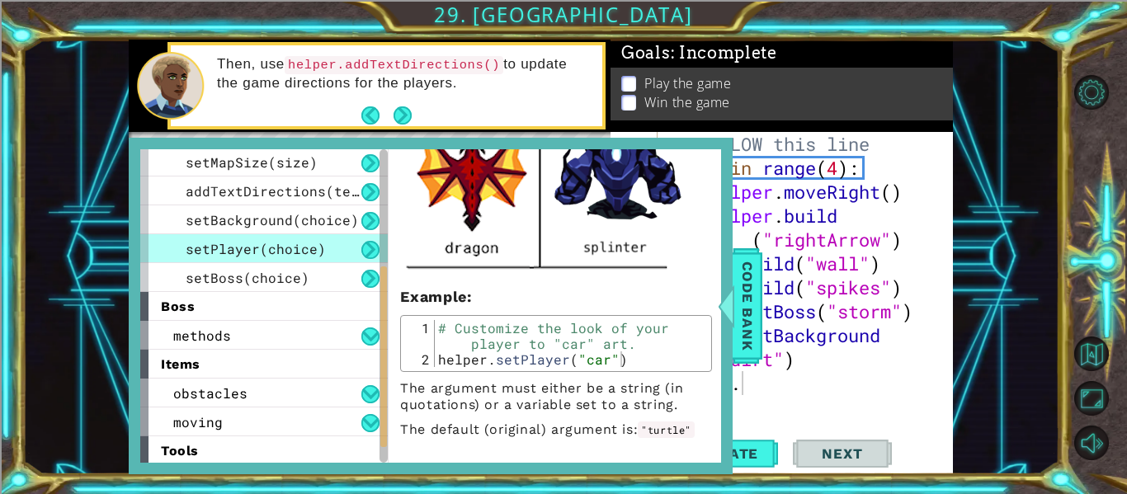
click at [815, 398] on div "# Build your Helper items BELOW this line for i in range ( 4 ) : helper . moveR…" at bounding box center [809, 287] width 295 height 359
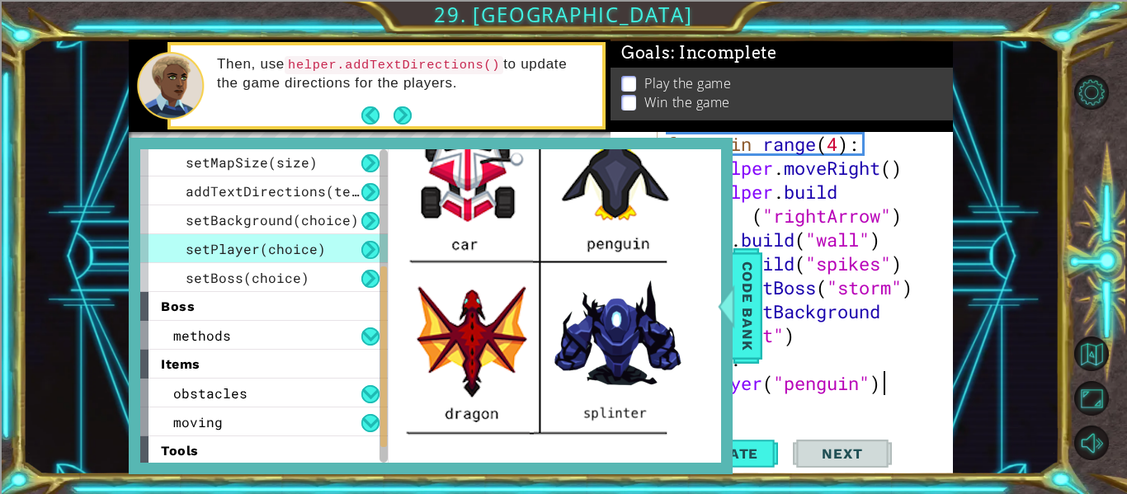
scroll to position [0, 9]
click at [752, 310] on span "Code Bank" at bounding box center [747, 306] width 26 height 101
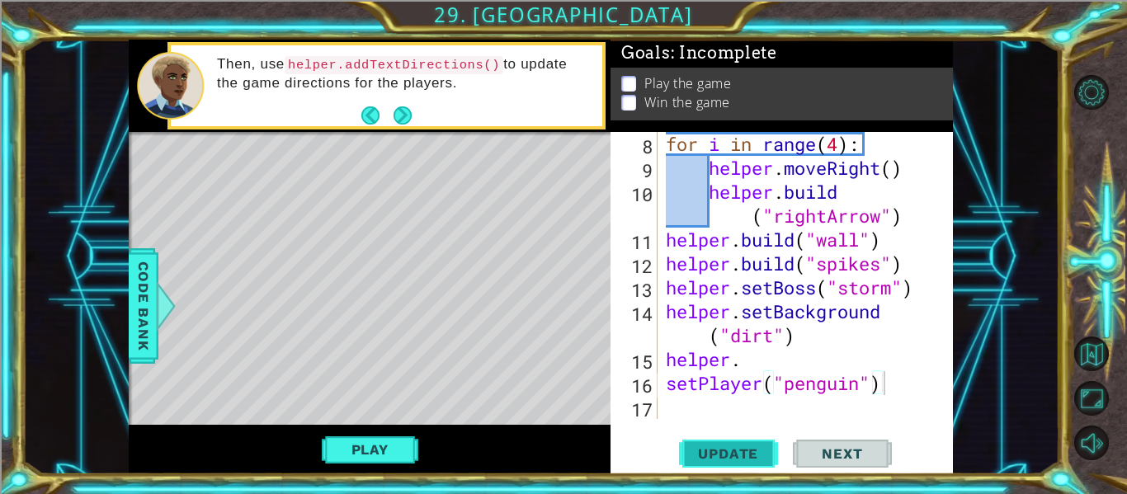
click at [746, 449] on span "Update" at bounding box center [727, 453] width 93 height 16
click at [409, 449] on button "Play" at bounding box center [370, 449] width 96 height 31
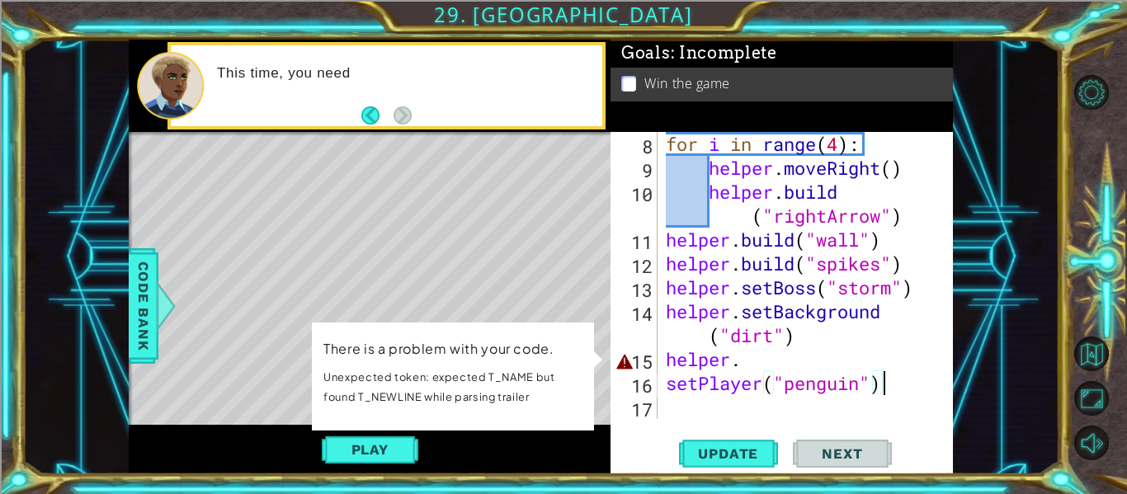
click at [666, 383] on div "for i in range ( 4 ) : helper . moveRight ( ) helper . build ( "rightArrow" ) h…" at bounding box center [809, 299] width 295 height 335
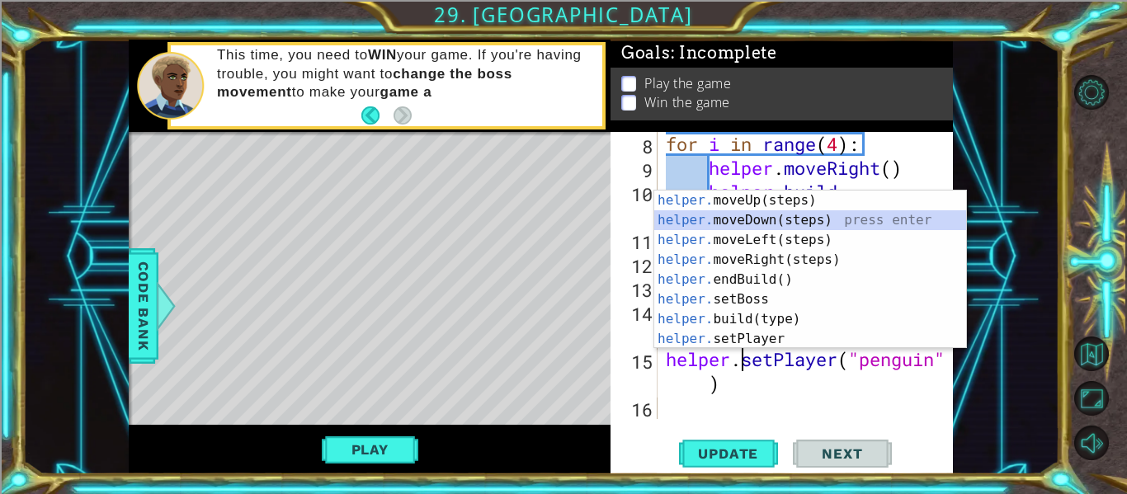
click at [697, 389] on div "for i in range ( 4 ) : helper . moveRight ( ) helper . build ( "rightArrow" ) h…" at bounding box center [809, 299] width 295 height 335
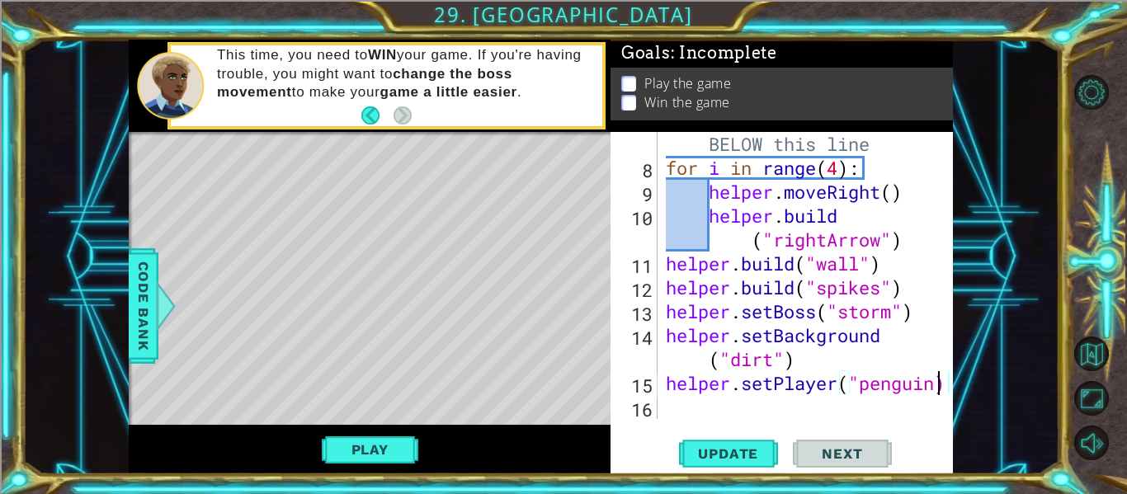
scroll to position [215, 0]
click at [723, 454] on span "Update" at bounding box center [727, 453] width 93 height 16
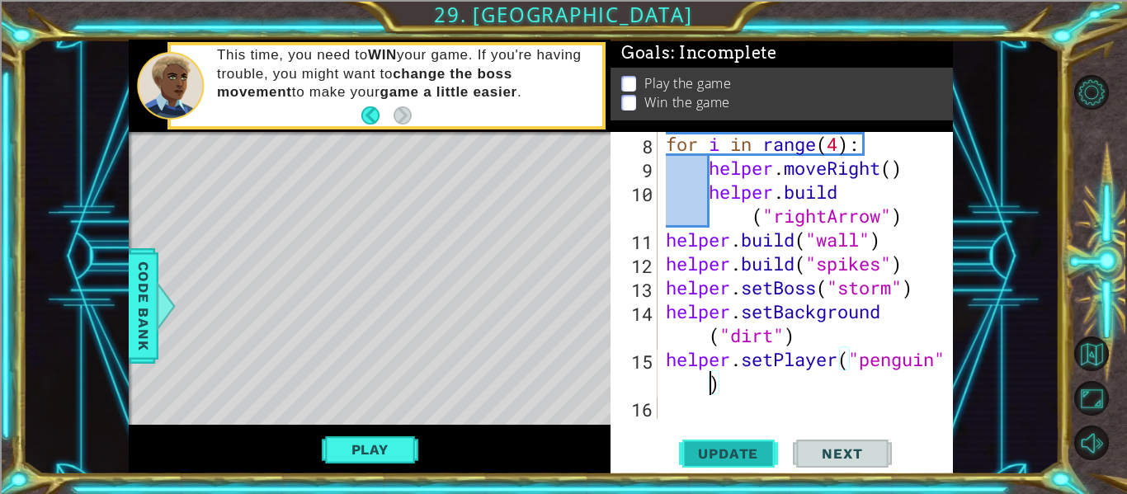
scroll to position [239, 0]
type textarea "helper.setPlayer("penguin")"
click at [723, 449] on span "Update" at bounding box center [727, 453] width 93 height 16
click at [388, 459] on button "Play" at bounding box center [370, 449] width 96 height 31
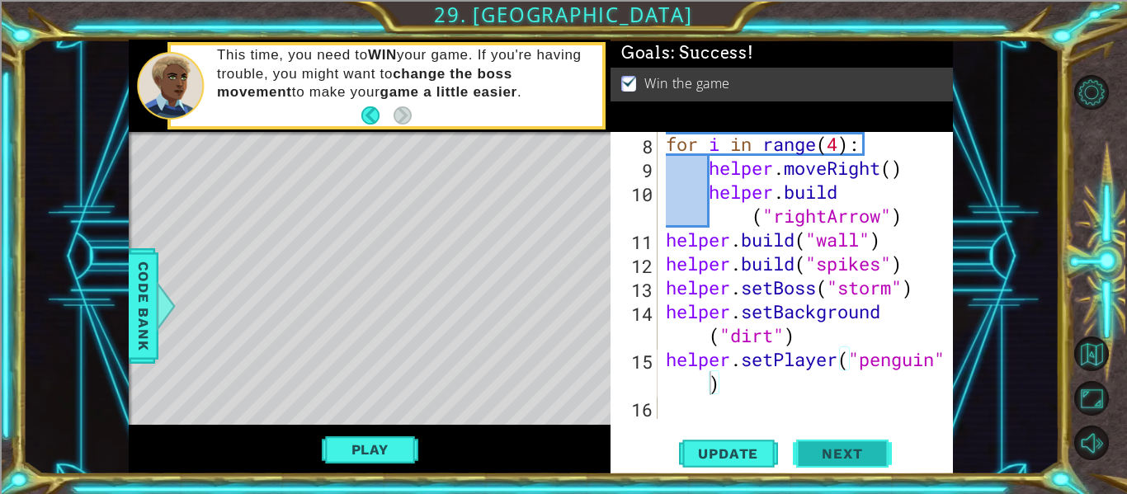
click at [876, 456] on span "Next" at bounding box center [841, 454] width 73 height 16
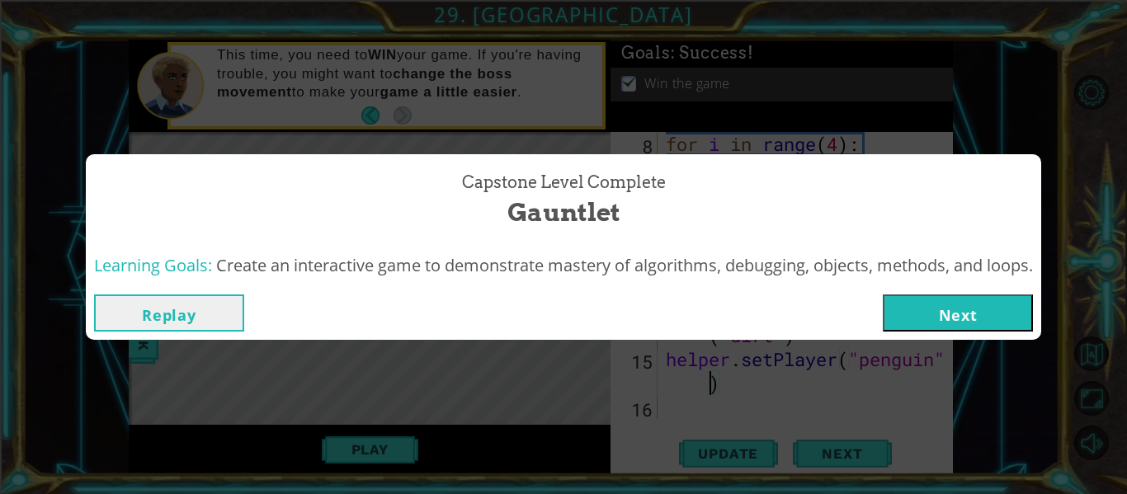
click at [937, 327] on button "Next" at bounding box center [957, 312] width 150 height 37
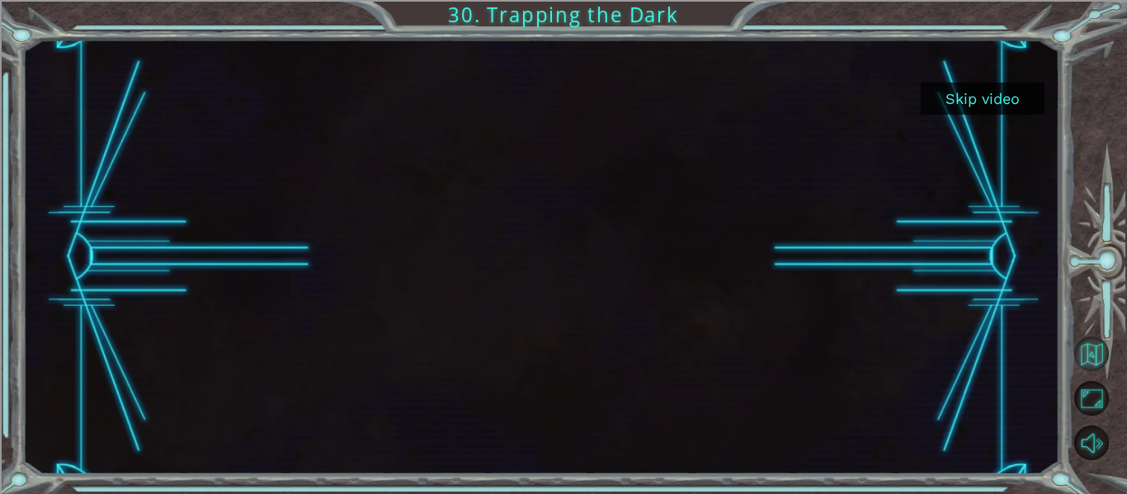
click at [1090, 341] on button "Back to Map" at bounding box center [1091, 353] width 35 height 35
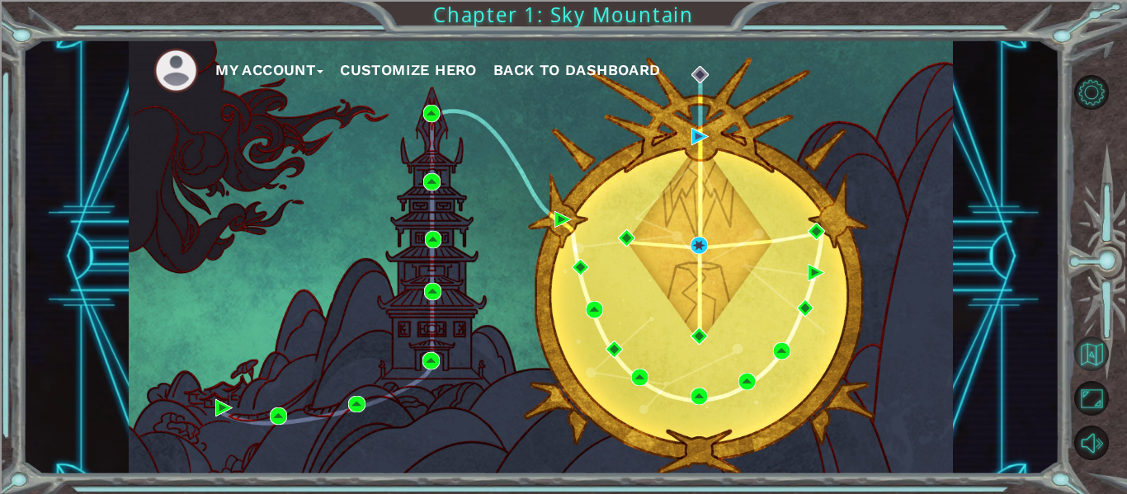
click at [1089, 355] on button "Back to Map" at bounding box center [1091, 353] width 35 height 35
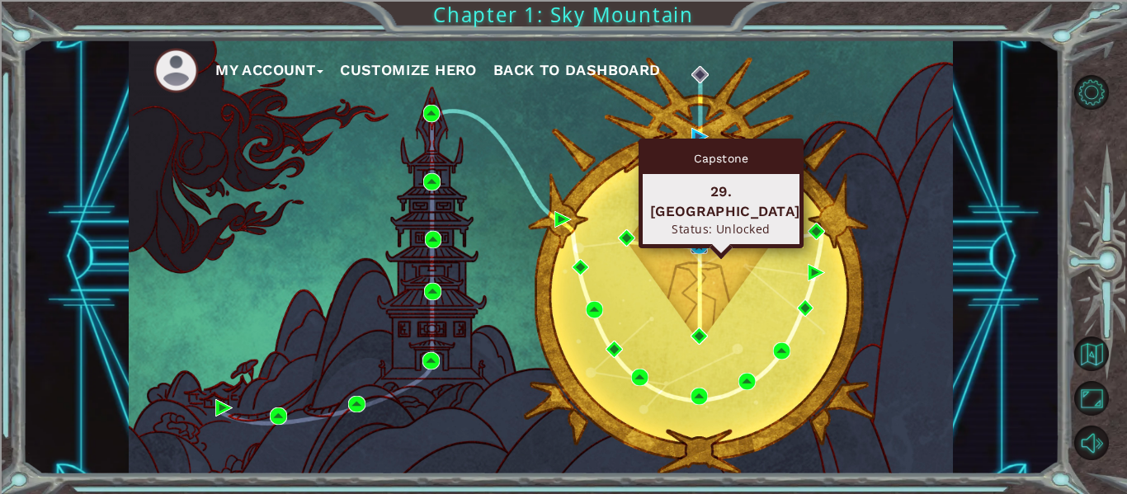
click at [700, 247] on img at bounding box center [698, 245] width 17 height 17
